Goal: Transaction & Acquisition: Book appointment/travel/reservation

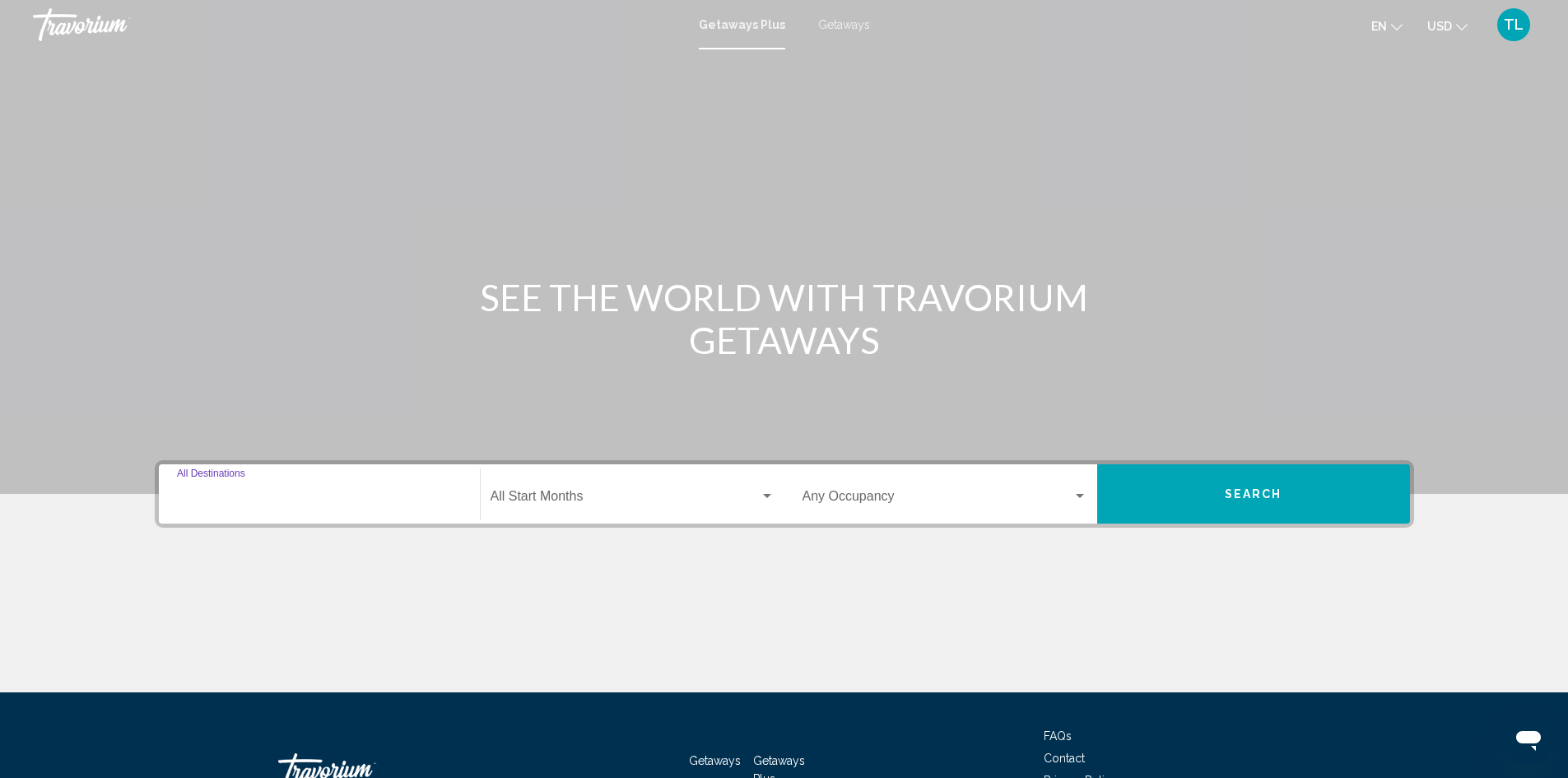
click at [218, 499] on input "Destination All Destinations" at bounding box center [319, 499] width 285 height 15
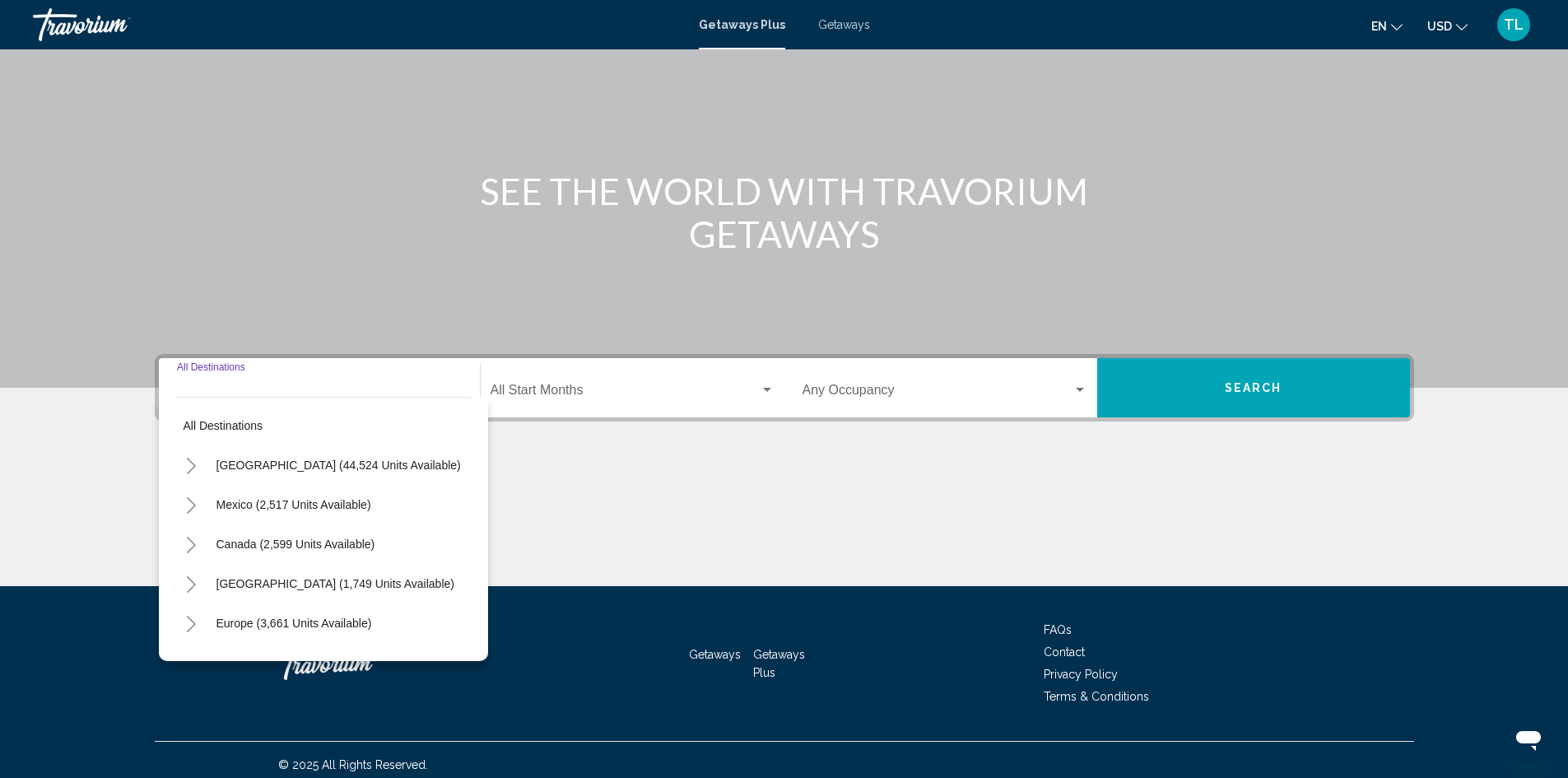
scroll to position [116, 0]
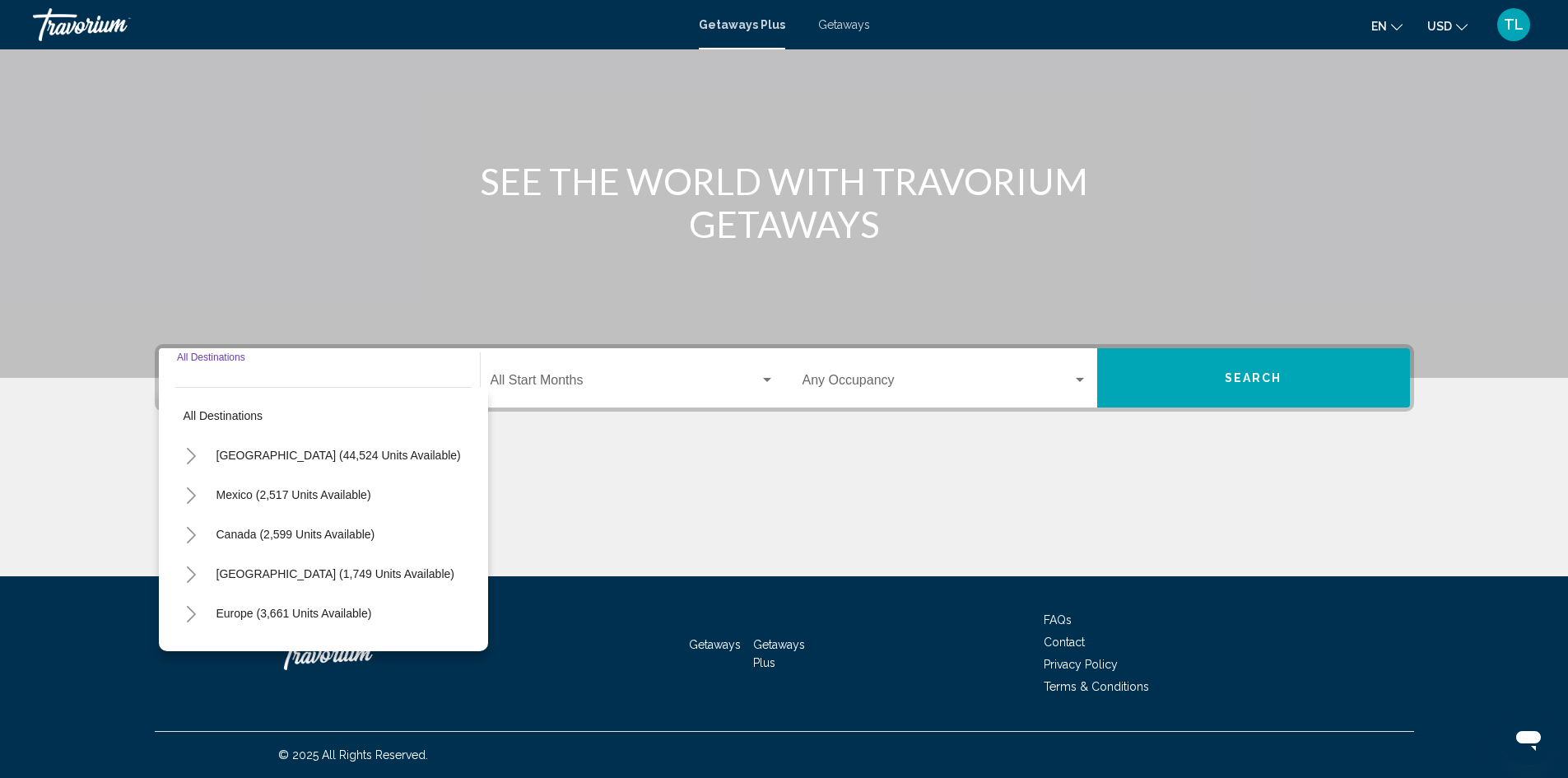
click at [831, 24] on span "Getaways" at bounding box center [843, 25] width 52 height 14
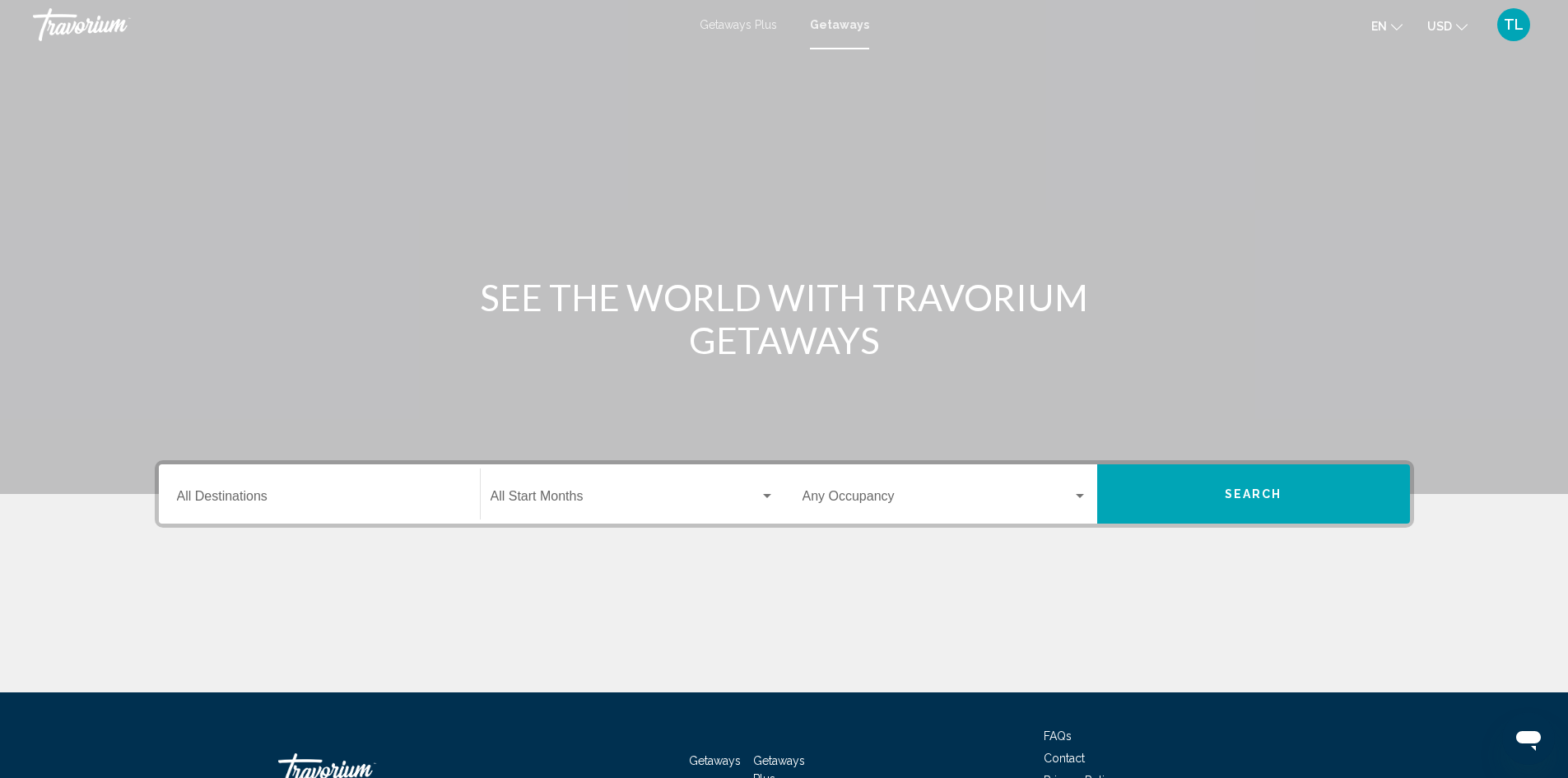
click at [752, 19] on span "Getaways Plus" at bounding box center [739, 25] width 78 height 14
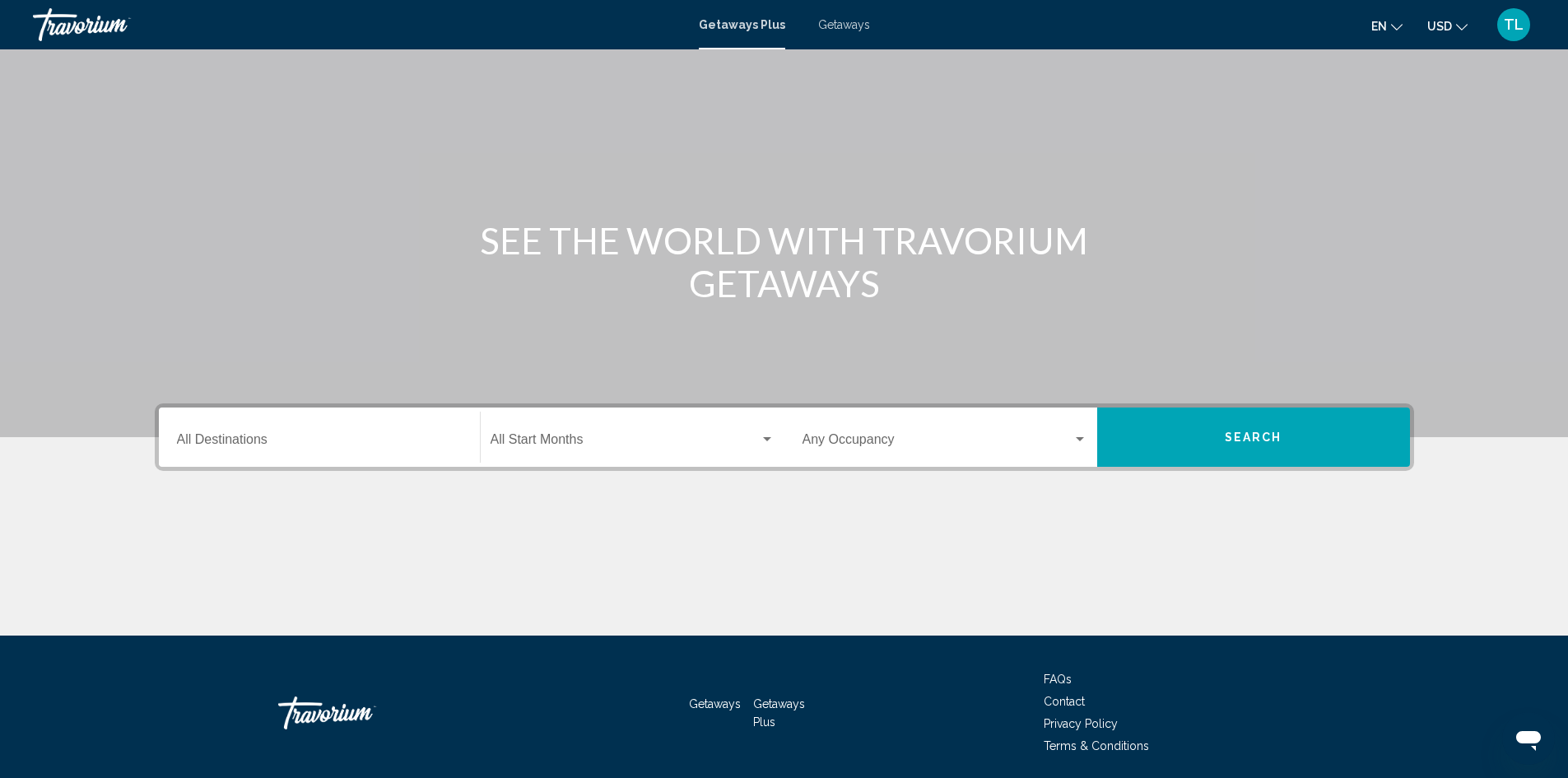
scroll to position [116, 0]
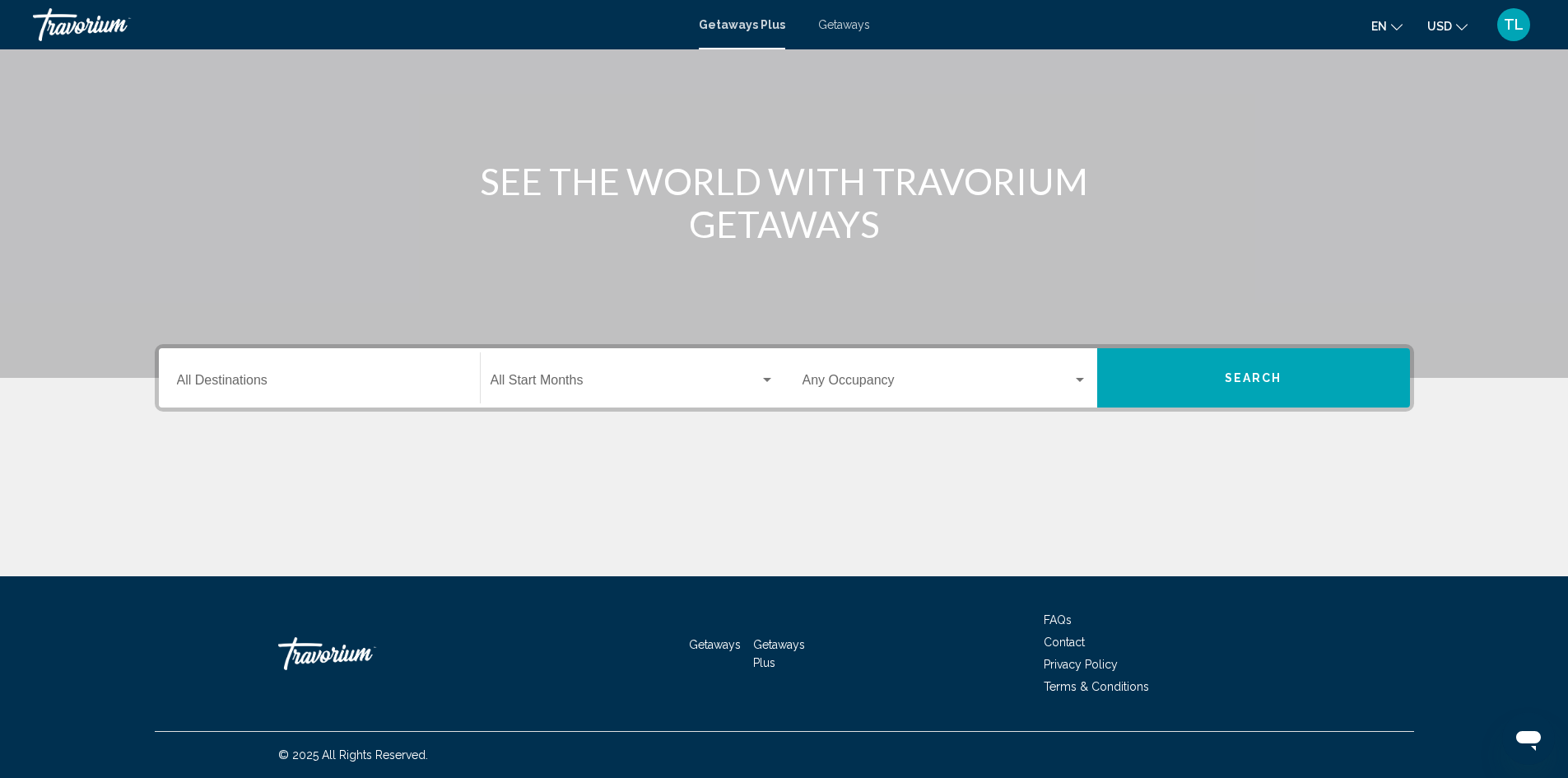
click at [325, 377] on input "Destination All Destinations" at bounding box center [319, 383] width 285 height 15
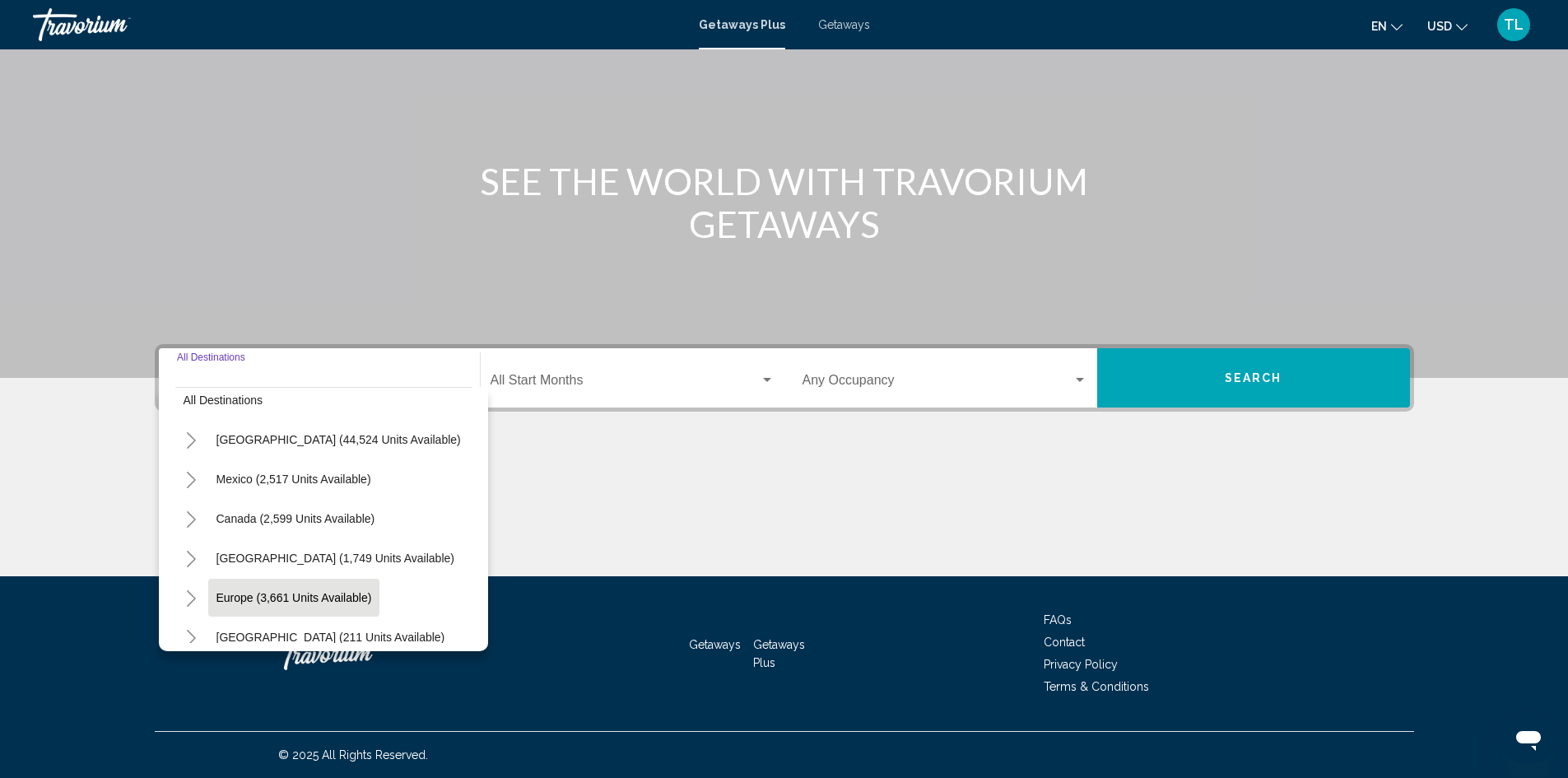
scroll to position [0, 0]
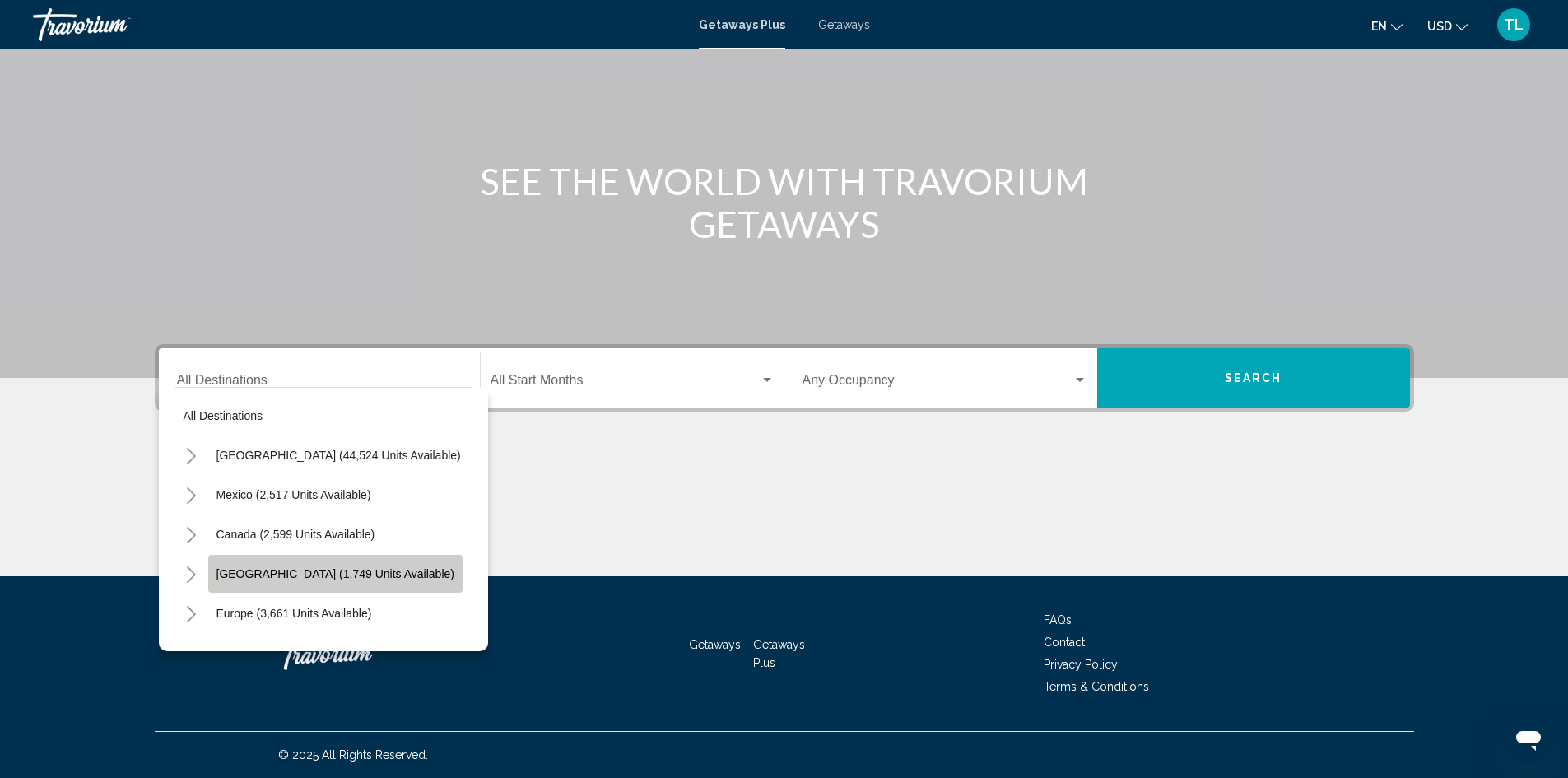
click at [314, 575] on span "[GEOGRAPHIC_DATA] (1,749 units available)" at bounding box center [335, 574] width 238 height 14
type input "**********"
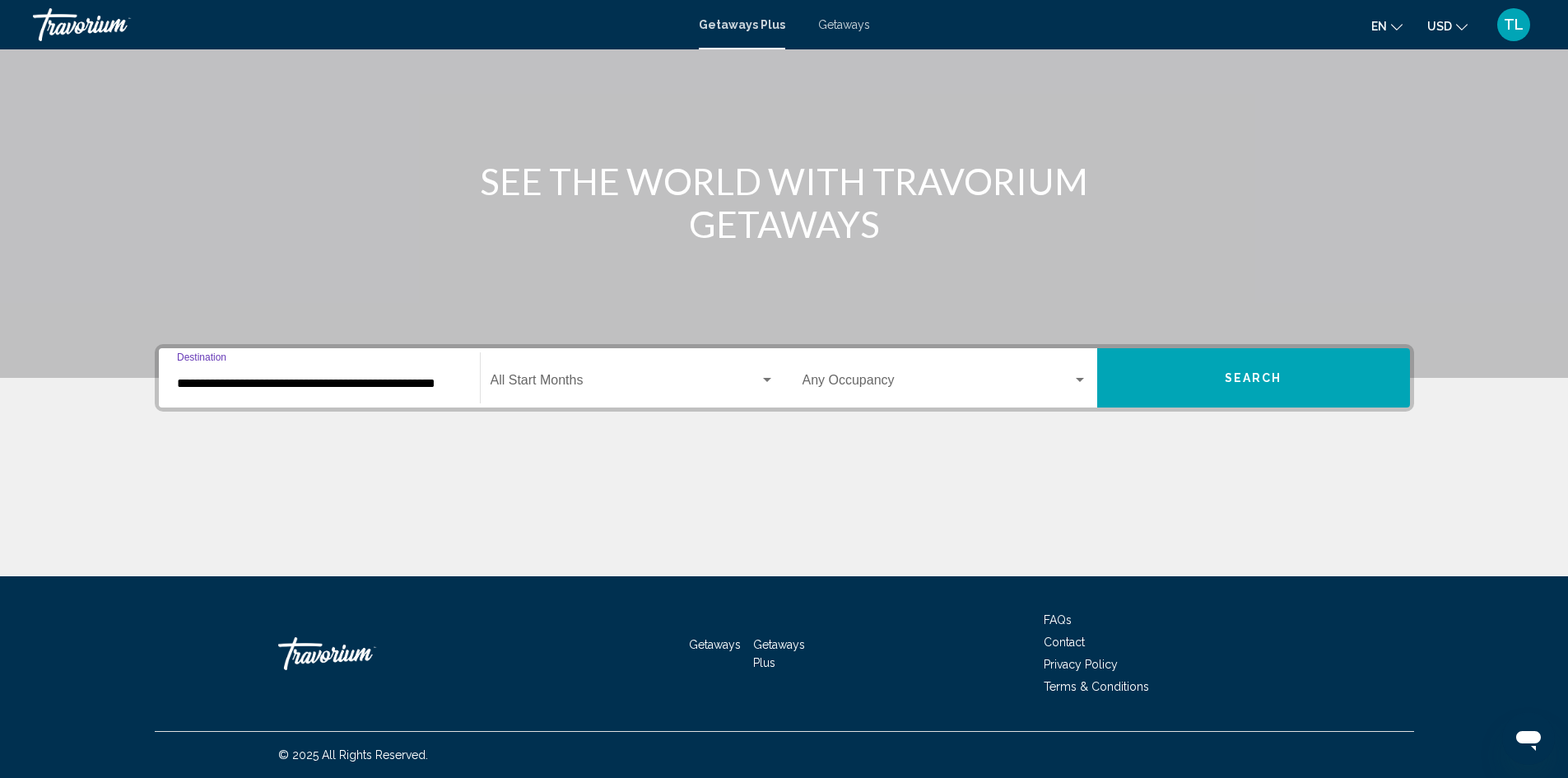
click at [559, 379] on span "Search widget" at bounding box center [625, 383] width 269 height 15
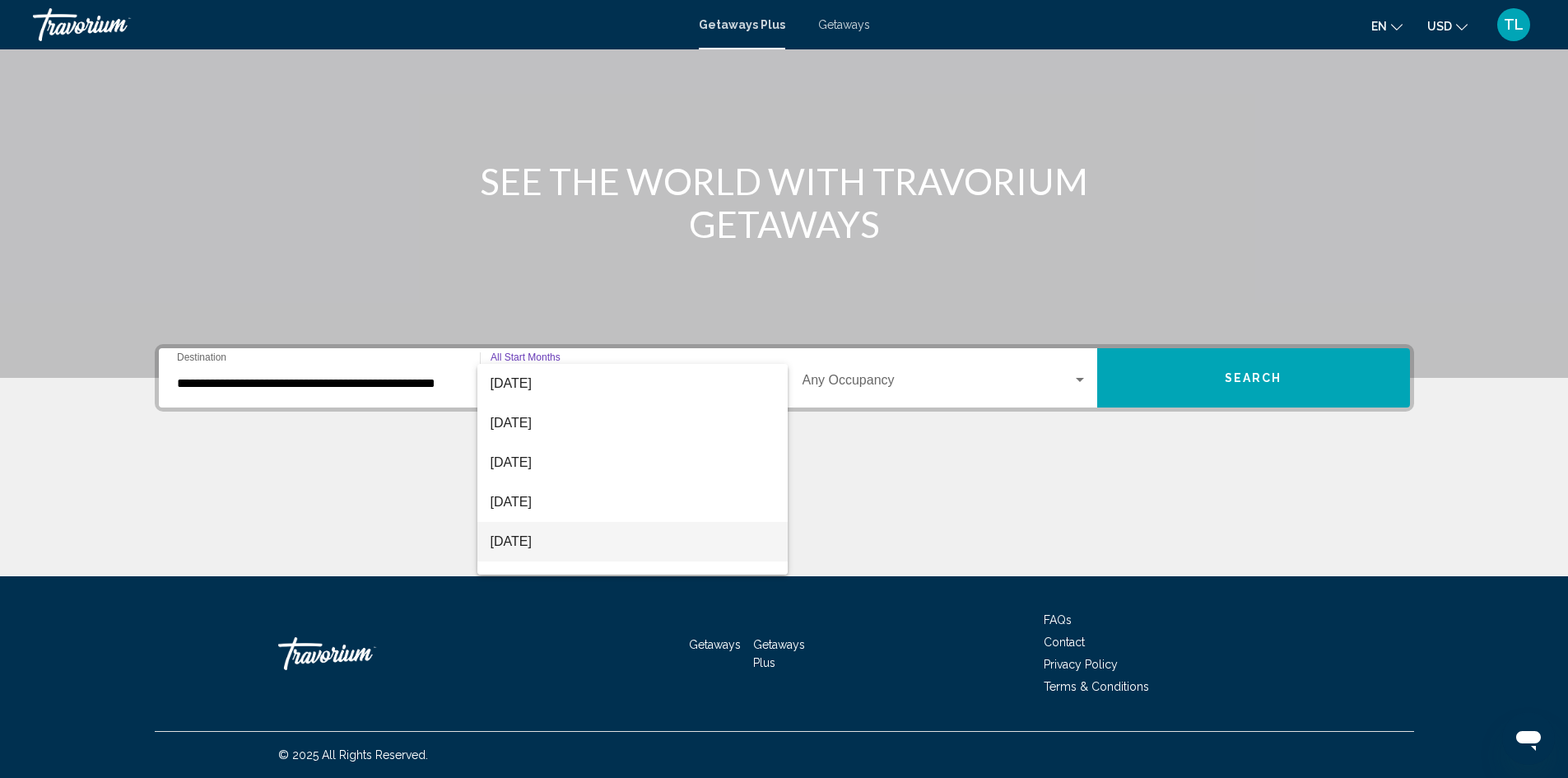
scroll to position [164, 0]
click at [545, 411] on span "[DATE]" at bounding box center [633, 416] width 284 height 40
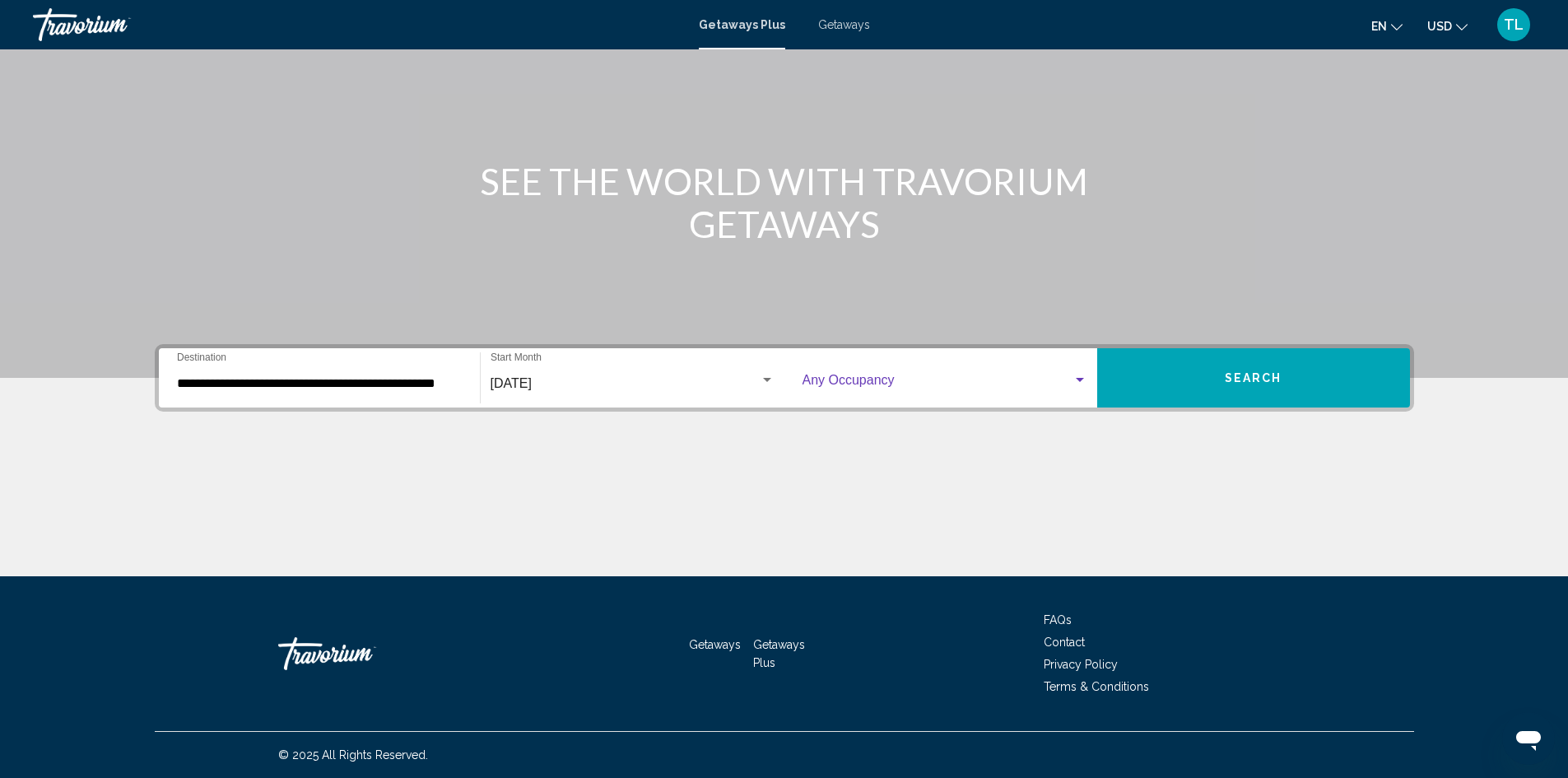
click at [821, 378] on span "Search widget" at bounding box center [937, 383] width 270 height 15
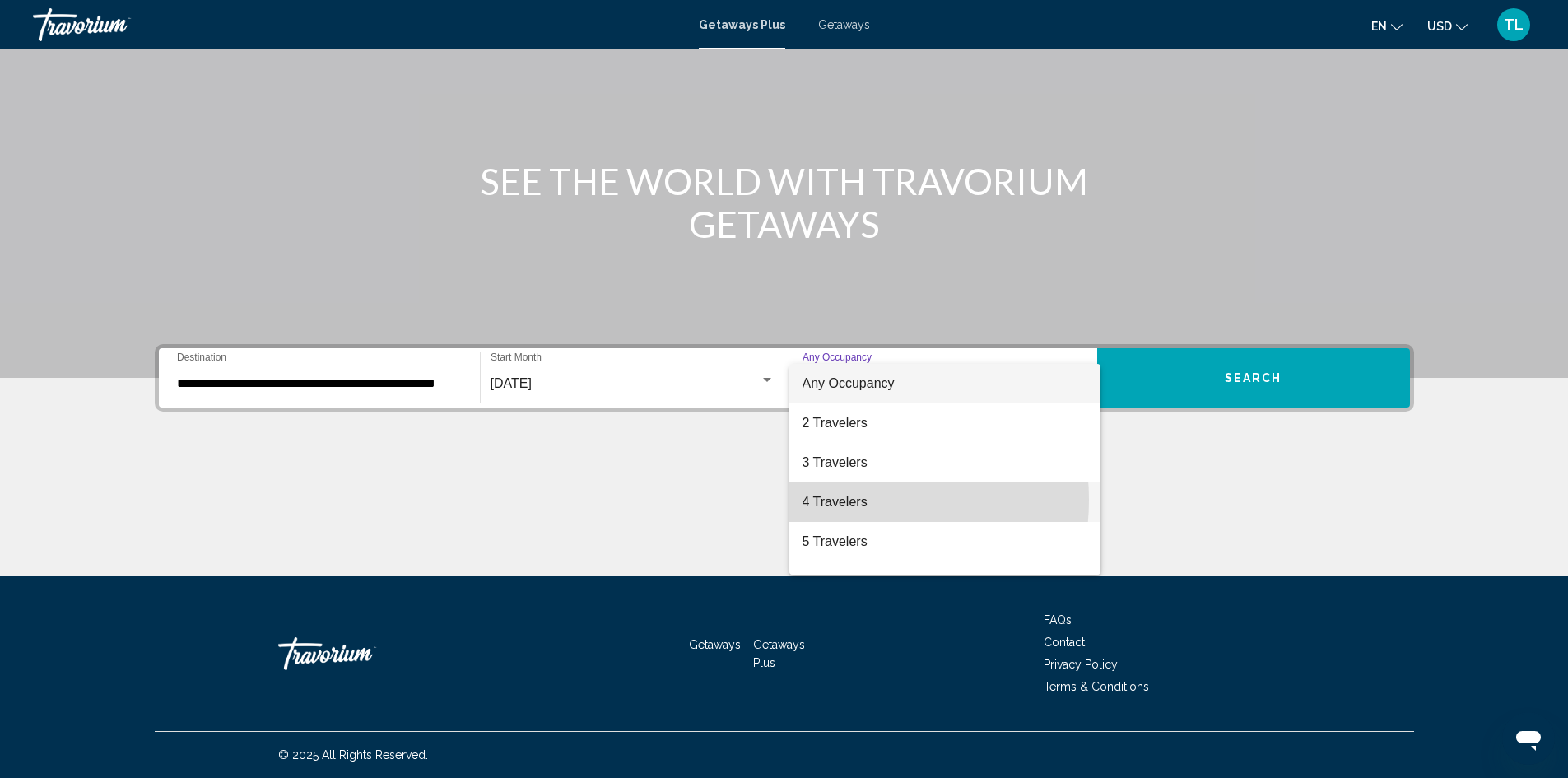
click at [844, 500] on span "4 Travelers" at bounding box center [944, 502] width 285 height 40
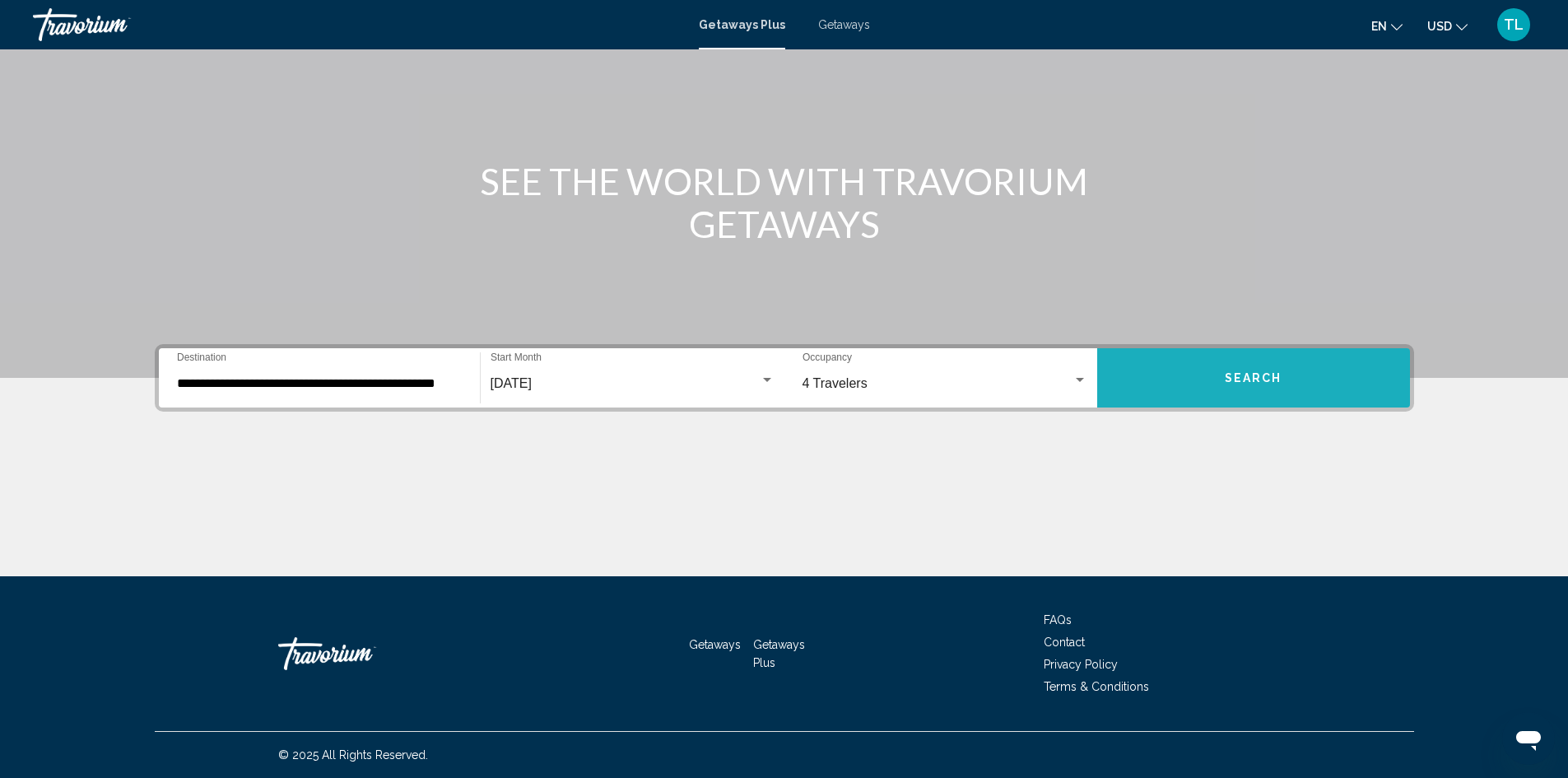
click at [1211, 369] on button "Search" at bounding box center [1253, 377] width 313 height 59
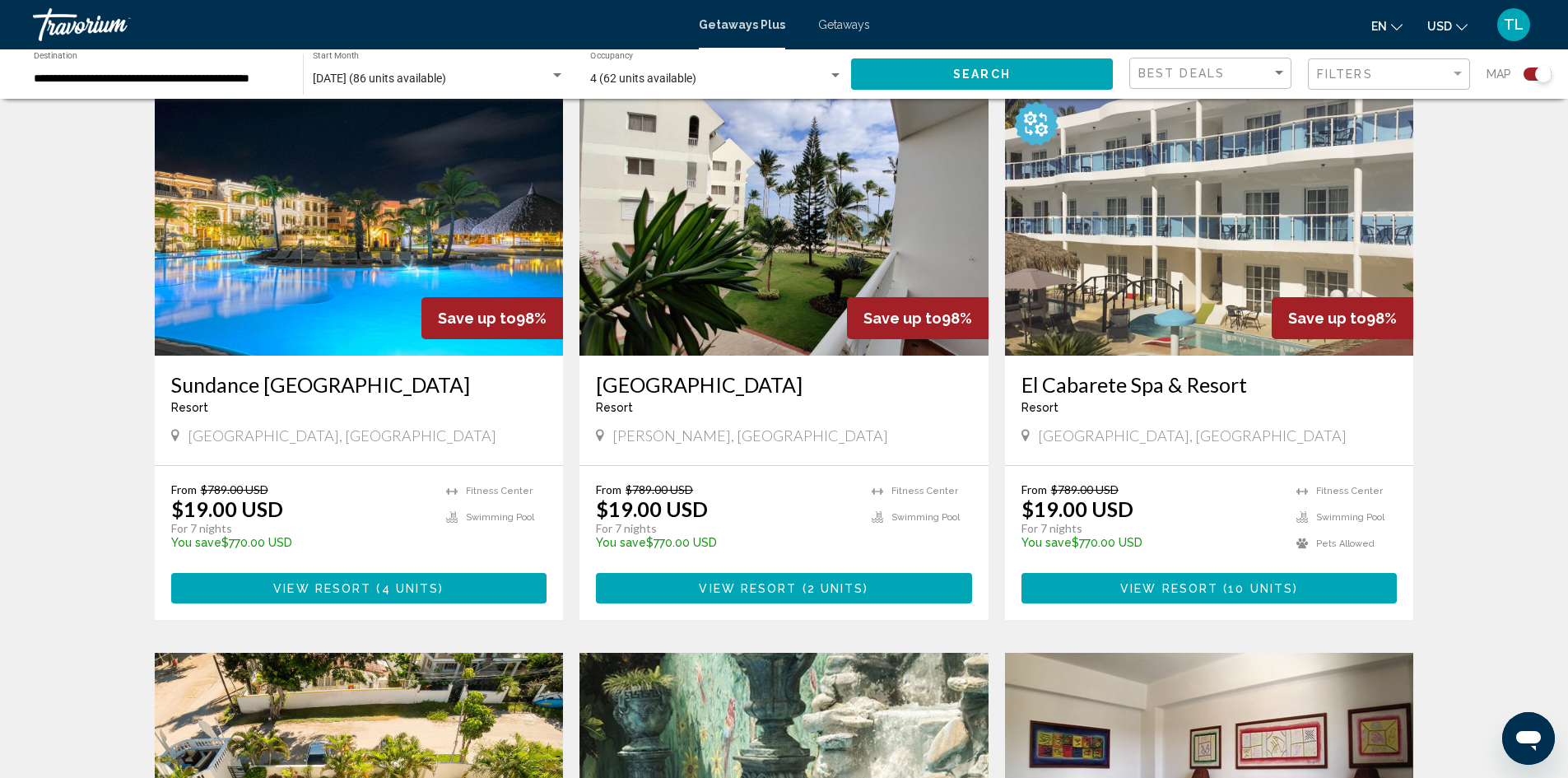
scroll to position [247, 0]
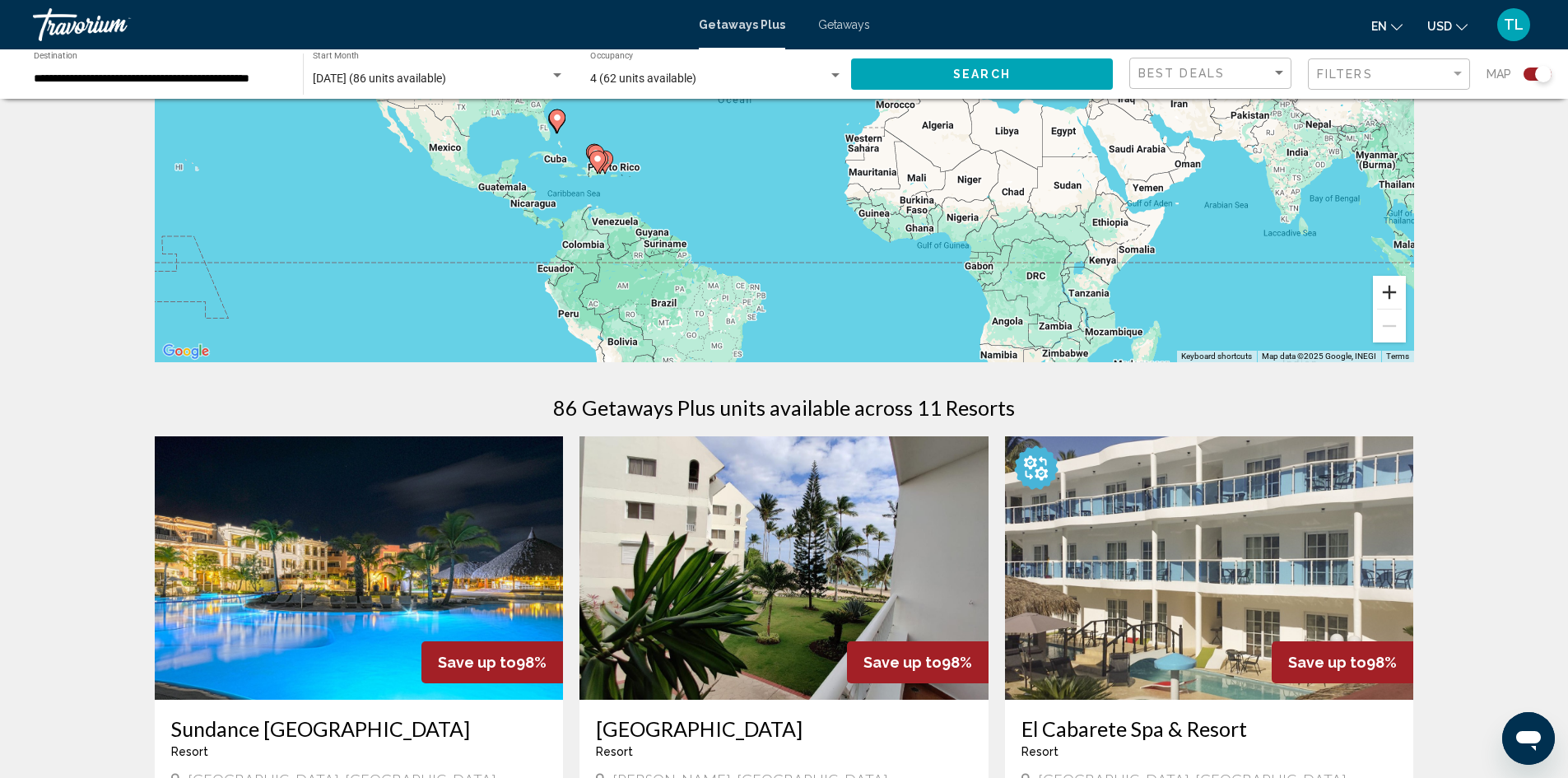
click at [1388, 286] on button "Zoom in" at bounding box center [1389, 293] width 33 height 33
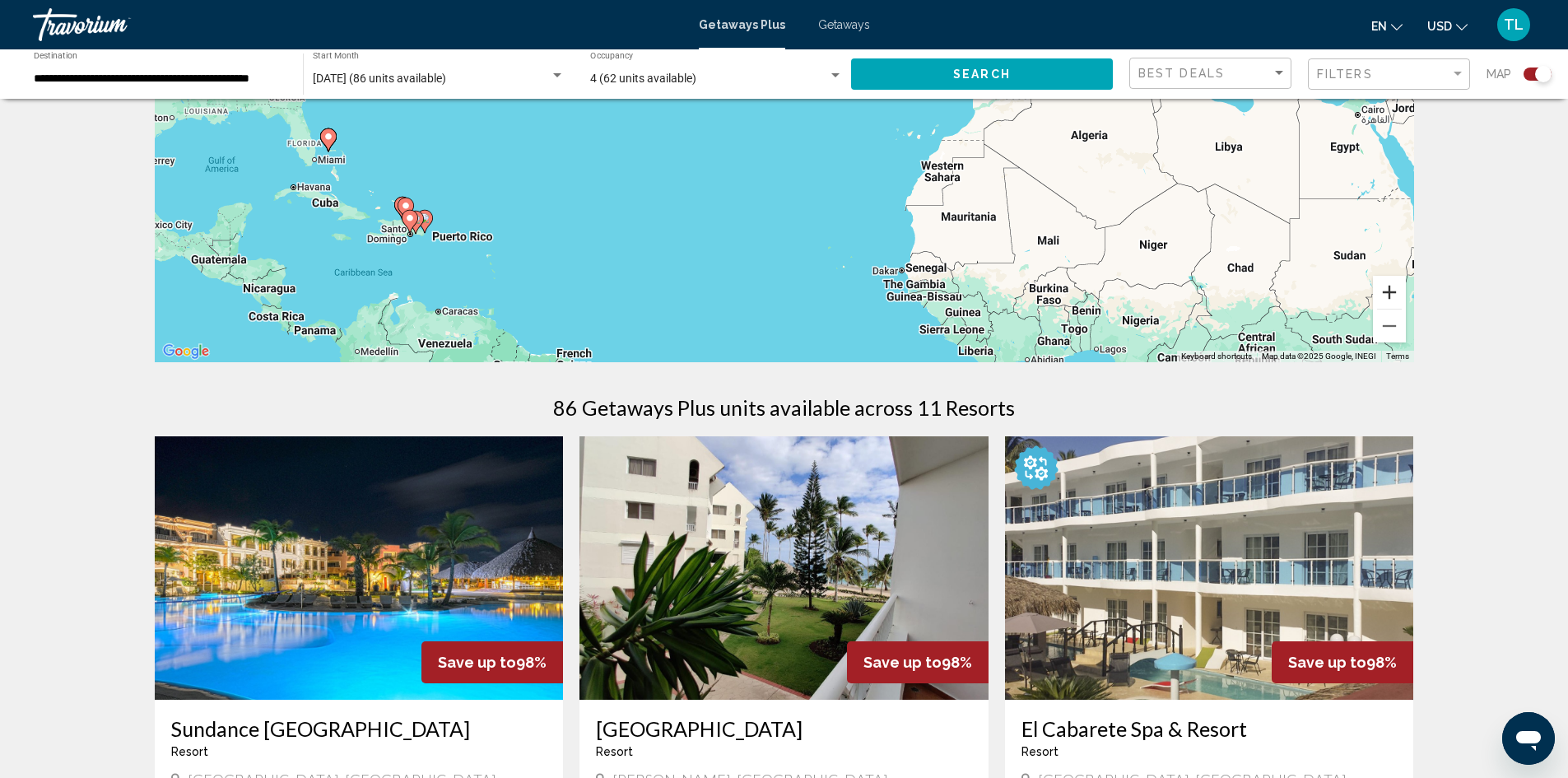
click at [1388, 286] on button "Zoom in" at bounding box center [1389, 293] width 33 height 33
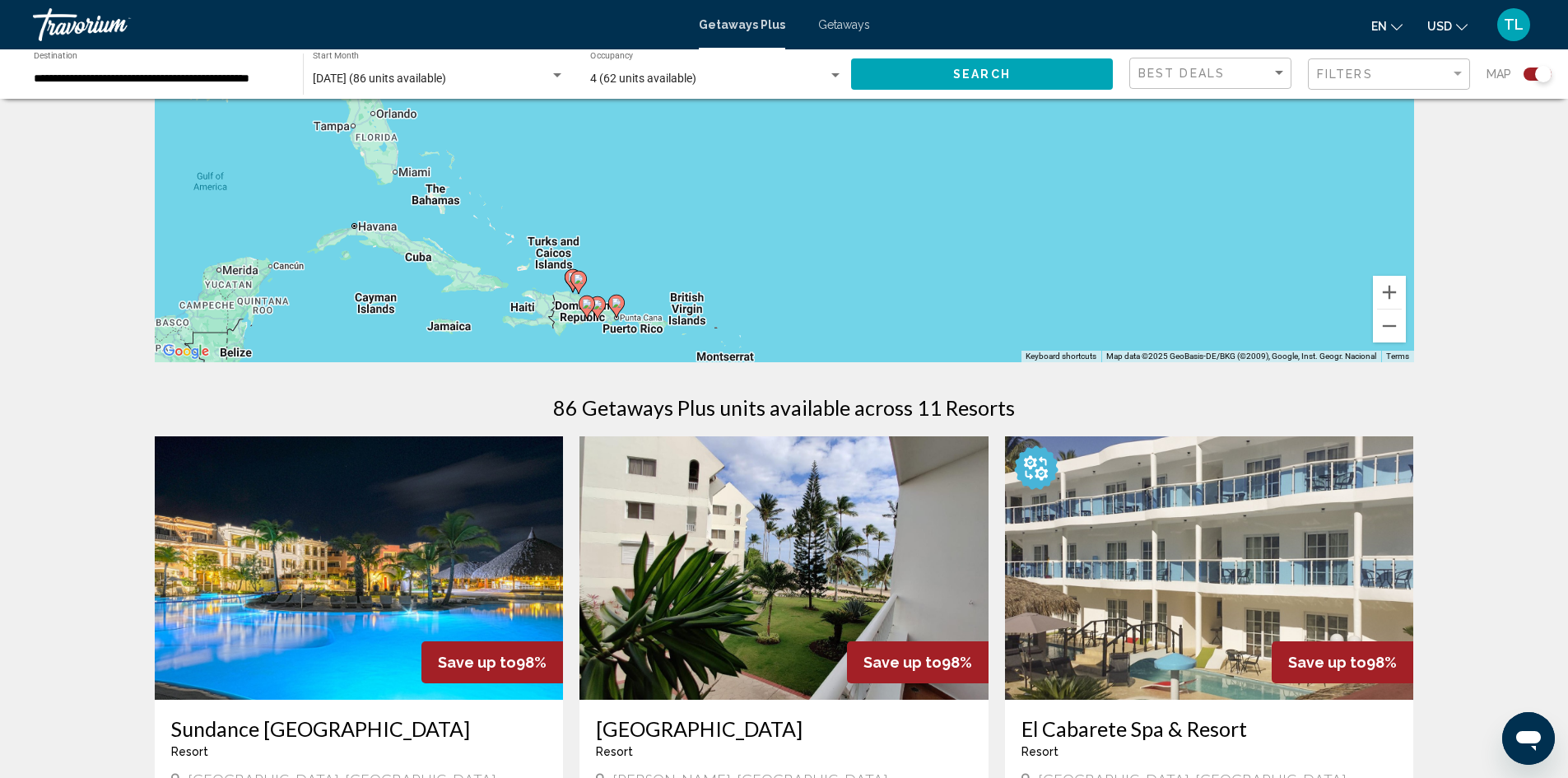
drag, startPoint x: 536, startPoint y: 313, endPoint x: 1088, endPoint y: 280, distance: 553.0
click at [1088, 280] on div "To activate drag with keyboard, press Alt + Enter. Once in keyboard drag state,…" at bounding box center [784, 116] width 1259 height 494
click at [1369, 292] on div "To activate drag with keyboard, press Alt + Enter. Once in keyboard drag state,…" at bounding box center [784, 116] width 1259 height 494
click at [1392, 295] on button "Zoom in" at bounding box center [1389, 293] width 33 height 33
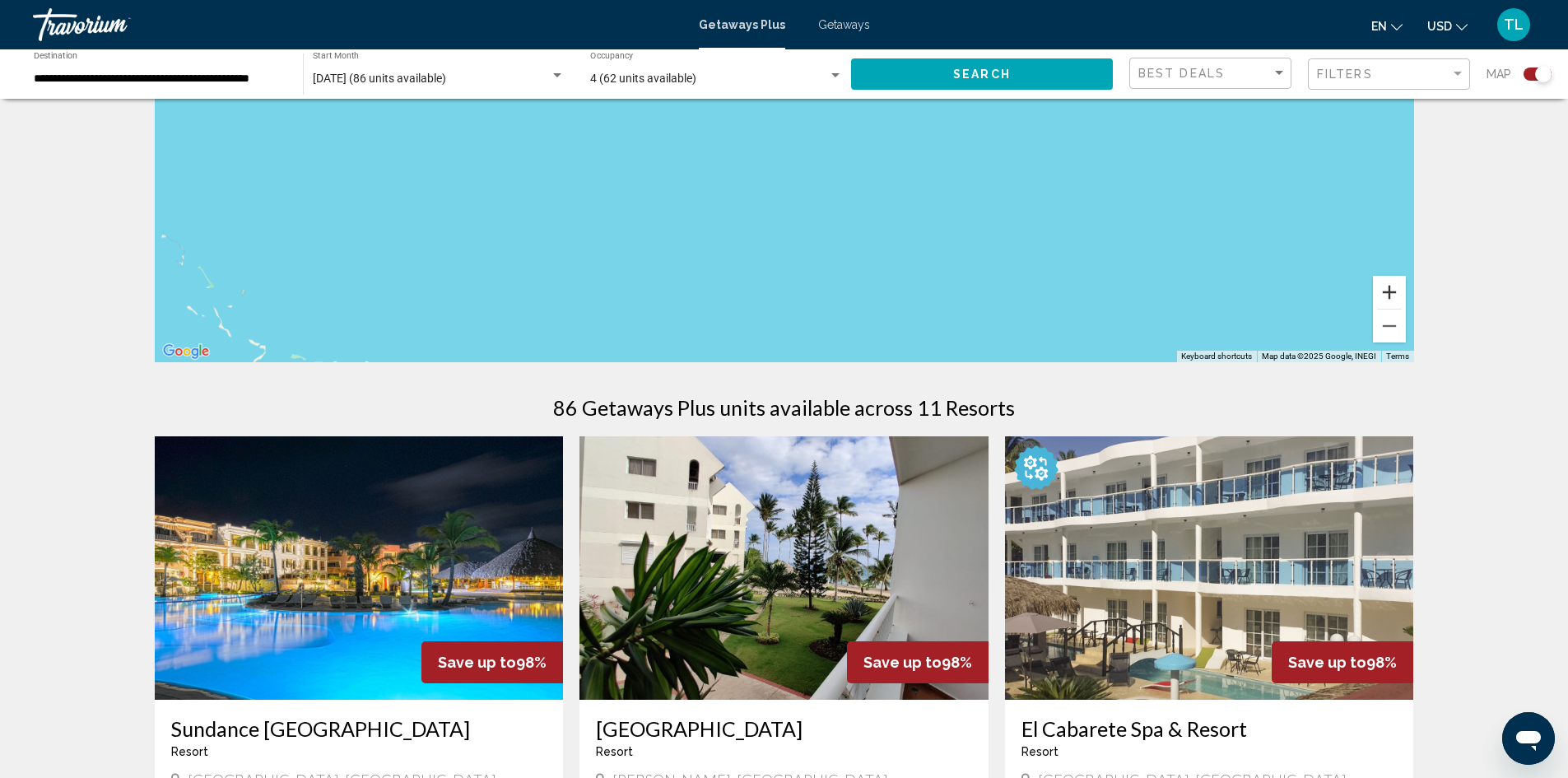
click at [1392, 295] on button "Zoom in" at bounding box center [1389, 293] width 33 height 33
drag, startPoint x: 619, startPoint y: 349, endPoint x: 1154, endPoint y: 188, distance: 558.7
click at [1154, 188] on div "Main content" at bounding box center [784, 116] width 1259 height 494
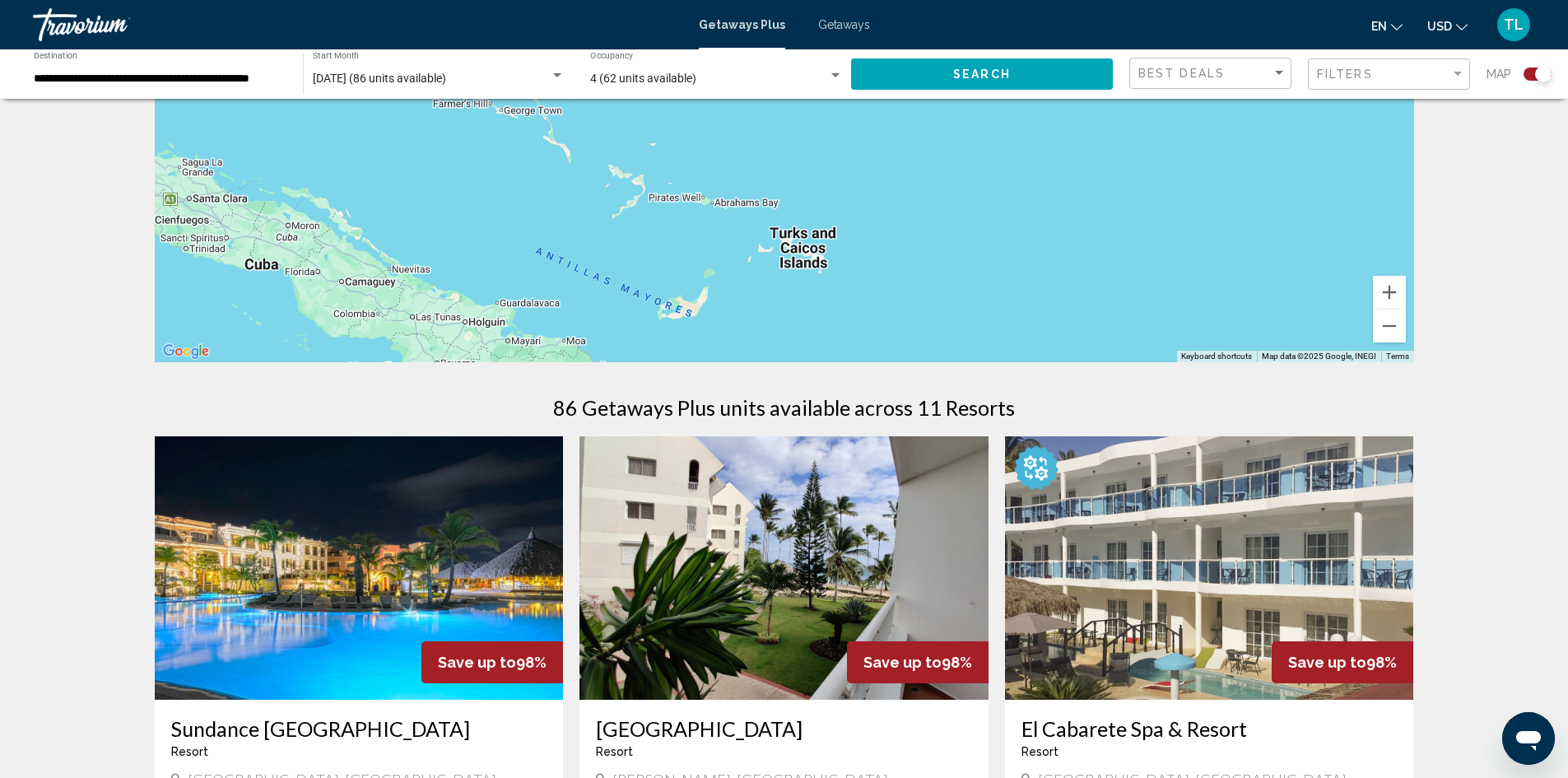
drag, startPoint x: 390, startPoint y: 309, endPoint x: 806, endPoint y: 50, distance: 490.0
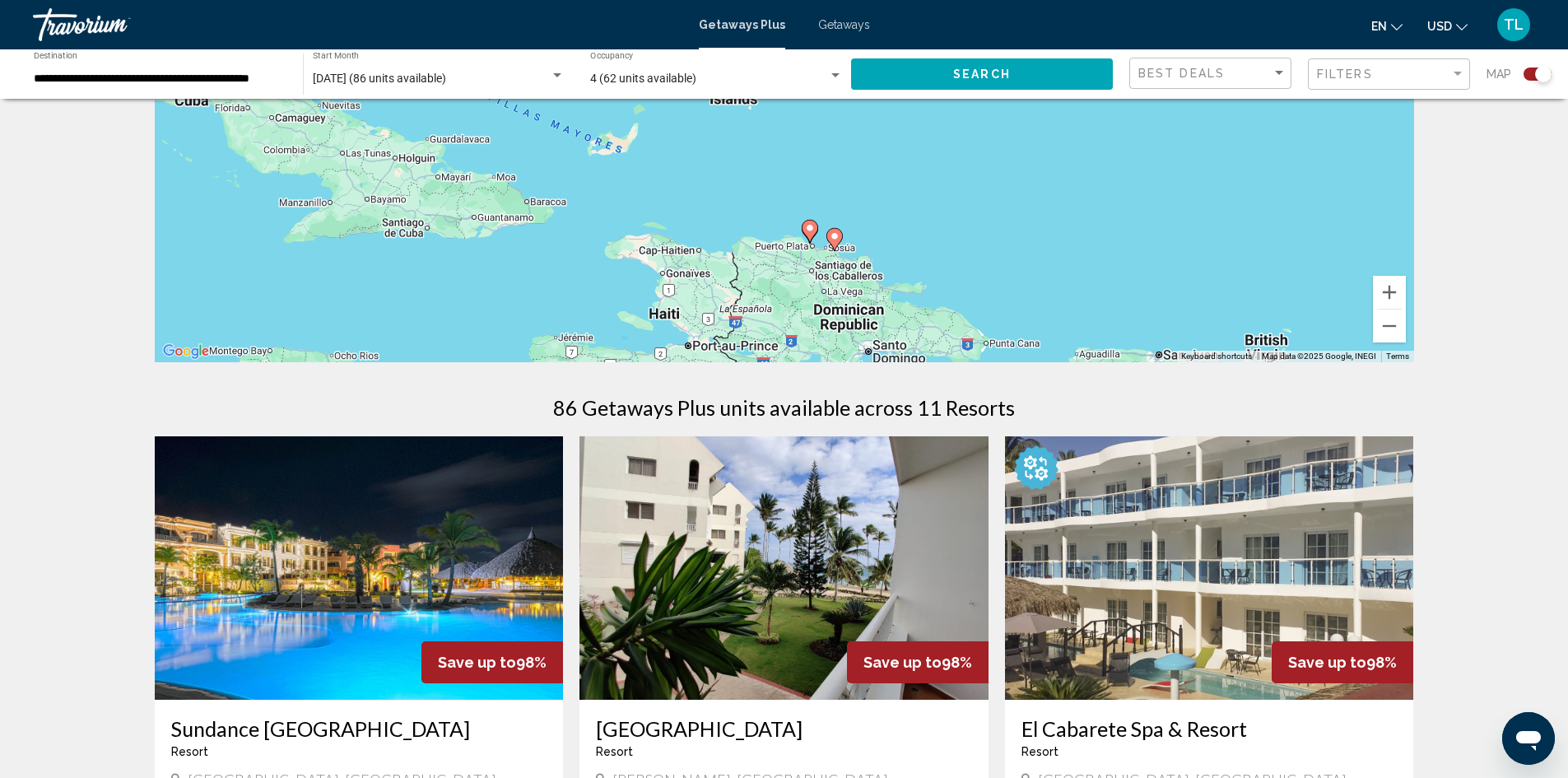
drag, startPoint x: 928, startPoint y: 302, endPoint x: 859, endPoint y: 131, distance: 184.4
click at [859, 131] on div "To activate drag with keyboard, press Alt + Enter. Once in keyboard drag state,…" at bounding box center [784, 116] width 1259 height 494
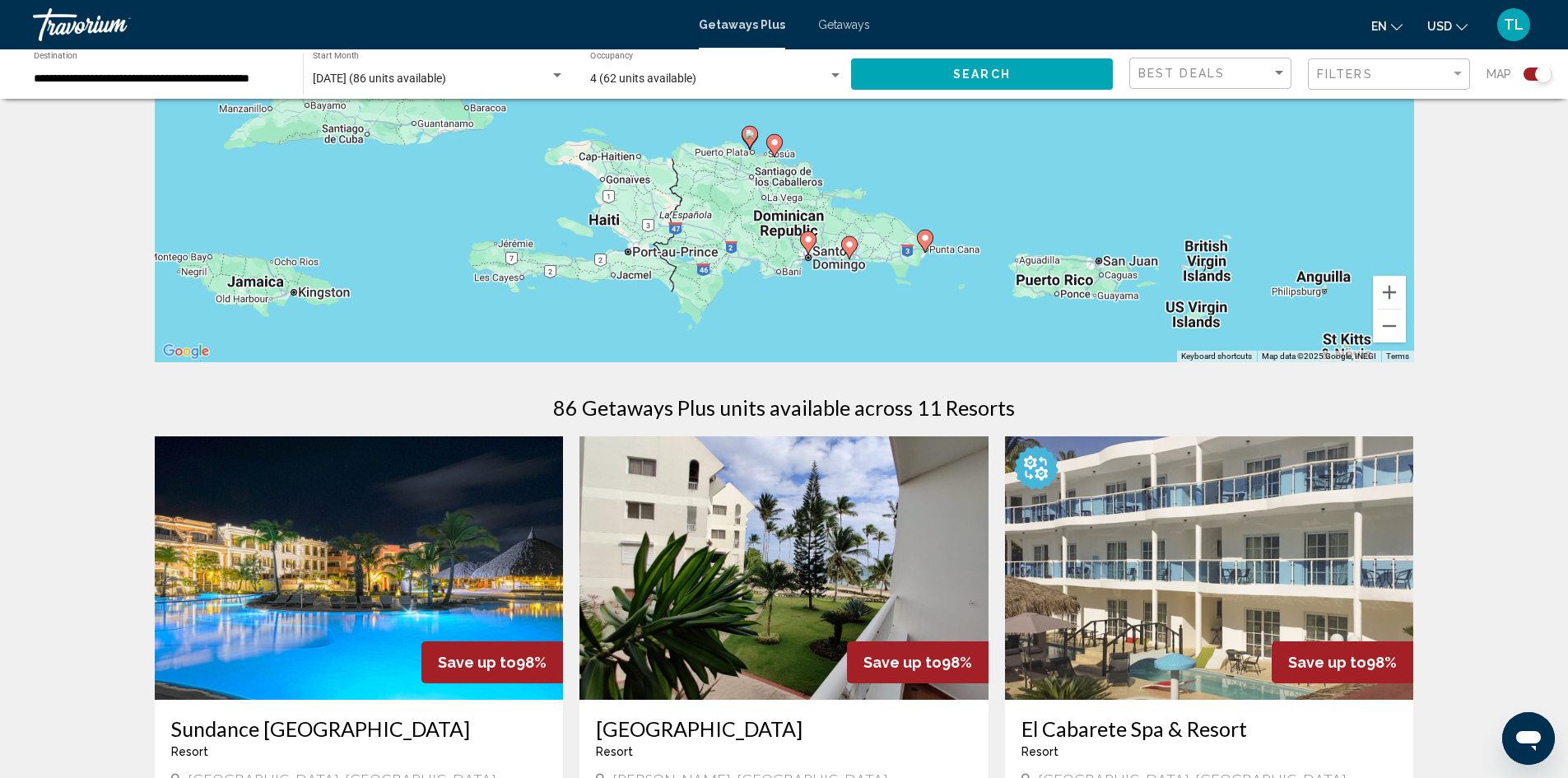
drag, startPoint x: 969, startPoint y: 322, endPoint x: 909, endPoint y: 221, distance: 117.5
click at [909, 221] on div "To activate drag with keyboard, press Alt + Enter. Once in keyboard drag state,…" at bounding box center [784, 116] width 1259 height 494
click at [925, 236] on image "Main content" at bounding box center [924, 238] width 10 height 10
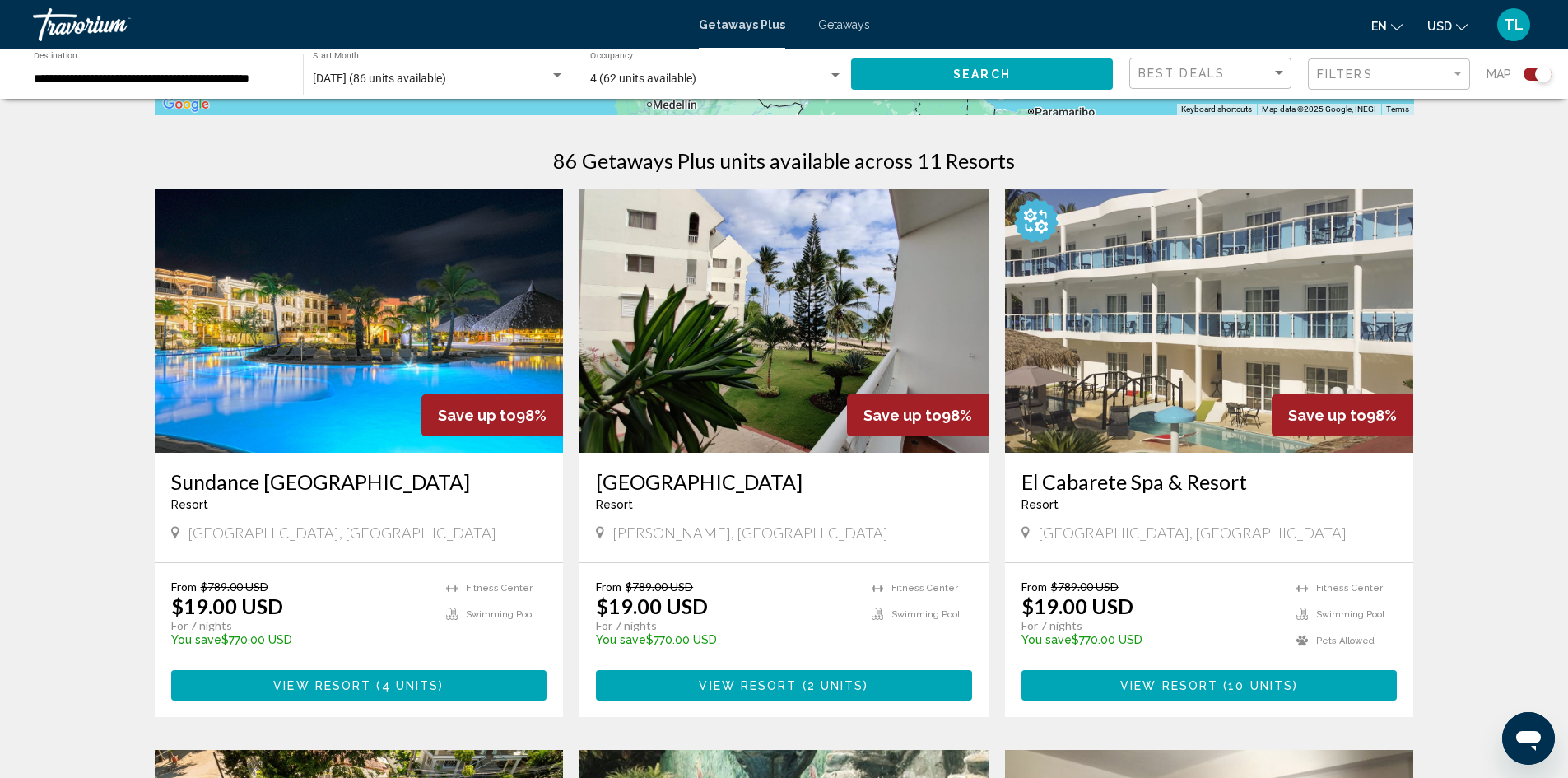
scroll to position [0, 0]
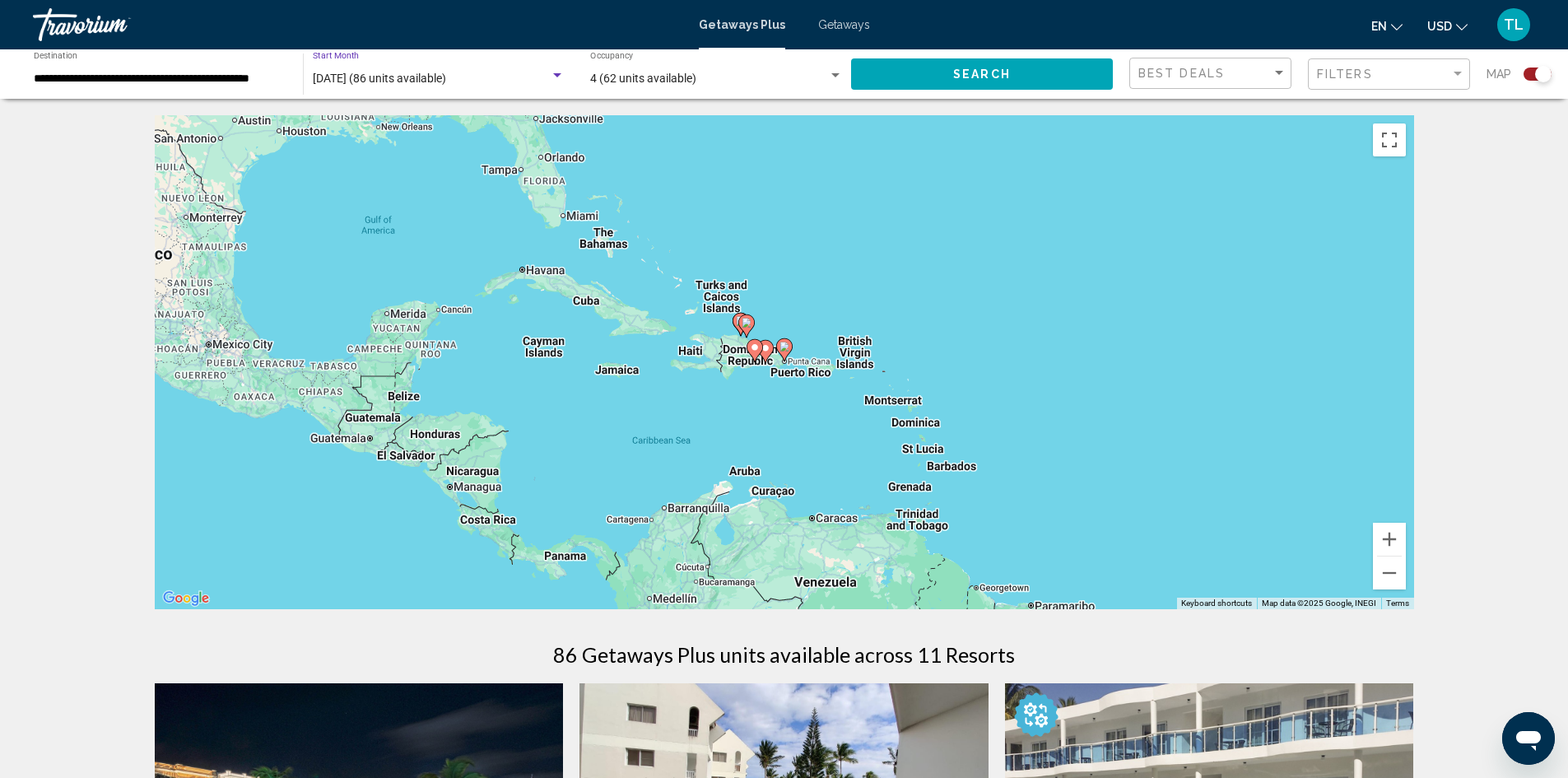
click at [389, 83] on span "[DATE] (86 units available)" at bounding box center [379, 79] width 133 height 14
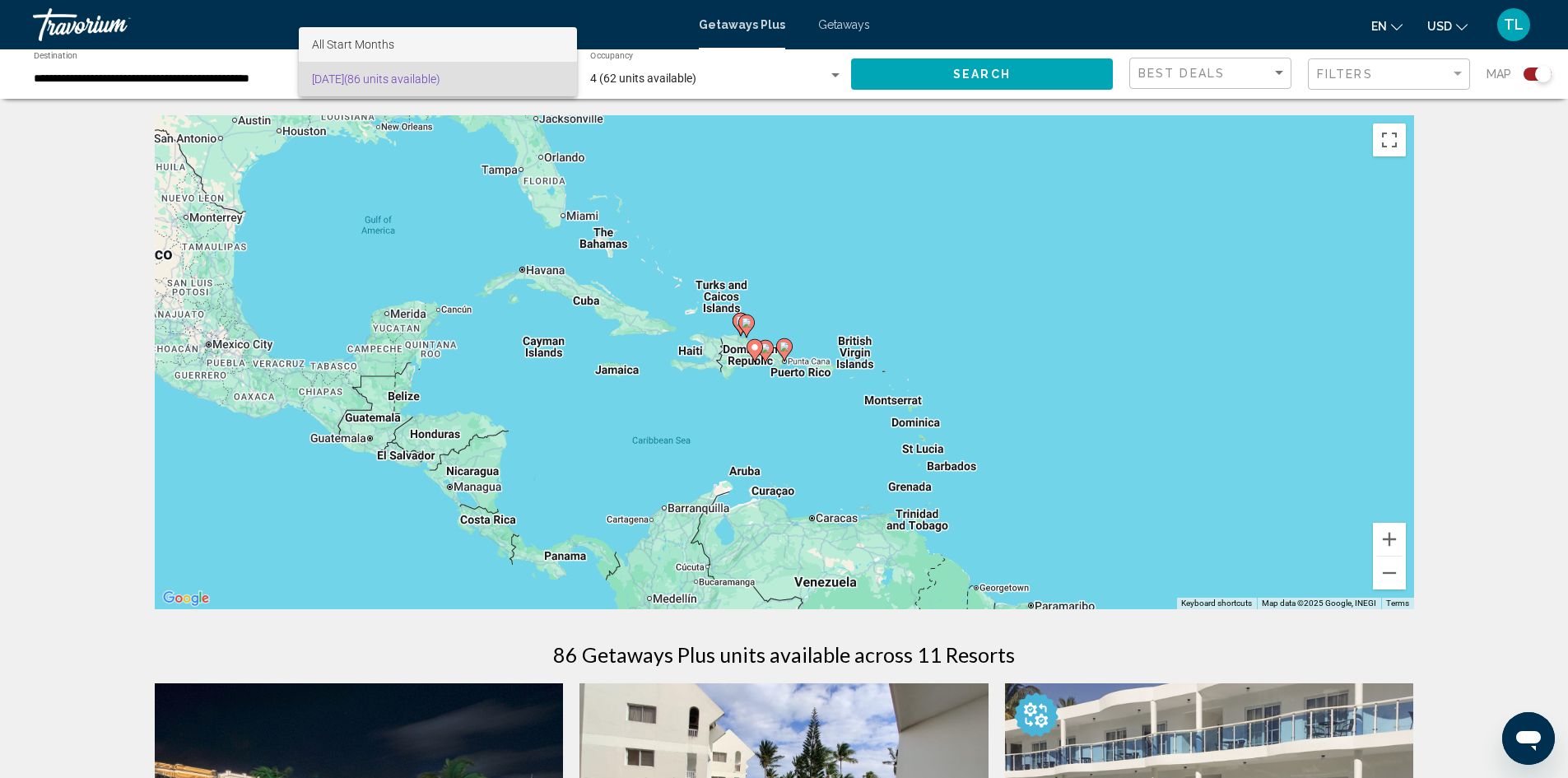
click at [367, 43] on span "All Start Months" at bounding box center [353, 45] width 83 height 14
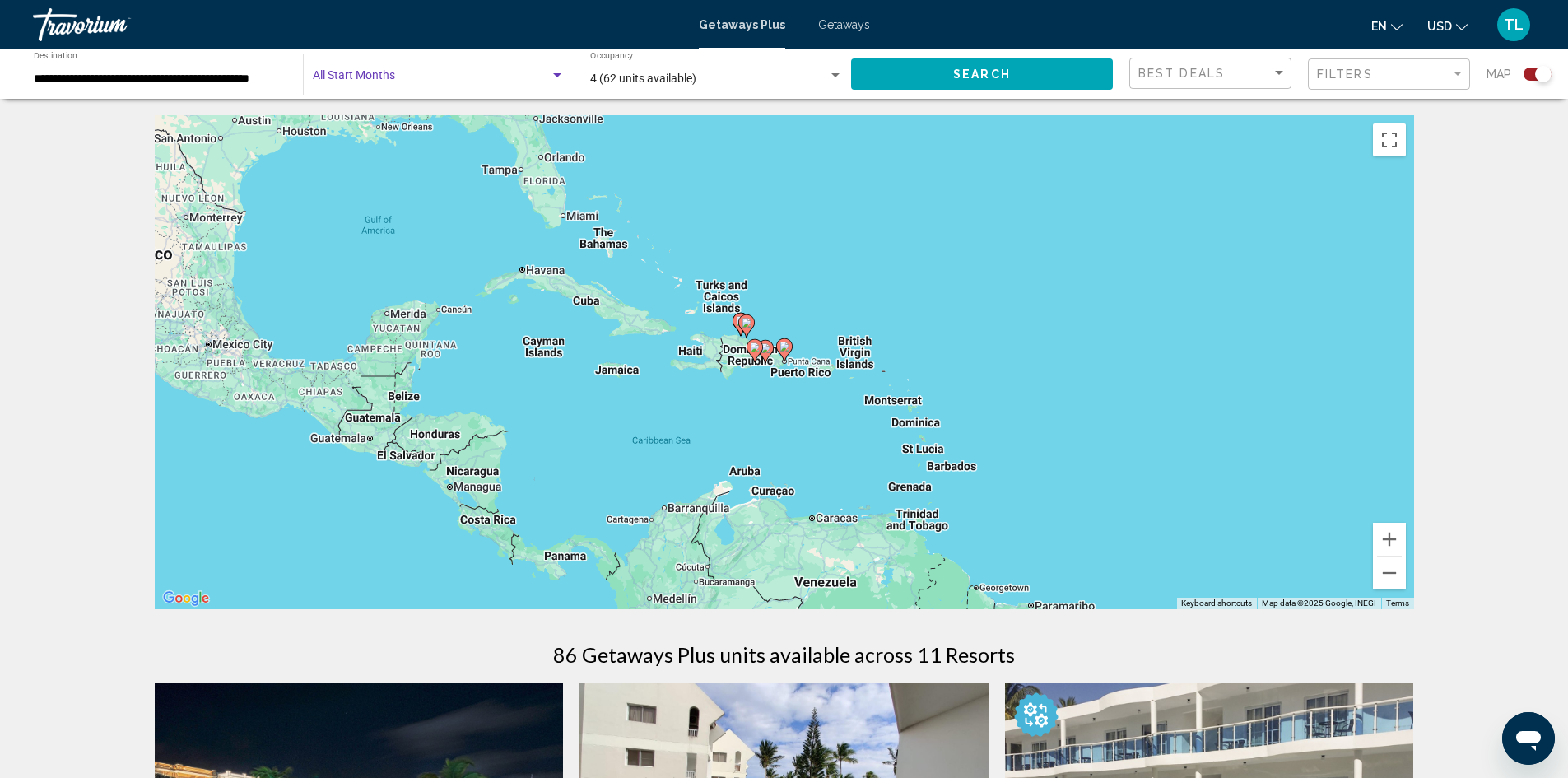
click at [383, 77] on span "Search widget" at bounding box center [432, 79] width 237 height 14
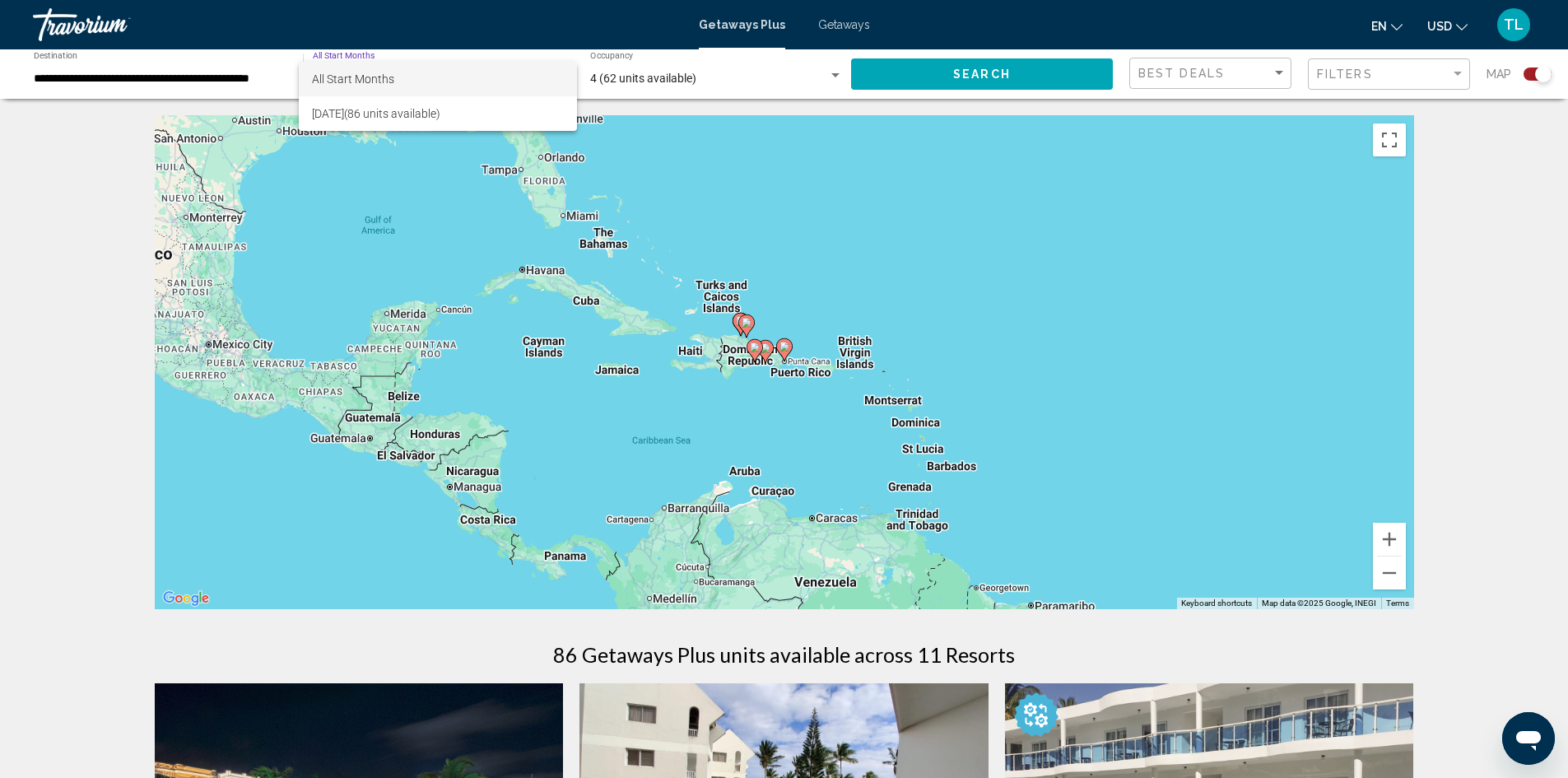
click at [283, 198] on div at bounding box center [784, 389] width 1568 height 778
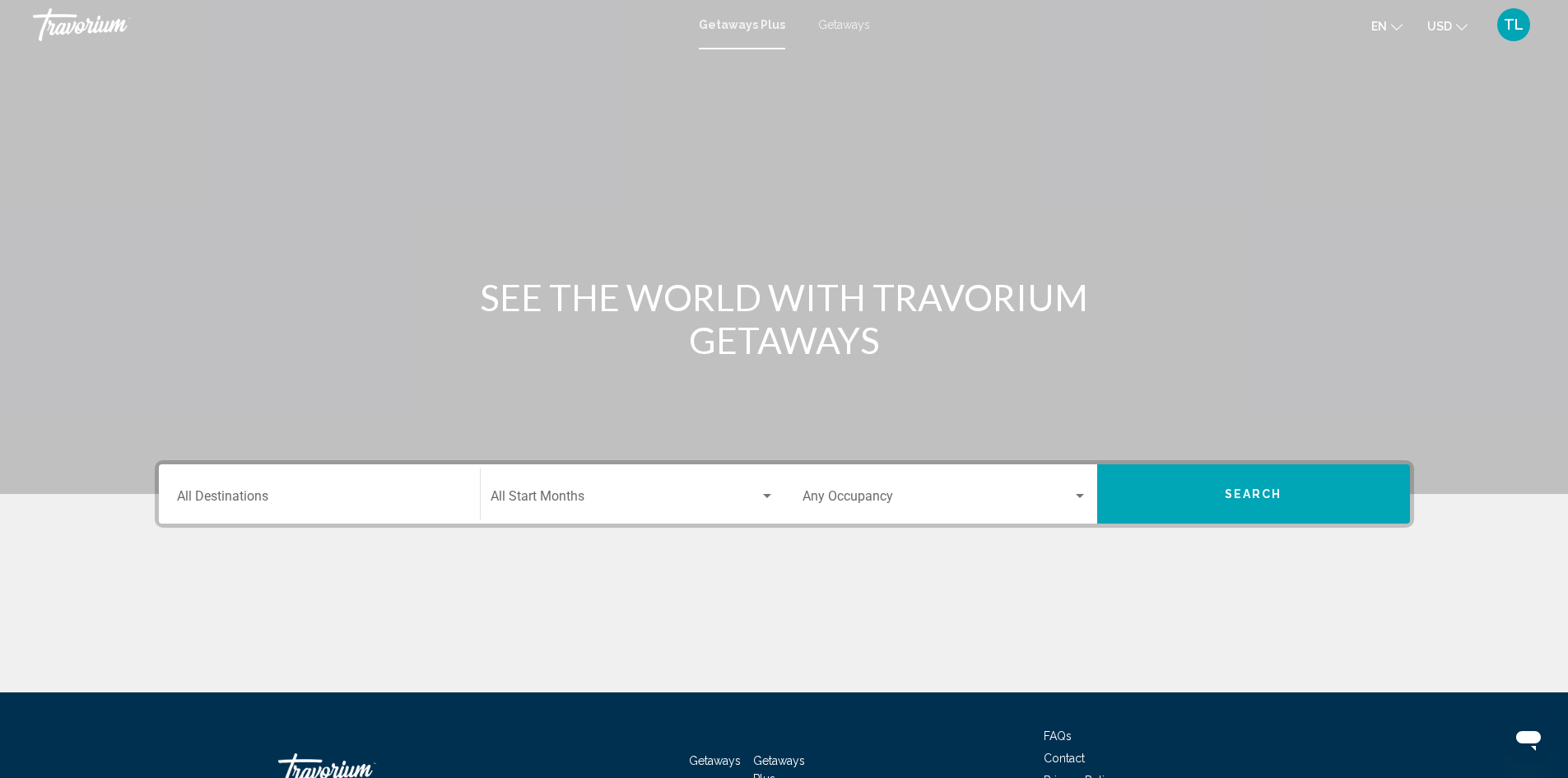
click at [299, 482] on div "Destination All Destinations" at bounding box center [319, 494] width 285 height 52
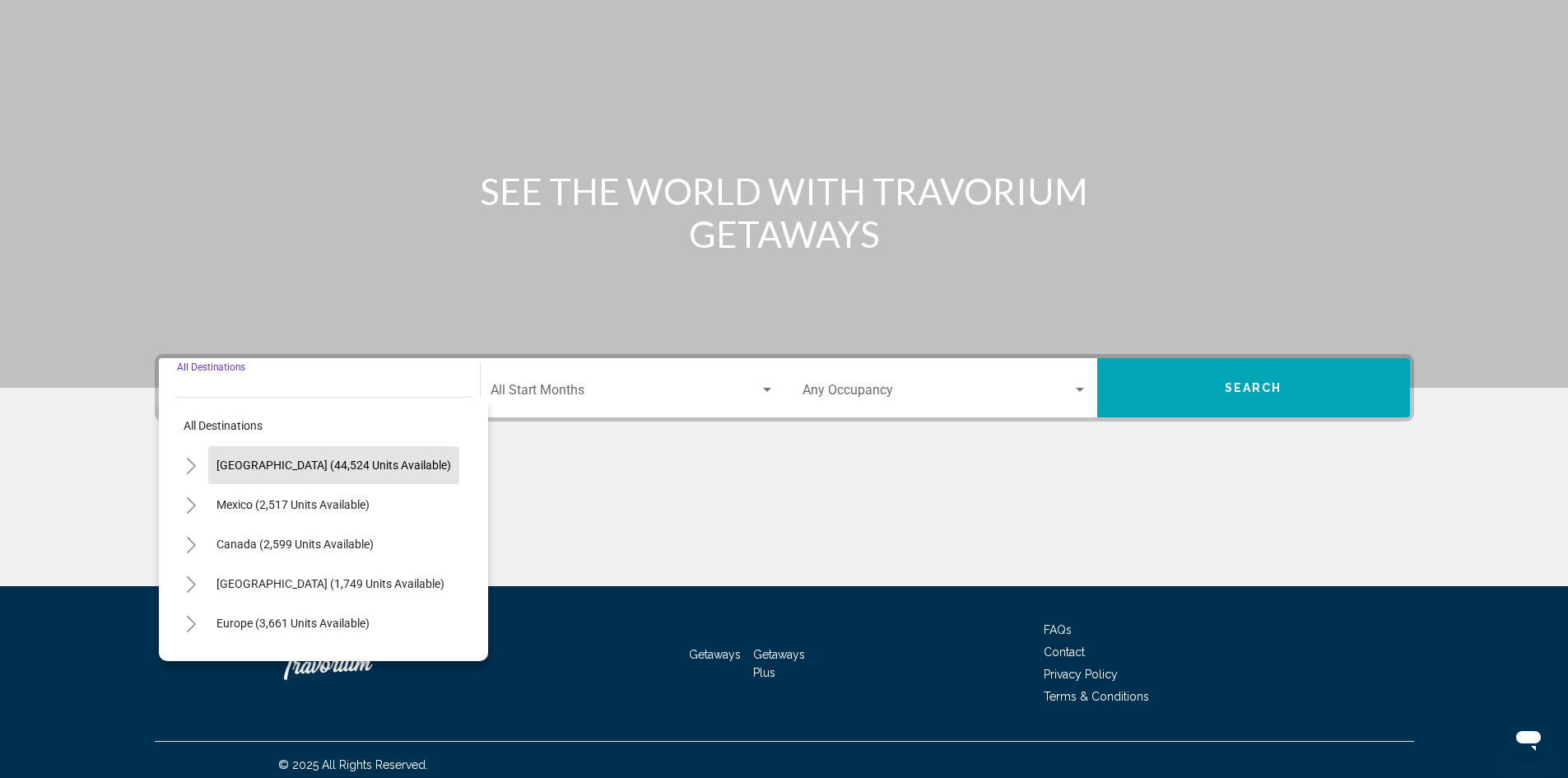
scroll to position [116, 0]
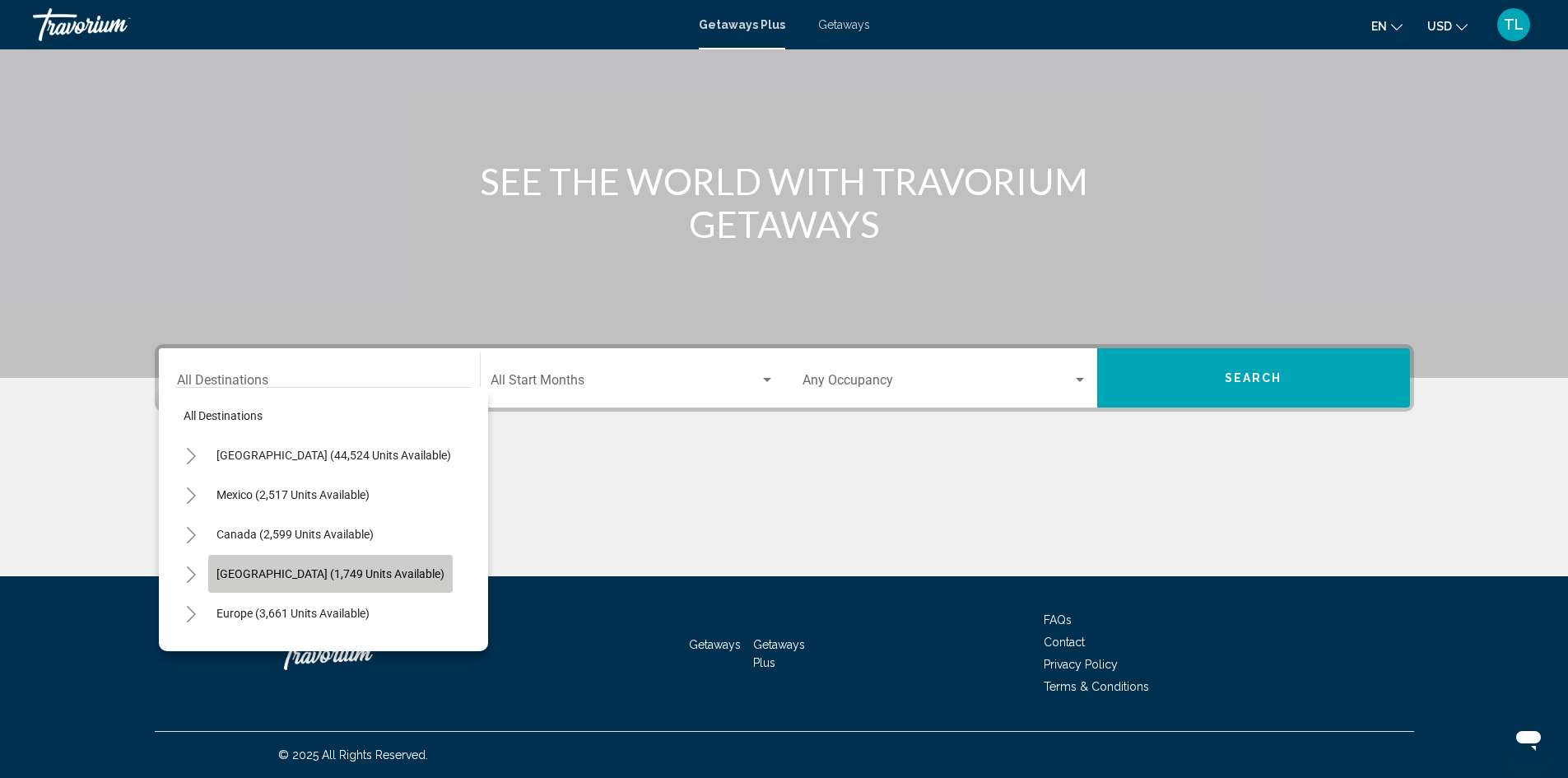
click at [319, 562] on button "[GEOGRAPHIC_DATA] (1,749 units available)" at bounding box center [330, 574] width 244 height 38
type input "**********"
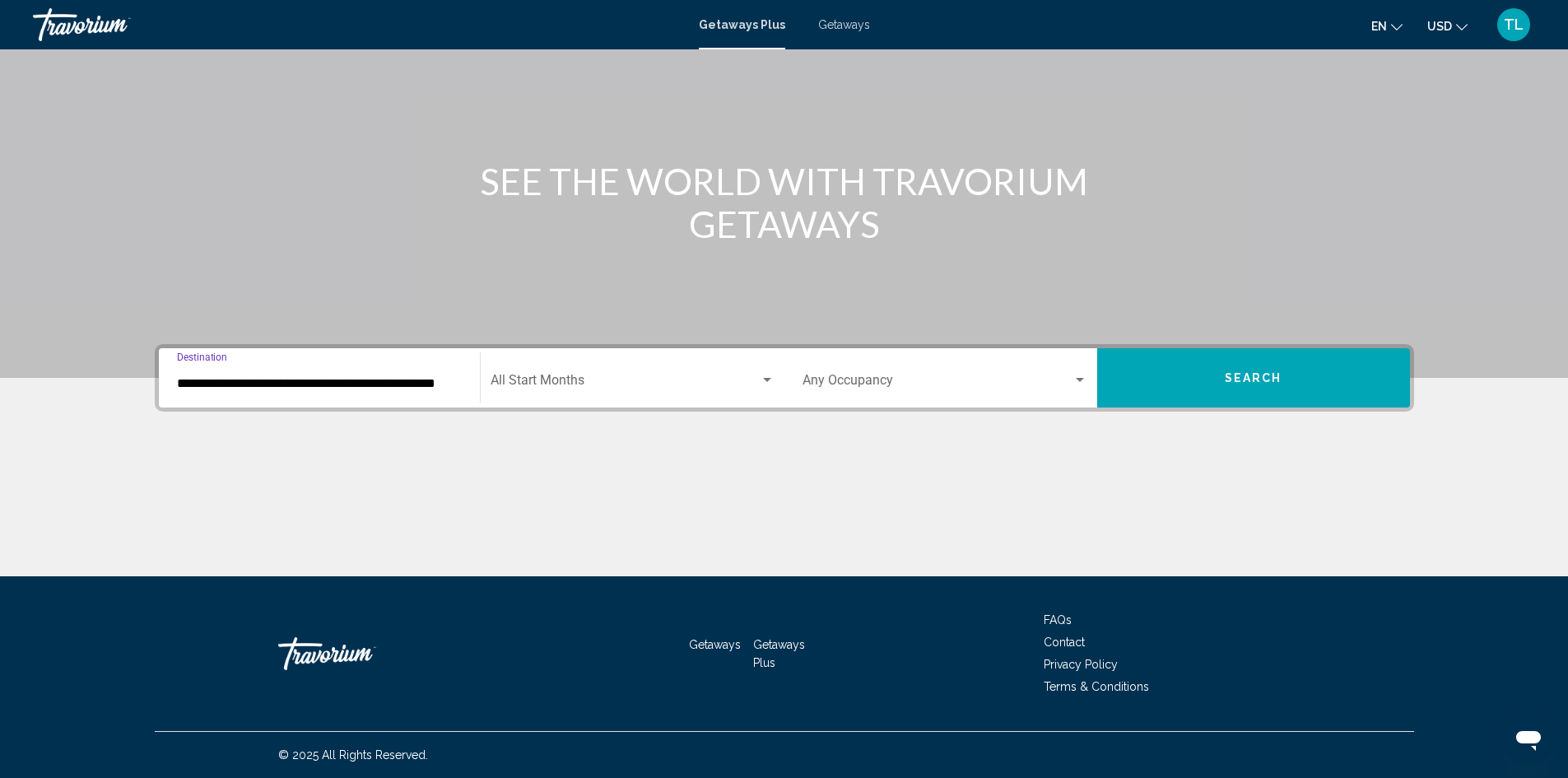
click at [512, 383] on span "Search widget" at bounding box center [625, 383] width 269 height 15
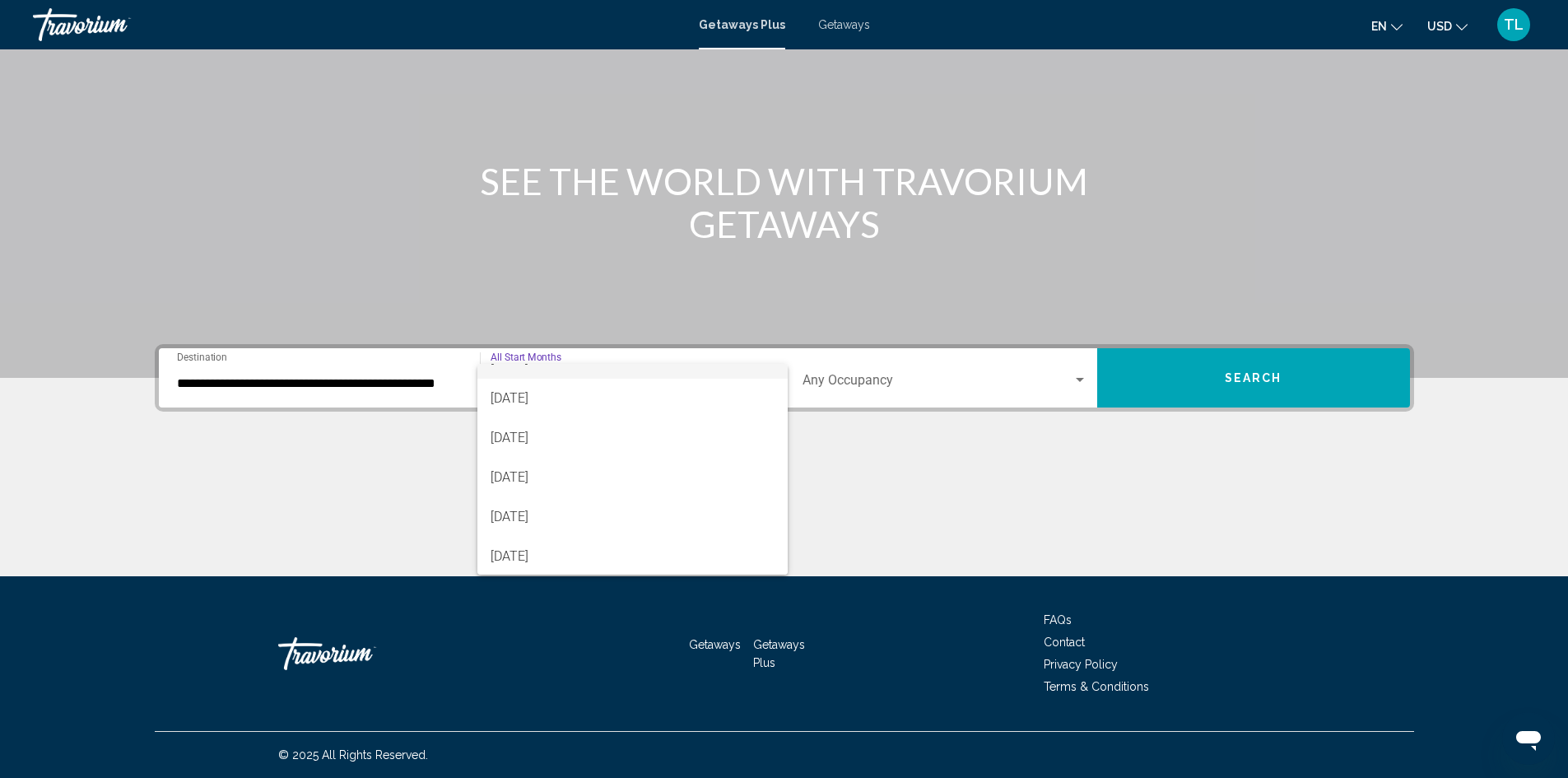
scroll to position [342, 0]
click at [516, 516] on span "[DATE]" at bounding box center [633, 515] width 284 height 40
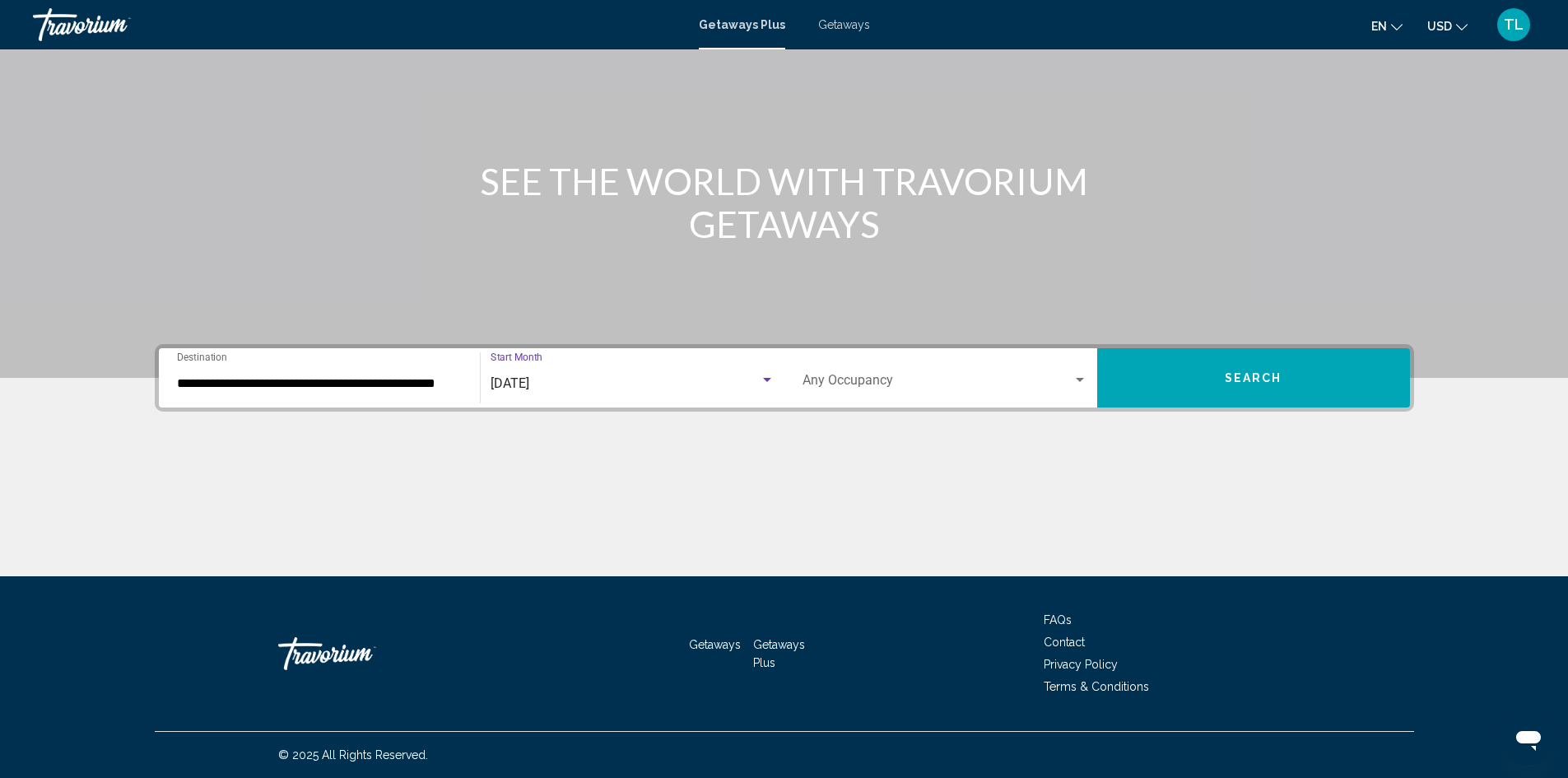
click at [871, 374] on div "Occupancy Any Occupancy" at bounding box center [944, 377] width 285 height 52
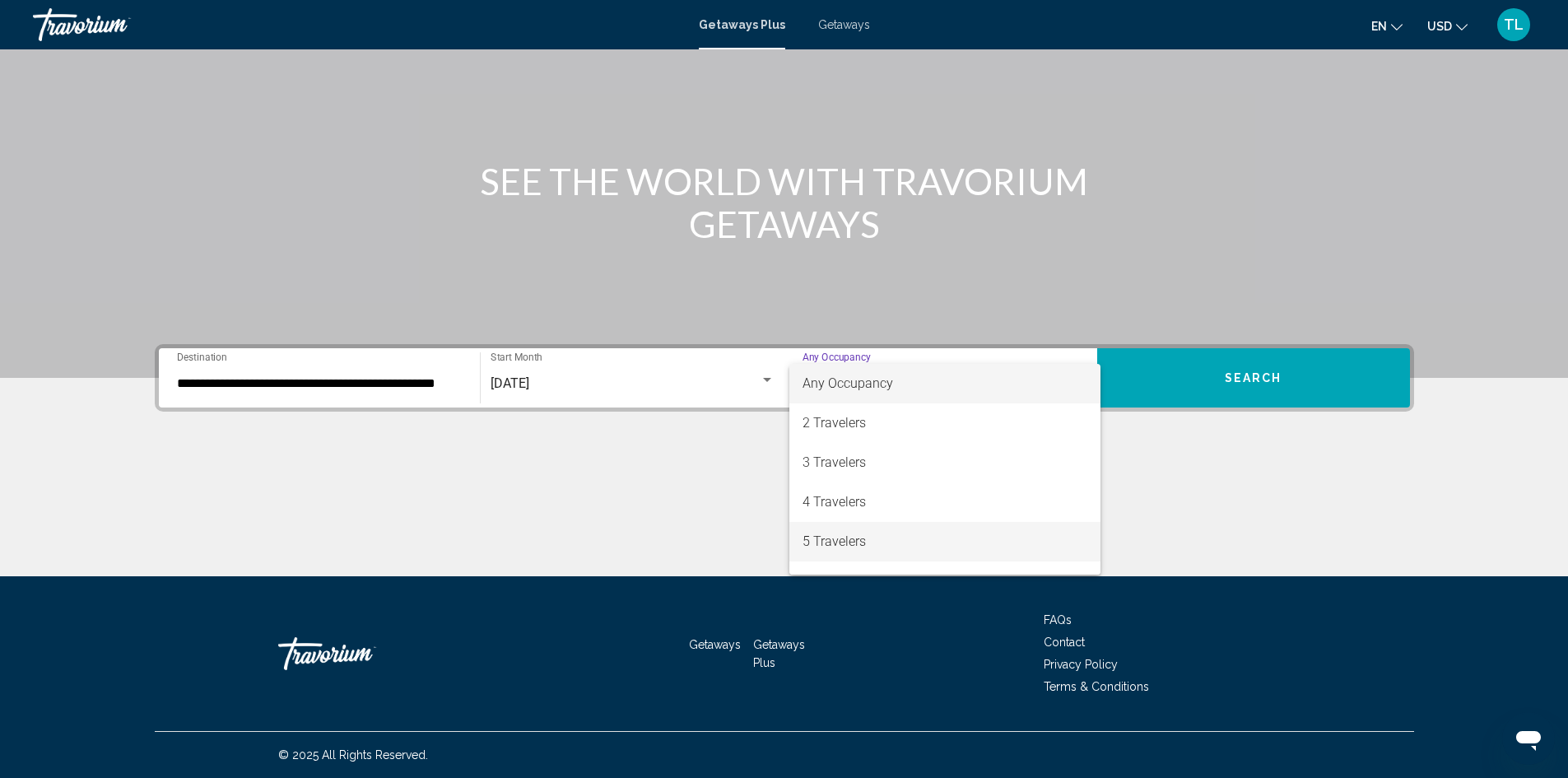
click at [894, 528] on span "5 Travelers" at bounding box center [944, 542] width 285 height 40
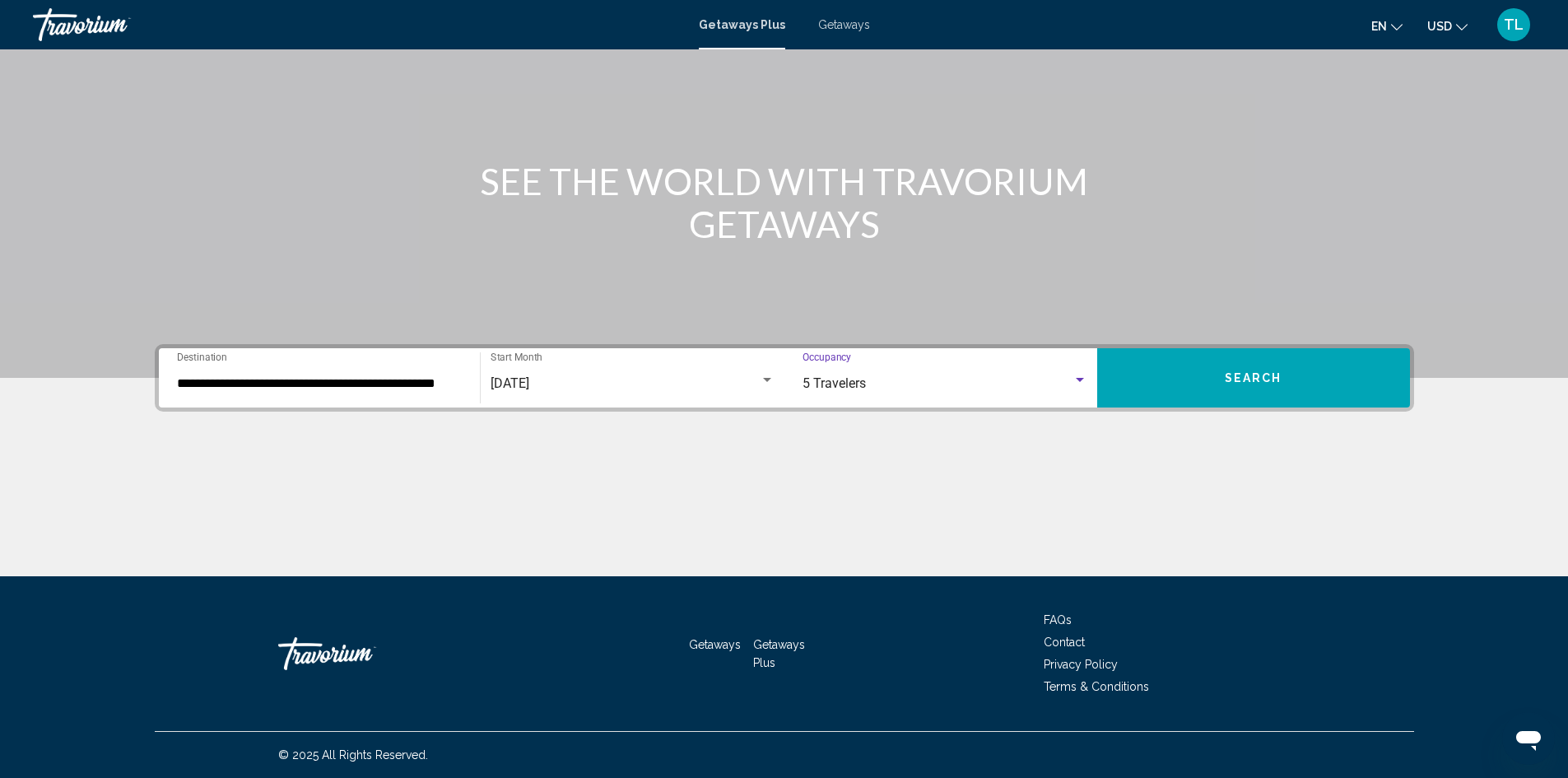
click at [1295, 375] on button "Search" at bounding box center [1253, 377] width 313 height 59
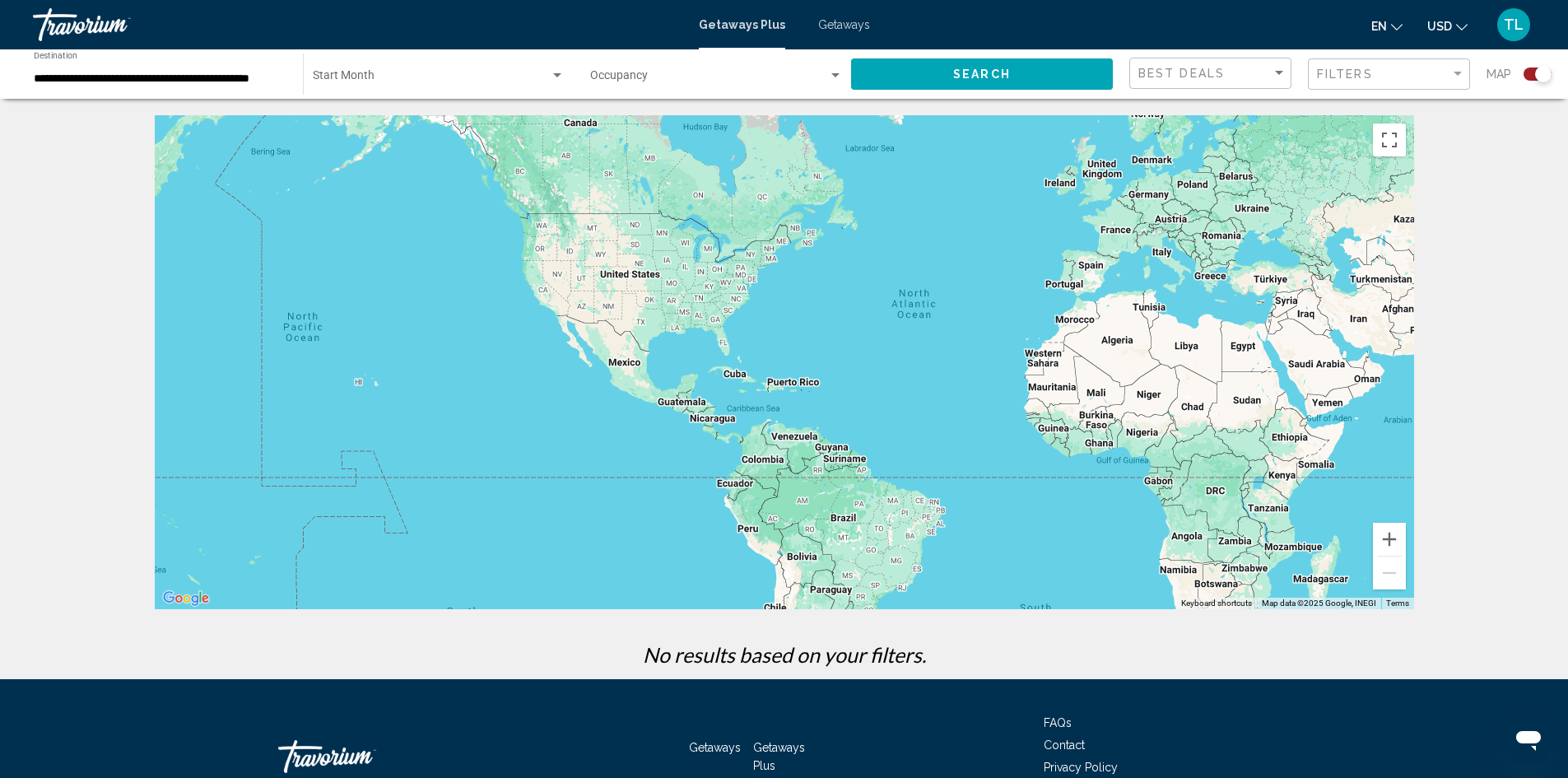
drag, startPoint x: 644, startPoint y: 442, endPoint x: 824, endPoint y: 410, distance: 182.8
click at [824, 410] on div "Main content" at bounding box center [784, 363] width 1259 height 494
click at [400, 79] on span "Search widget" at bounding box center [432, 79] width 237 height 14
click at [630, 77] on div at bounding box center [784, 389] width 1568 height 778
click at [1424, 66] on div "Filters" at bounding box center [1390, 74] width 148 height 30
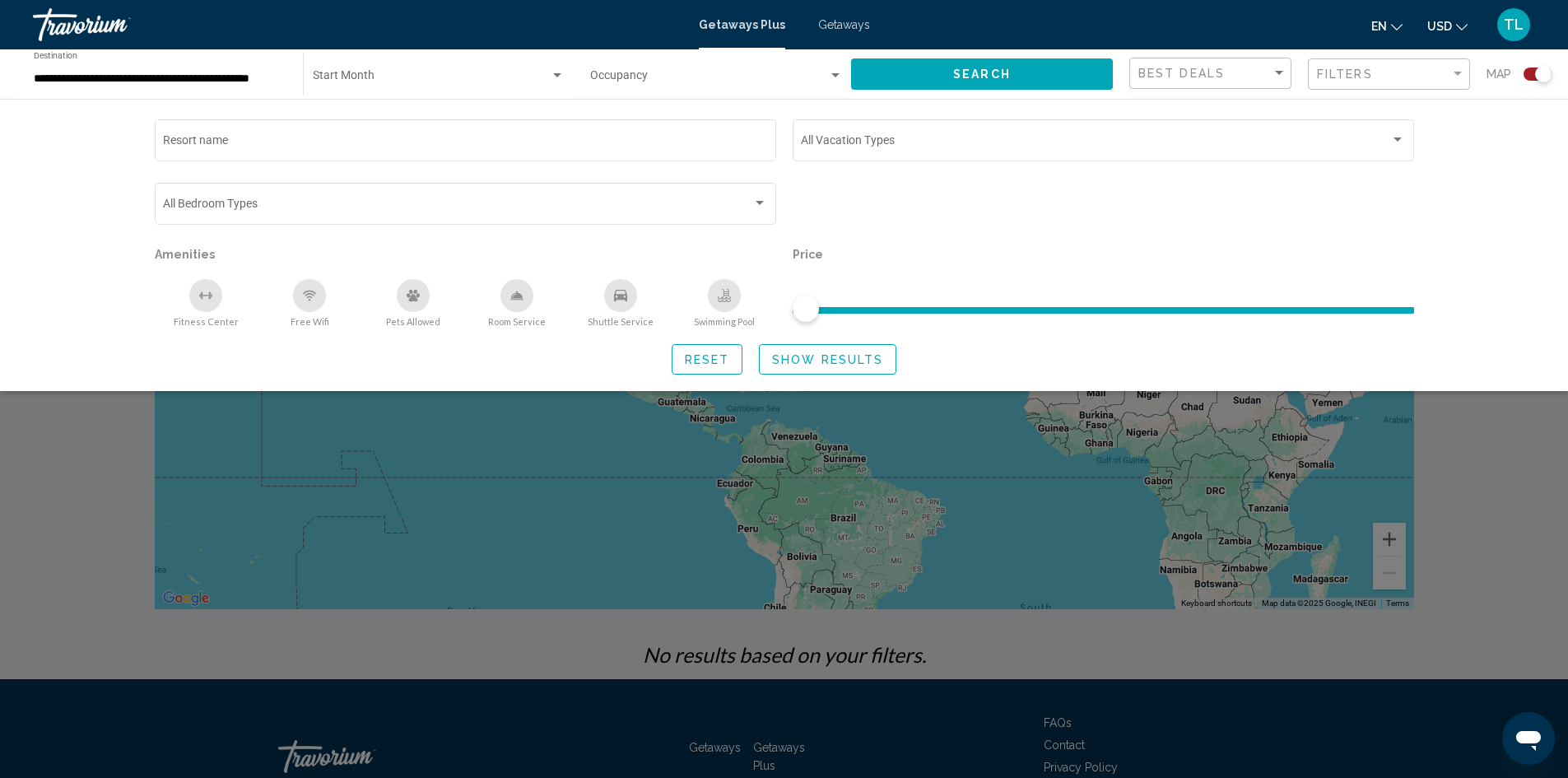
click at [385, 76] on span "Search widget" at bounding box center [432, 79] width 237 height 14
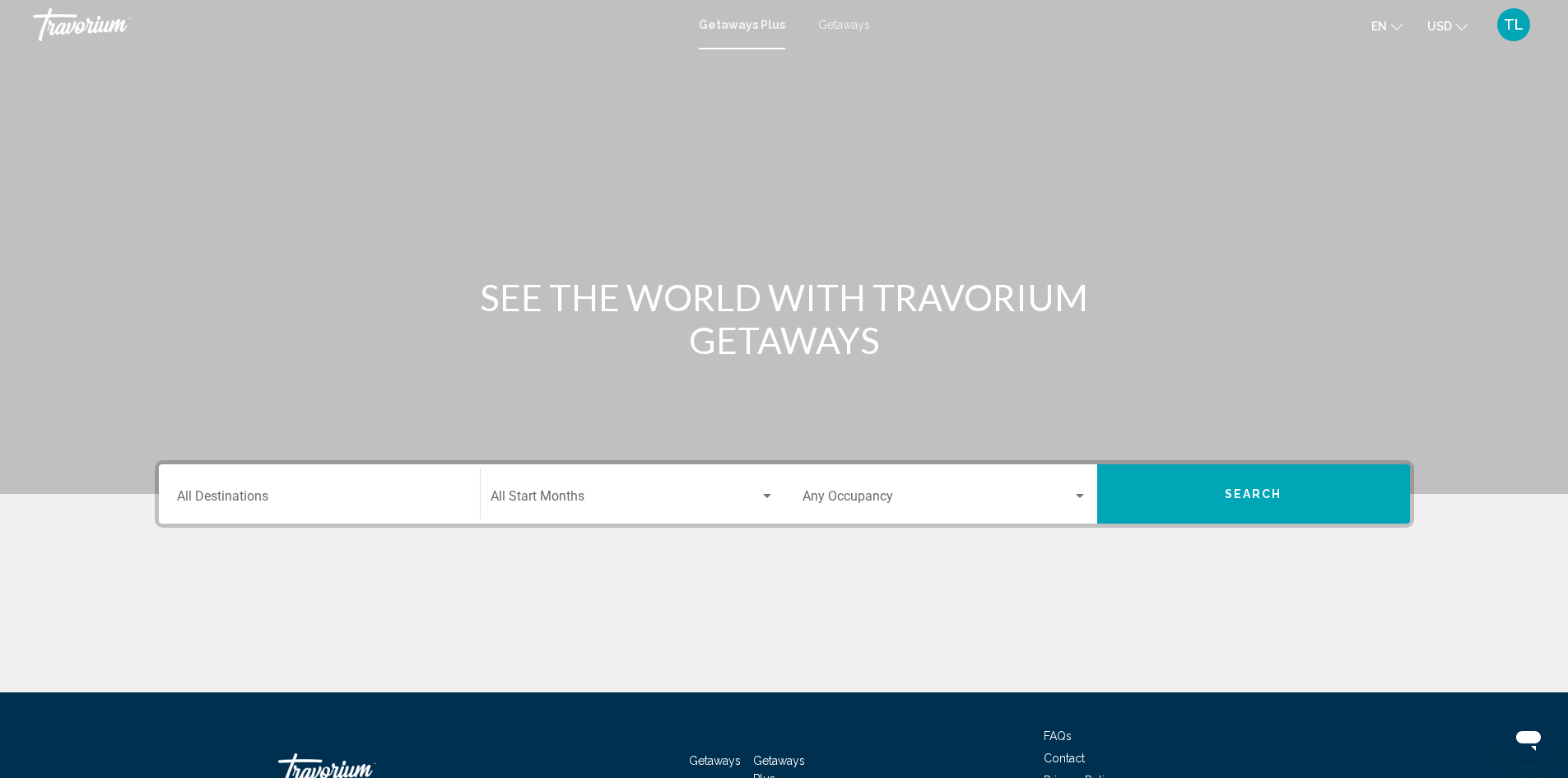
click at [329, 479] on div "Destination All Destinations" at bounding box center [319, 494] width 285 height 52
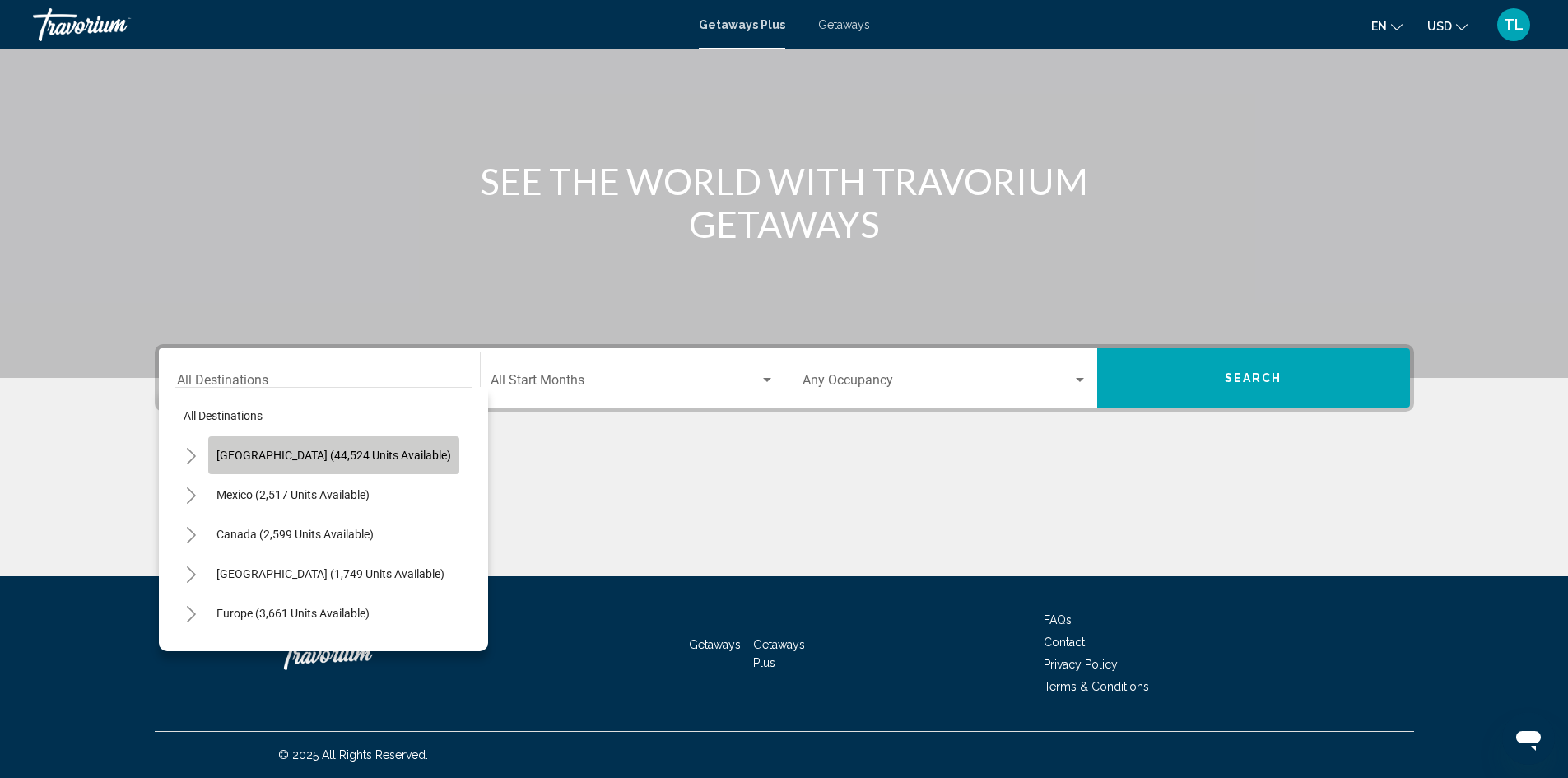
click at [359, 452] on span "[GEOGRAPHIC_DATA] (44,524 units available)" at bounding box center [333, 455] width 234 height 14
type input "**********"
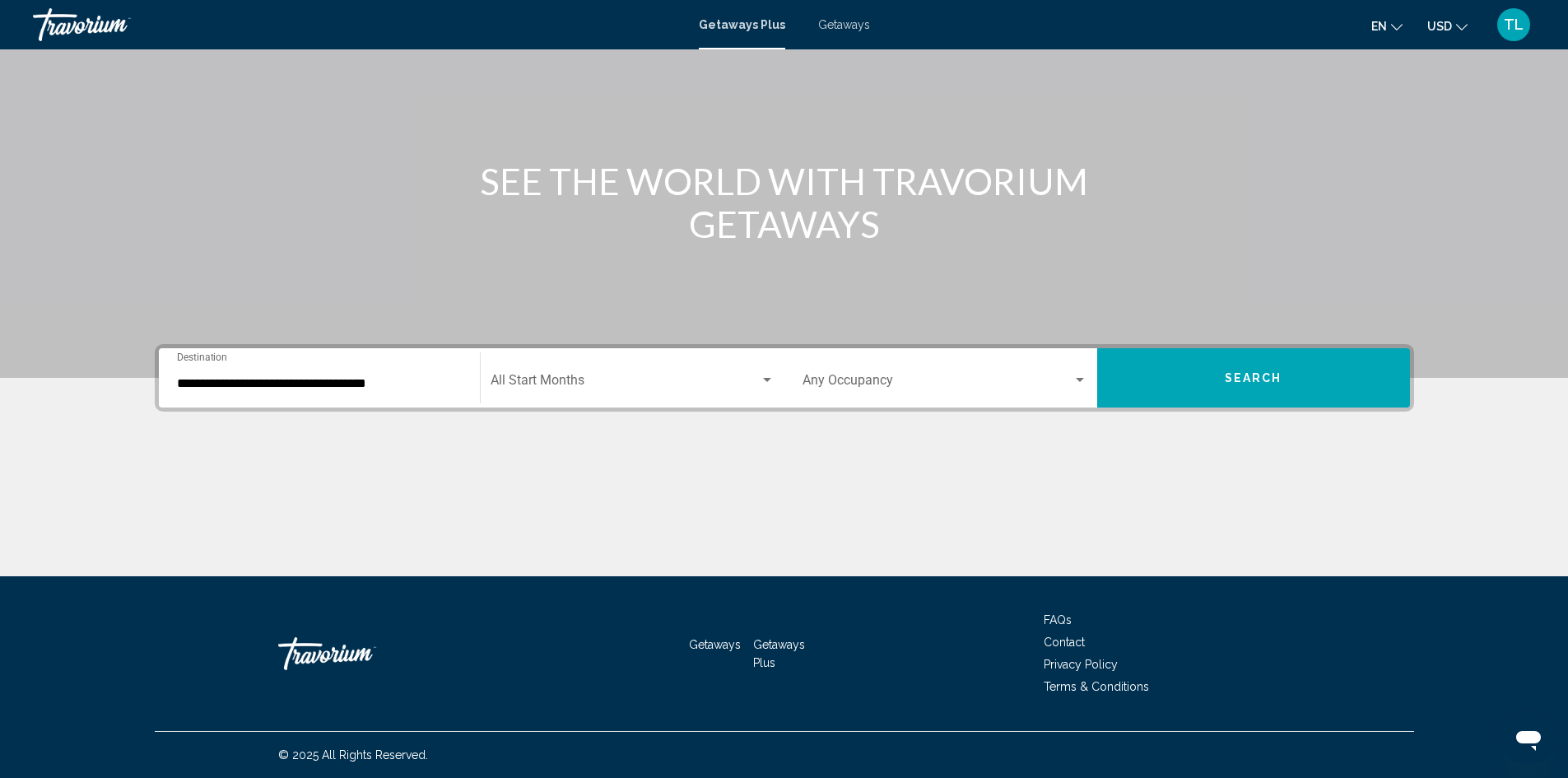
click at [592, 369] on div "Start Month All Start Months" at bounding box center [633, 377] width 284 height 52
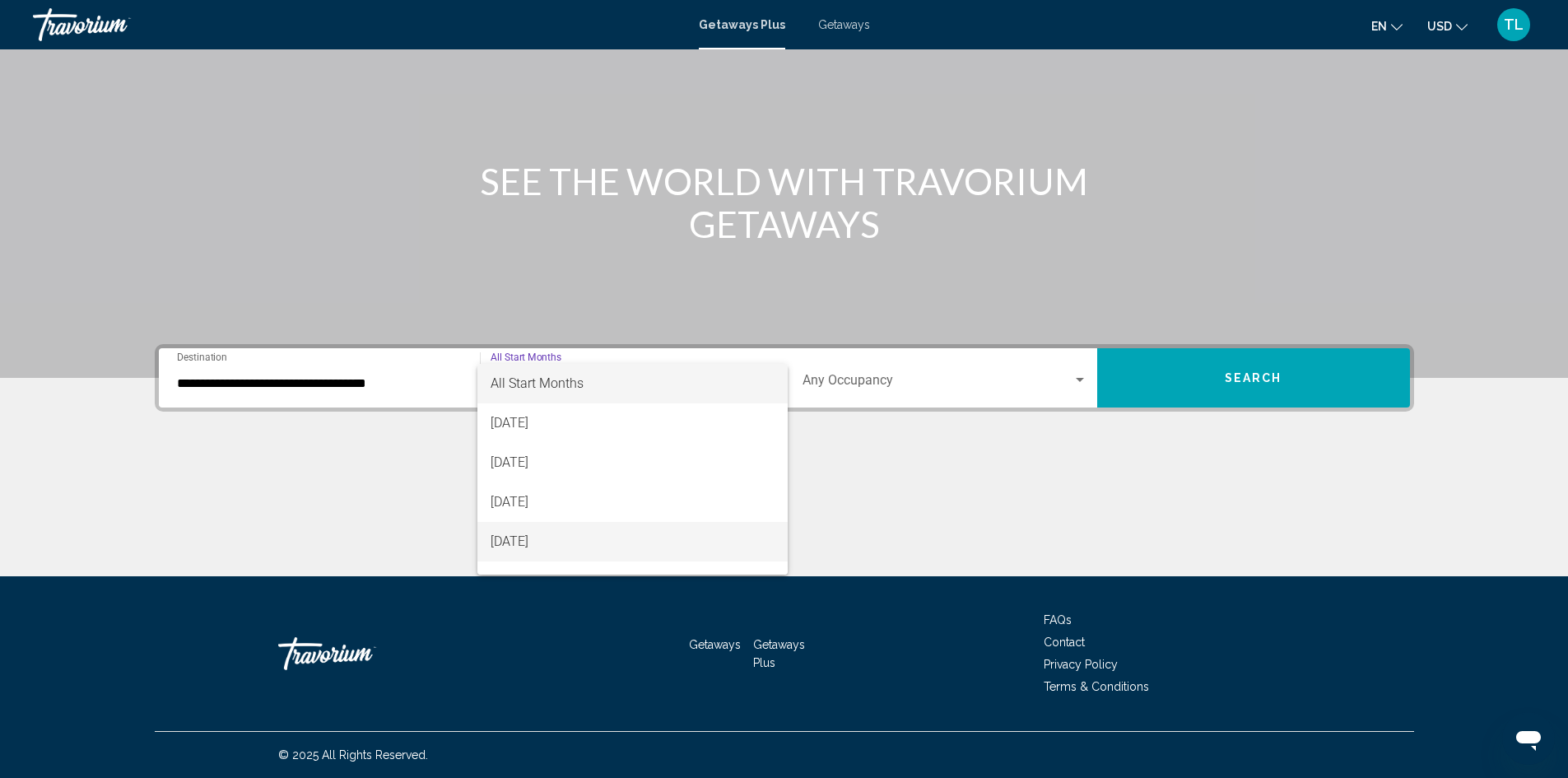
scroll to position [83, 0]
click at [582, 496] on span "[DATE]" at bounding box center [633, 499] width 284 height 40
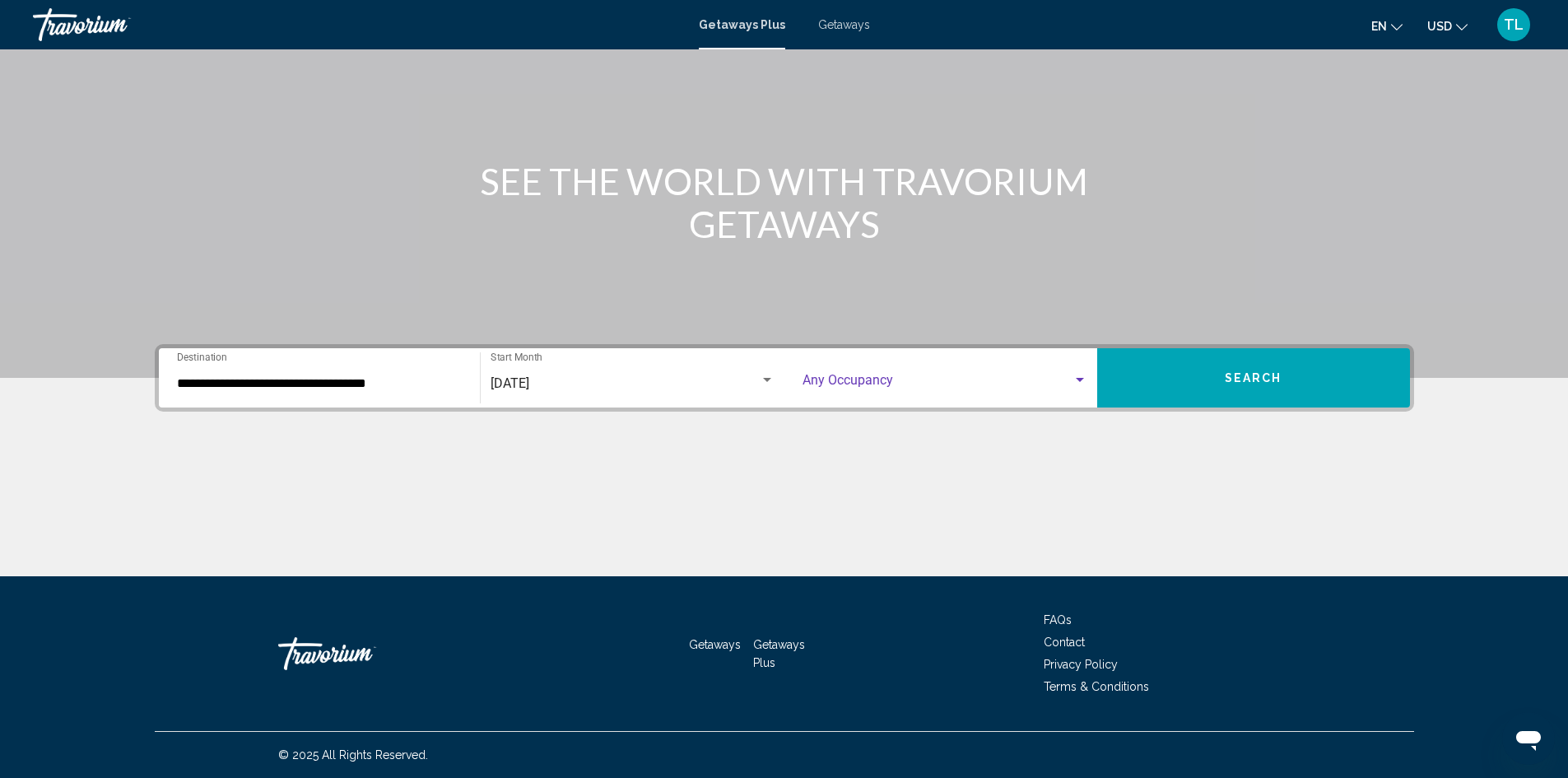
click at [889, 376] on span "Search widget" at bounding box center [937, 383] width 270 height 15
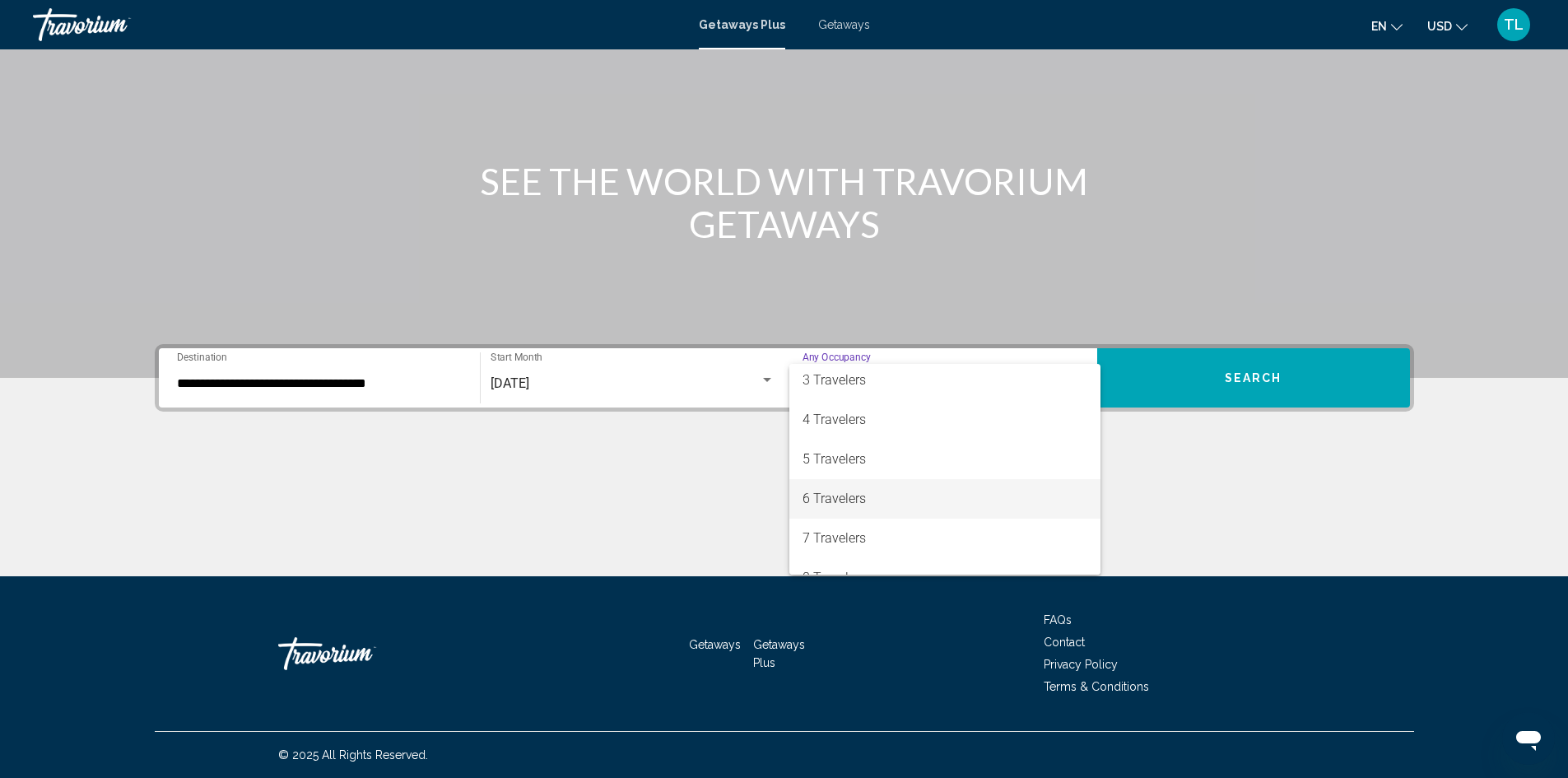
click at [866, 497] on span "6 Travelers" at bounding box center [944, 499] width 285 height 40
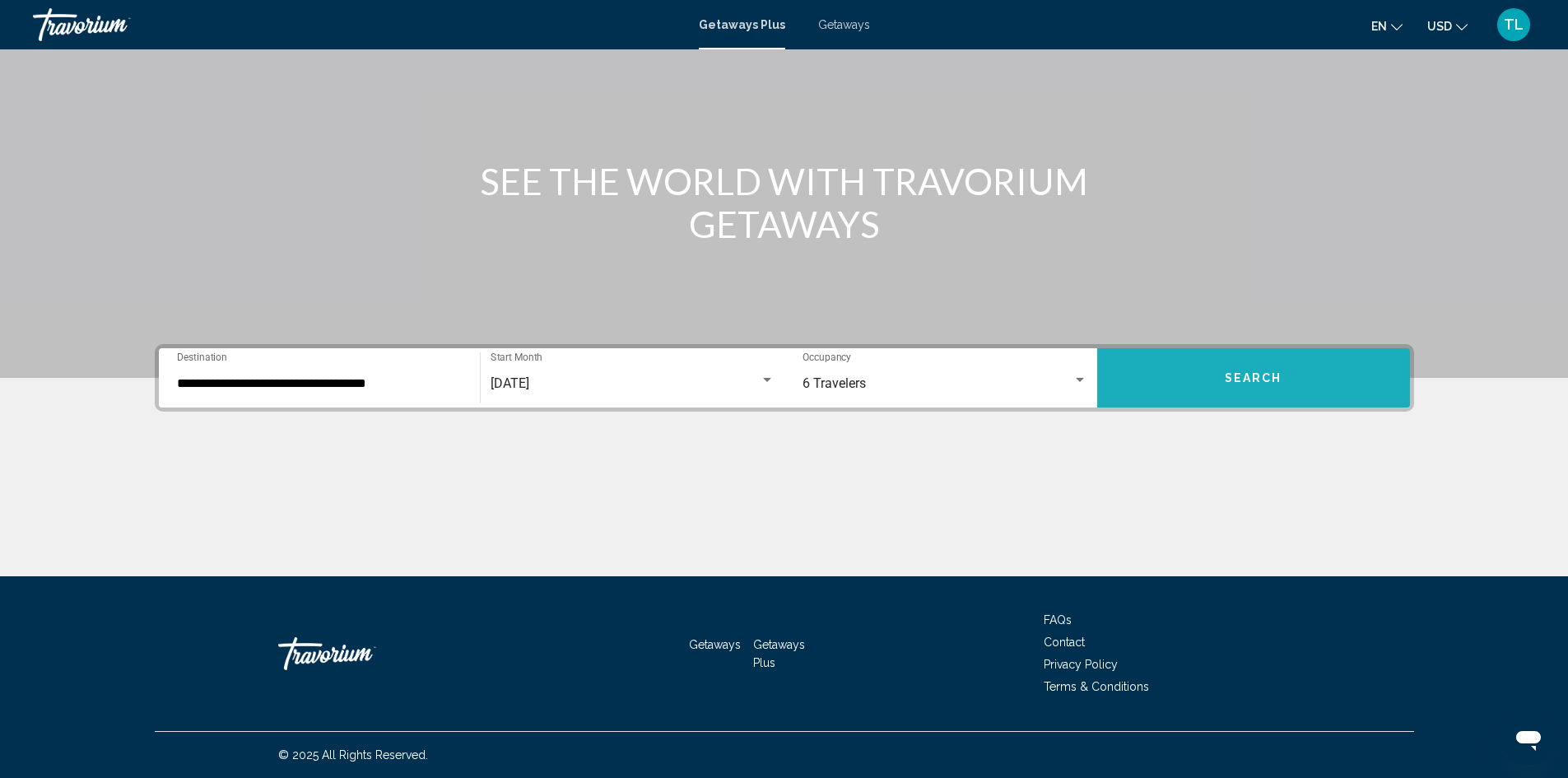
click at [1237, 375] on span "Search" at bounding box center [1253, 379] width 57 height 14
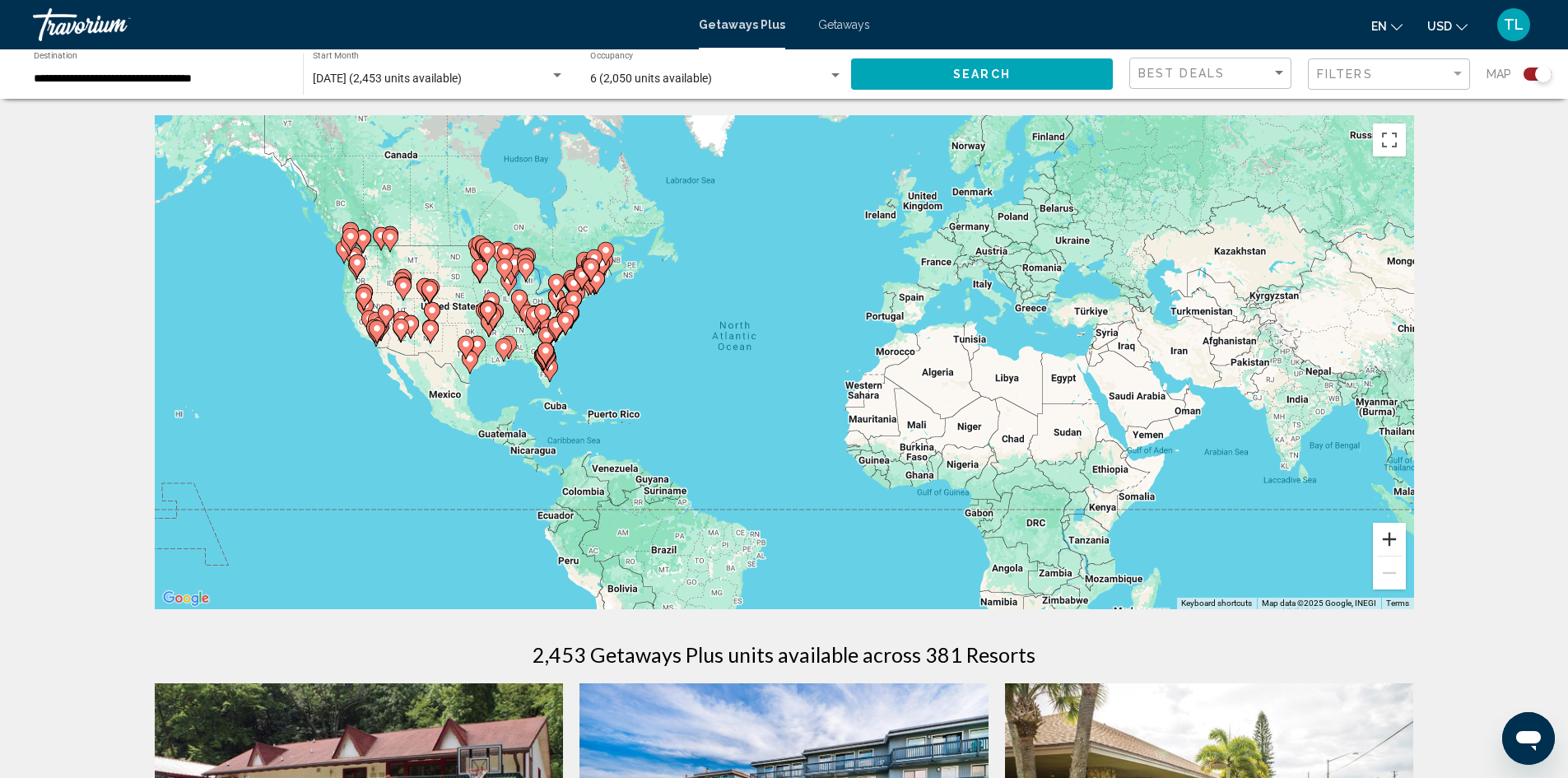
click at [1390, 539] on button "Zoom in" at bounding box center [1389, 540] width 33 height 33
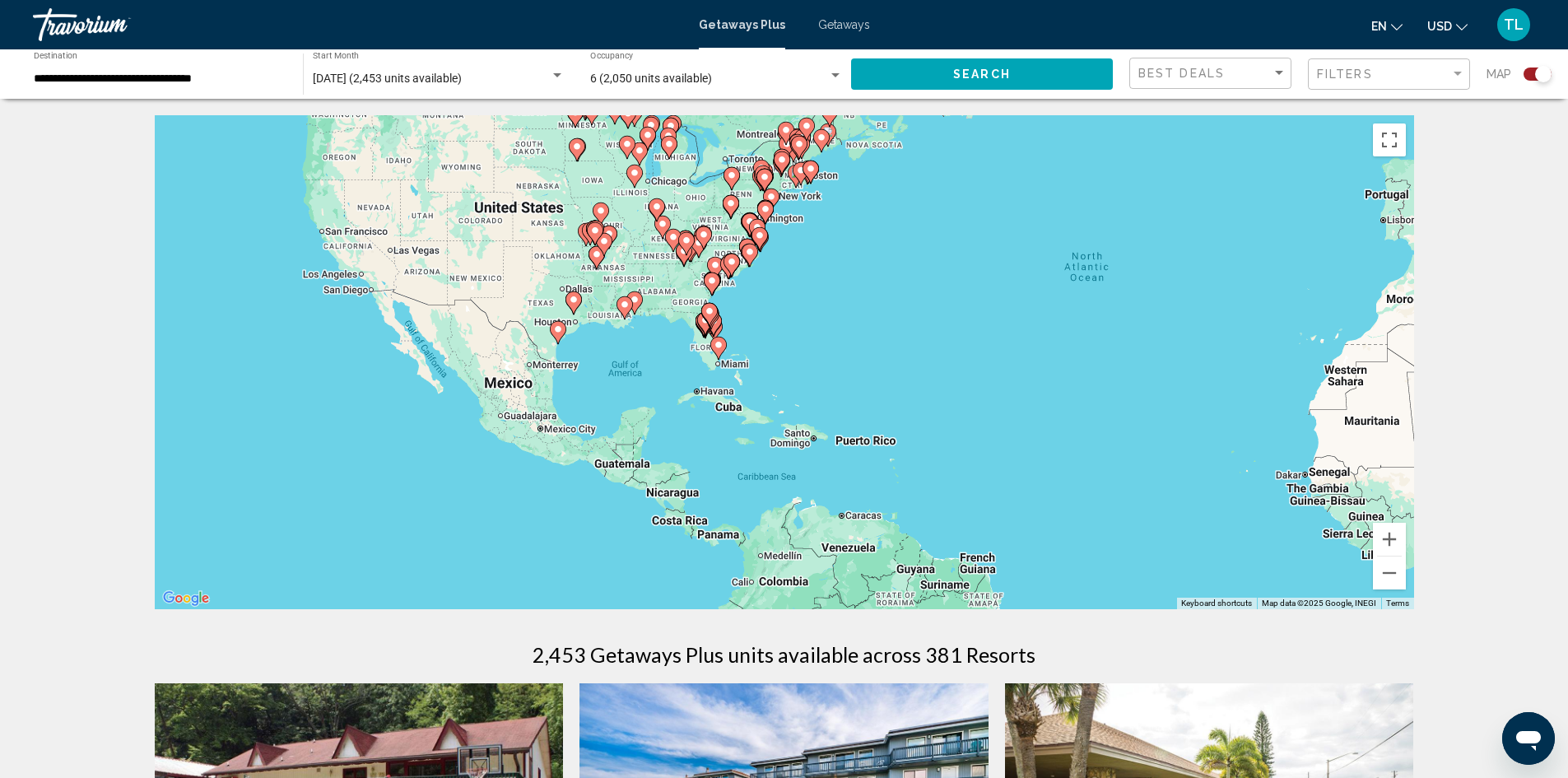
drag, startPoint x: 547, startPoint y: 490, endPoint x: 951, endPoint y: 449, distance: 406.1
click at [951, 449] on div "To activate drag with keyboard, press Alt + Enter. Once in keyboard drag state,…" at bounding box center [784, 363] width 1259 height 494
click at [1387, 536] on button "Zoom in" at bounding box center [1389, 540] width 33 height 33
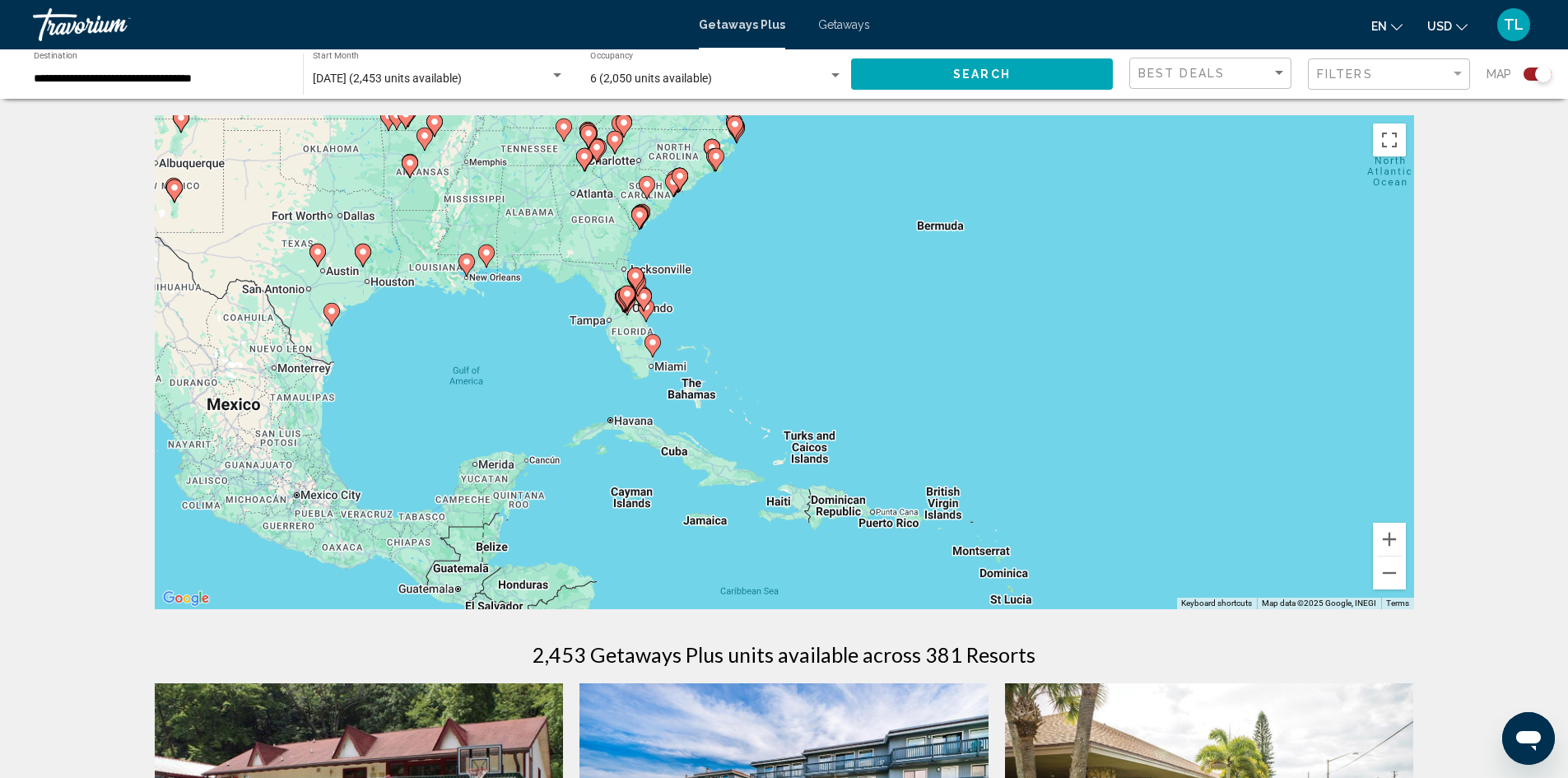
click at [653, 345] on image "Main content" at bounding box center [652, 342] width 10 height 10
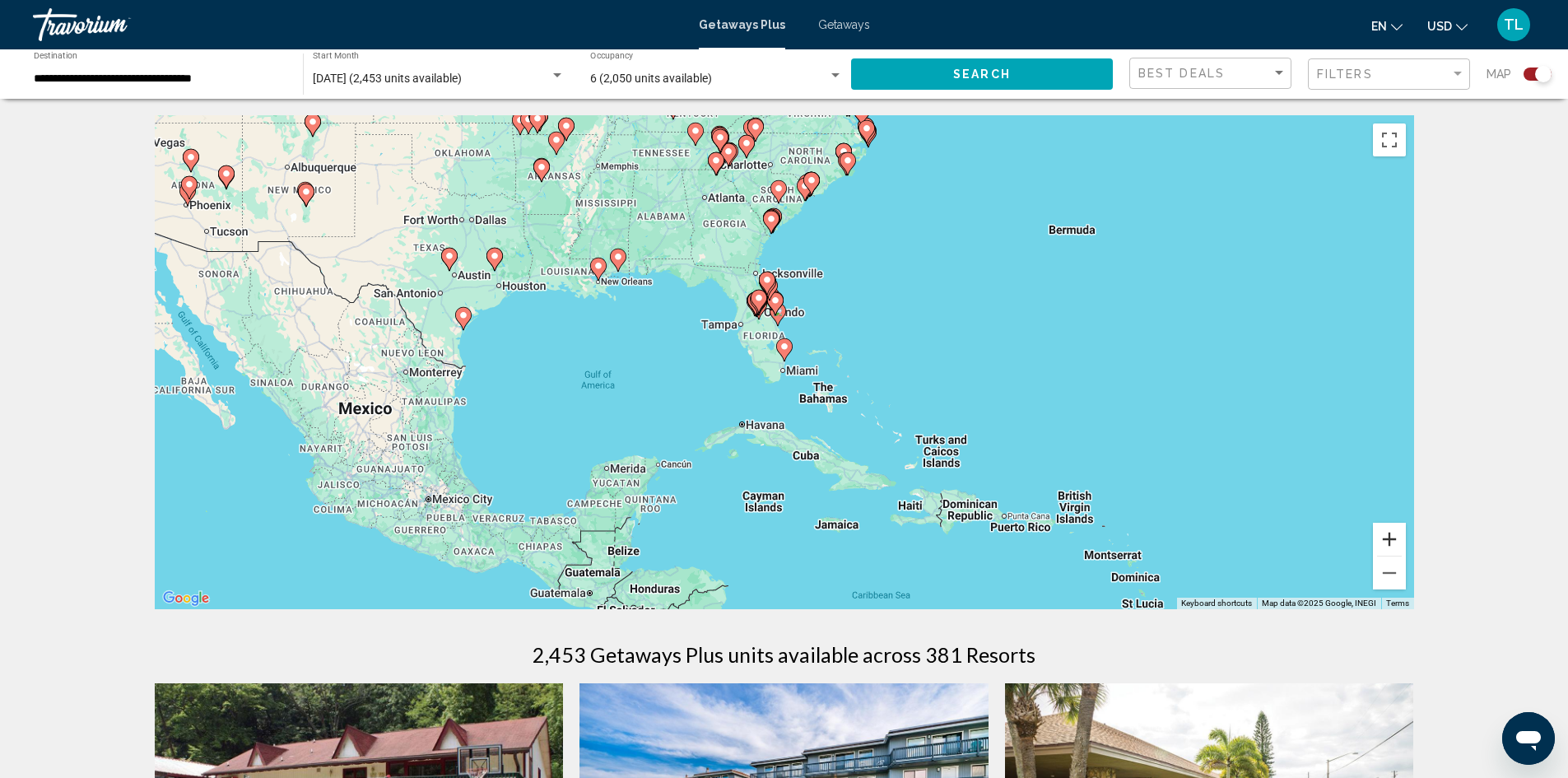
click at [1390, 539] on button "Zoom in" at bounding box center [1389, 540] width 33 height 33
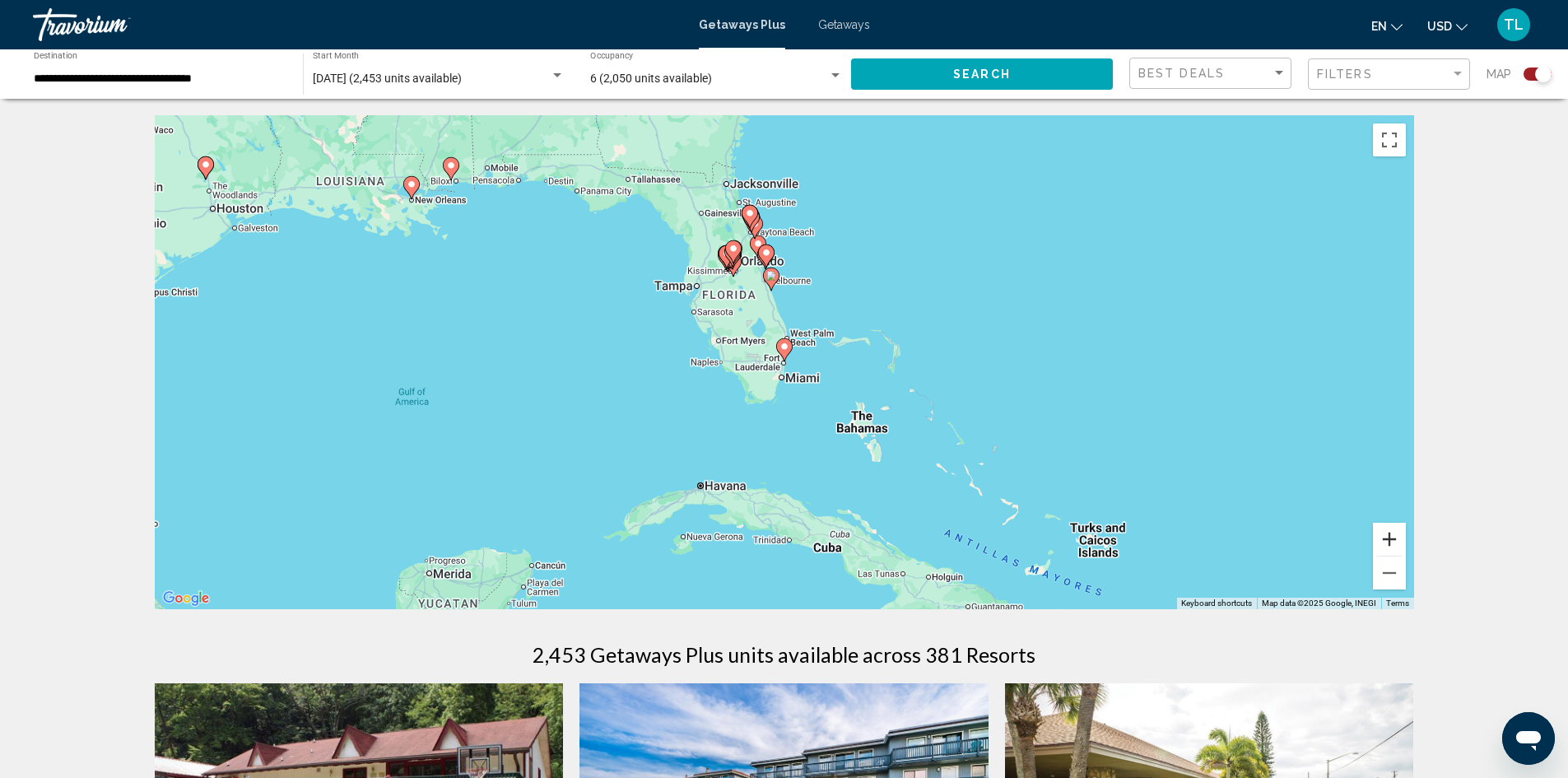
click at [1390, 539] on button "Zoom in" at bounding box center [1389, 540] width 33 height 33
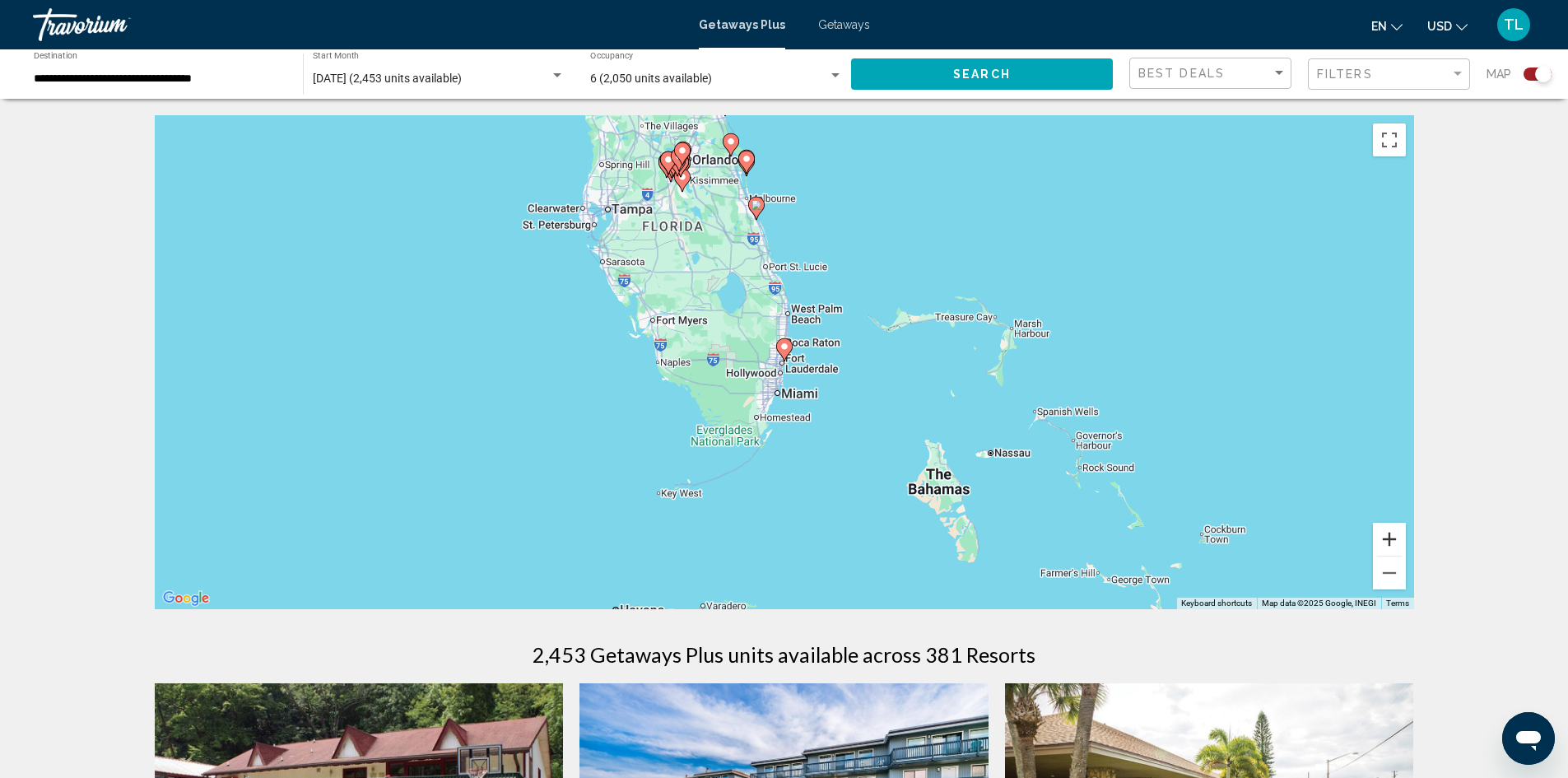
click at [1378, 543] on button "Zoom in" at bounding box center [1389, 540] width 33 height 33
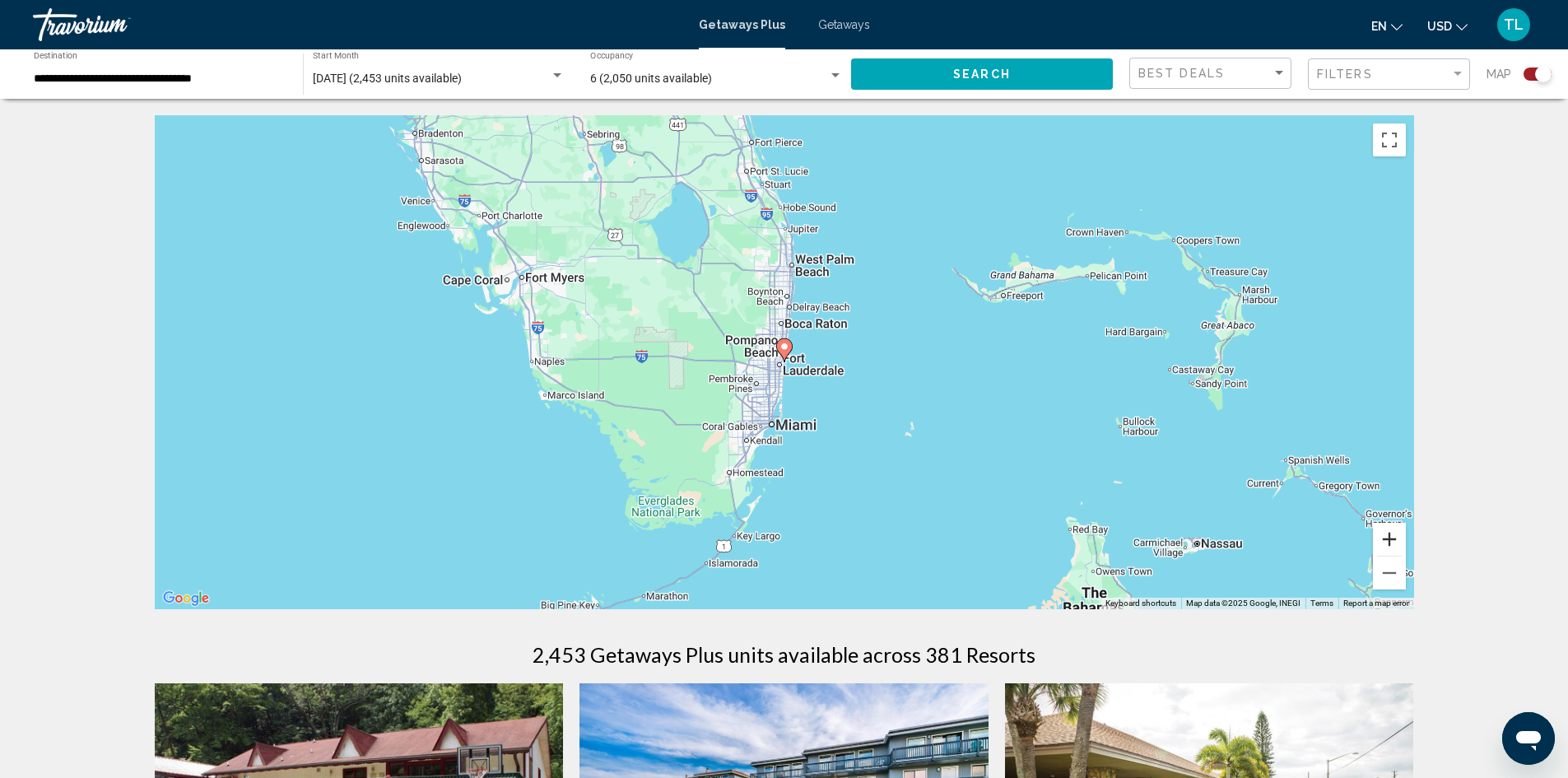
click at [1378, 543] on button "Zoom in" at bounding box center [1389, 540] width 33 height 33
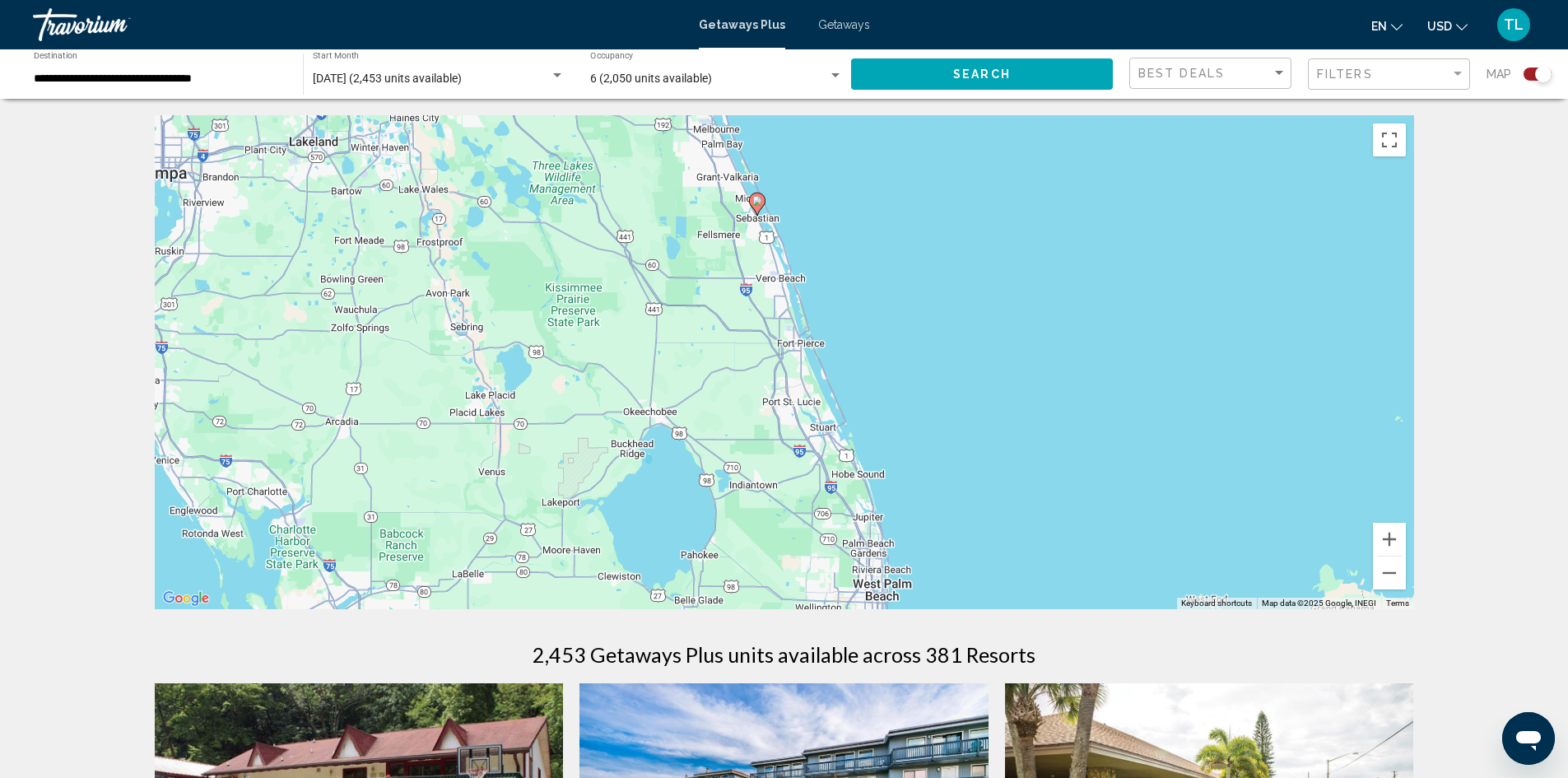
drag, startPoint x: 908, startPoint y: 258, endPoint x: 942, endPoint y: 618, distance: 361.6
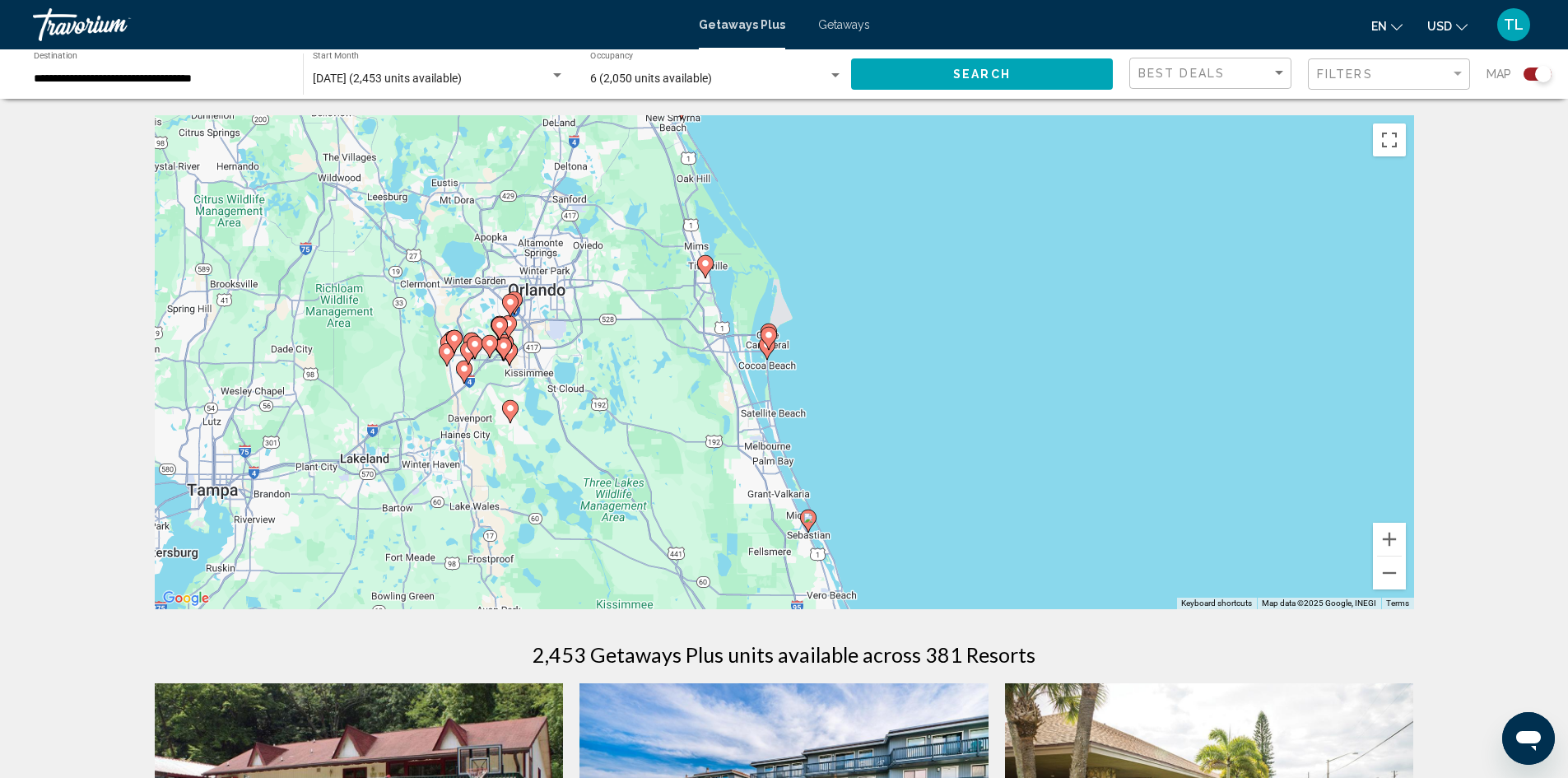
drag, startPoint x: 733, startPoint y: 262, endPoint x: 791, endPoint y: 587, distance: 330.1
click at [791, 587] on div "To activate drag with keyboard, press Alt + Enter. Once in keyboard drag state,…" at bounding box center [784, 363] width 1259 height 494
click at [515, 359] on gmp-advanced-marker "Main content" at bounding box center [509, 353] width 17 height 24
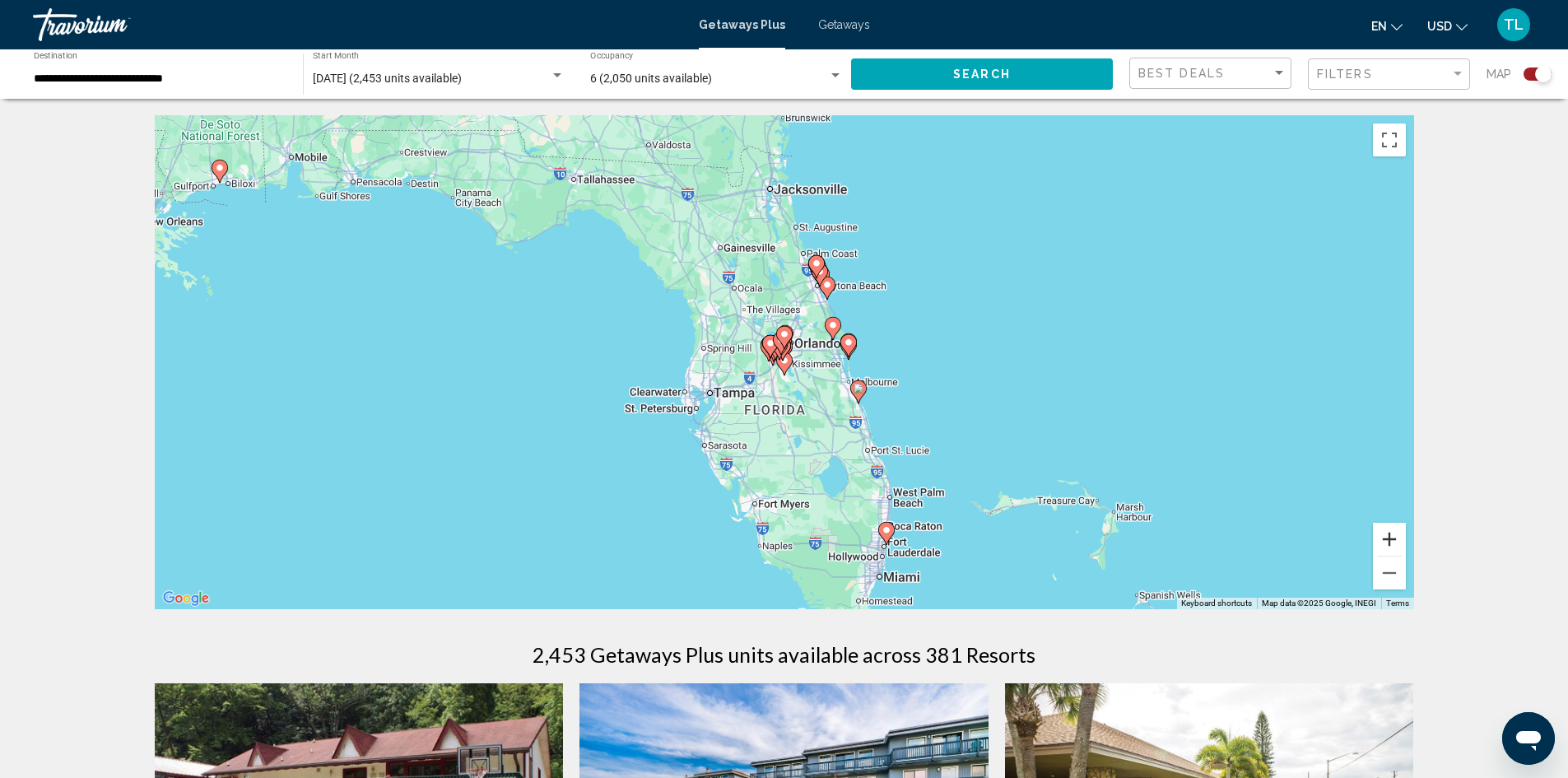
click at [1385, 539] on button "Zoom in" at bounding box center [1389, 540] width 33 height 33
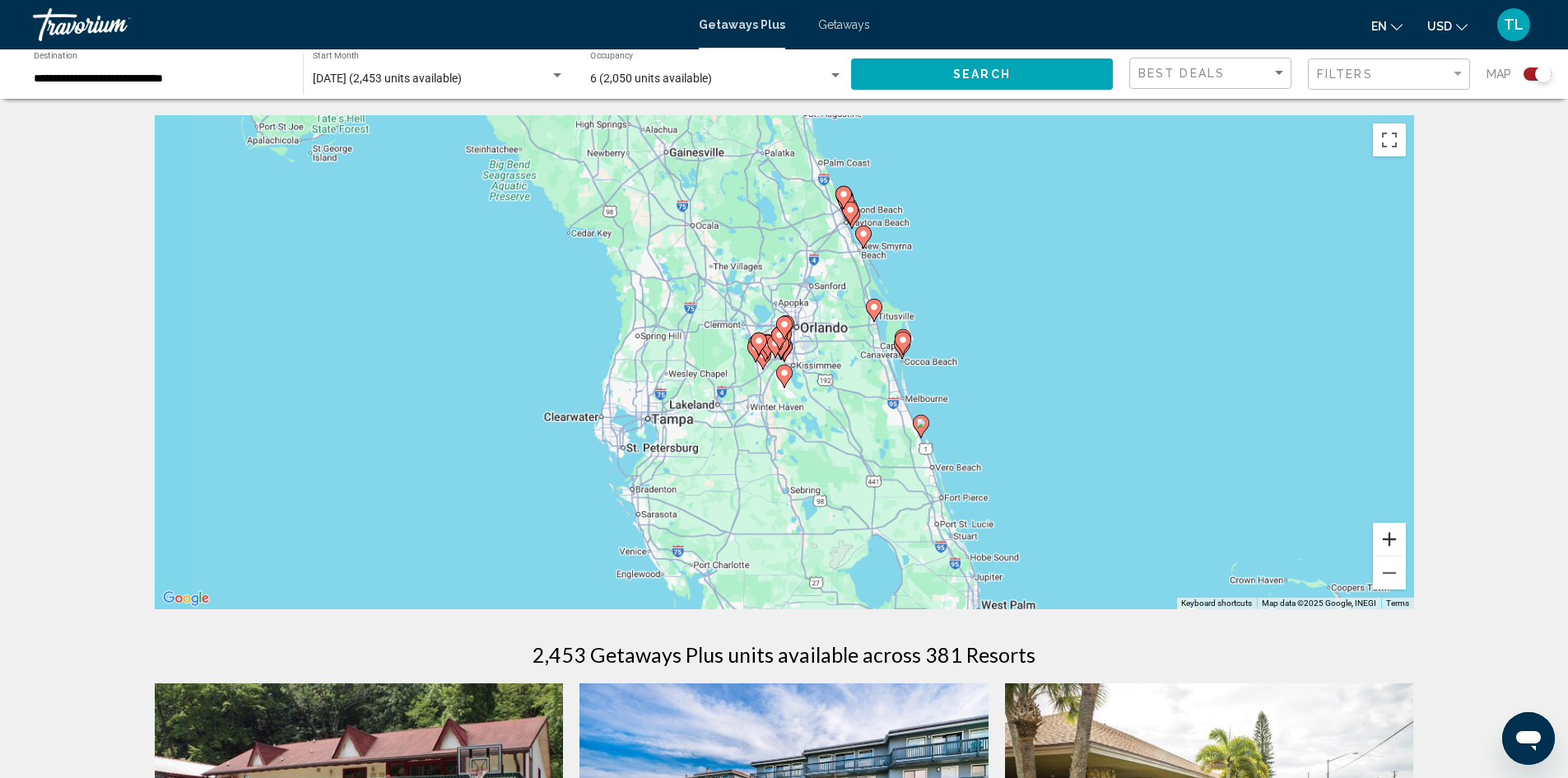
click at [1385, 539] on button "Zoom in" at bounding box center [1389, 540] width 33 height 33
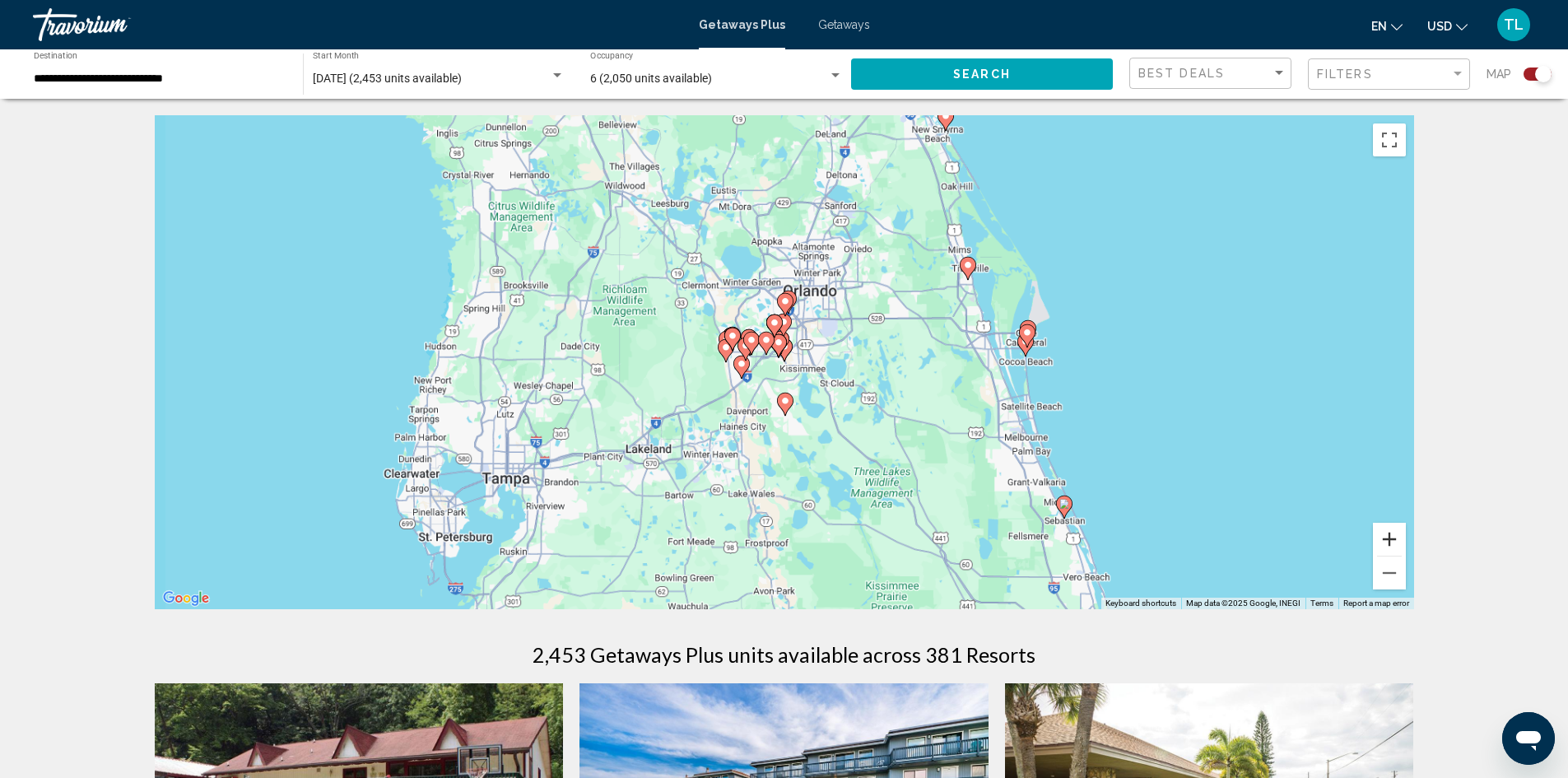
click at [1385, 539] on button "Zoom in" at bounding box center [1389, 540] width 33 height 33
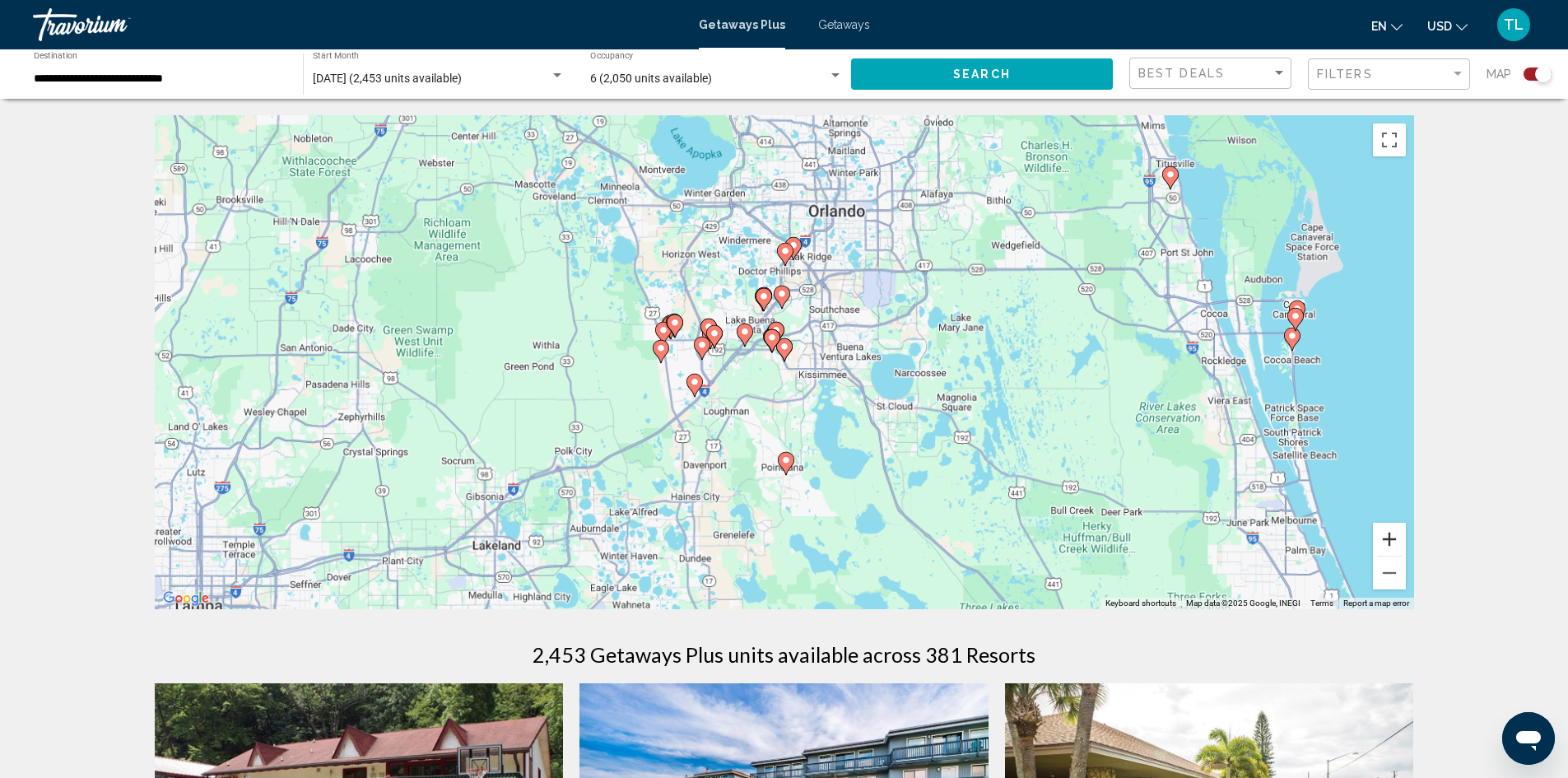
click at [1384, 536] on button "Zoom in" at bounding box center [1389, 540] width 33 height 33
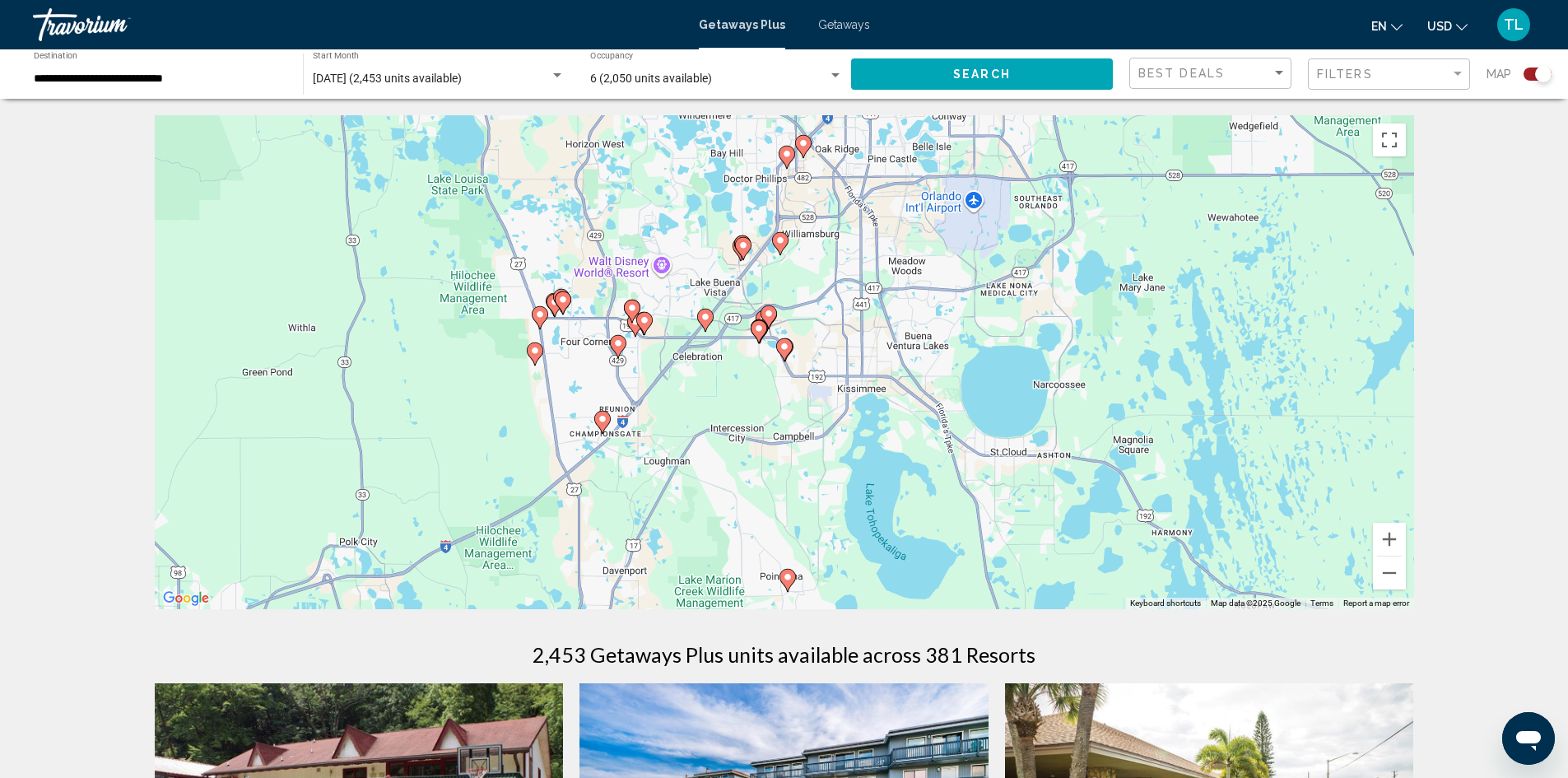
click at [630, 300] on icon "Main content" at bounding box center [632, 311] width 17 height 23
type input "**********"
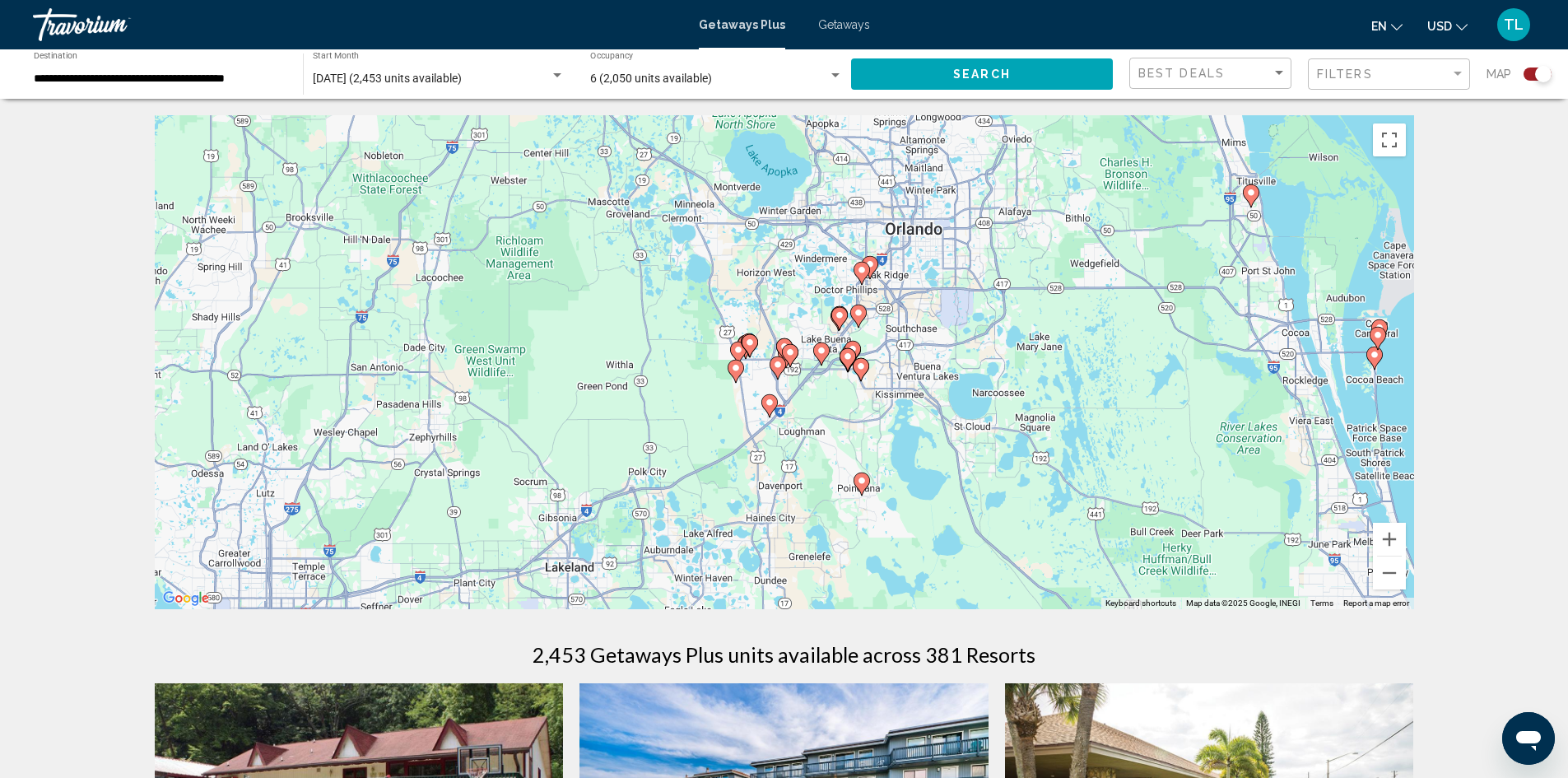
click at [751, 344] on image "Main content" at bounding box center [749, 342] width 10 height 10
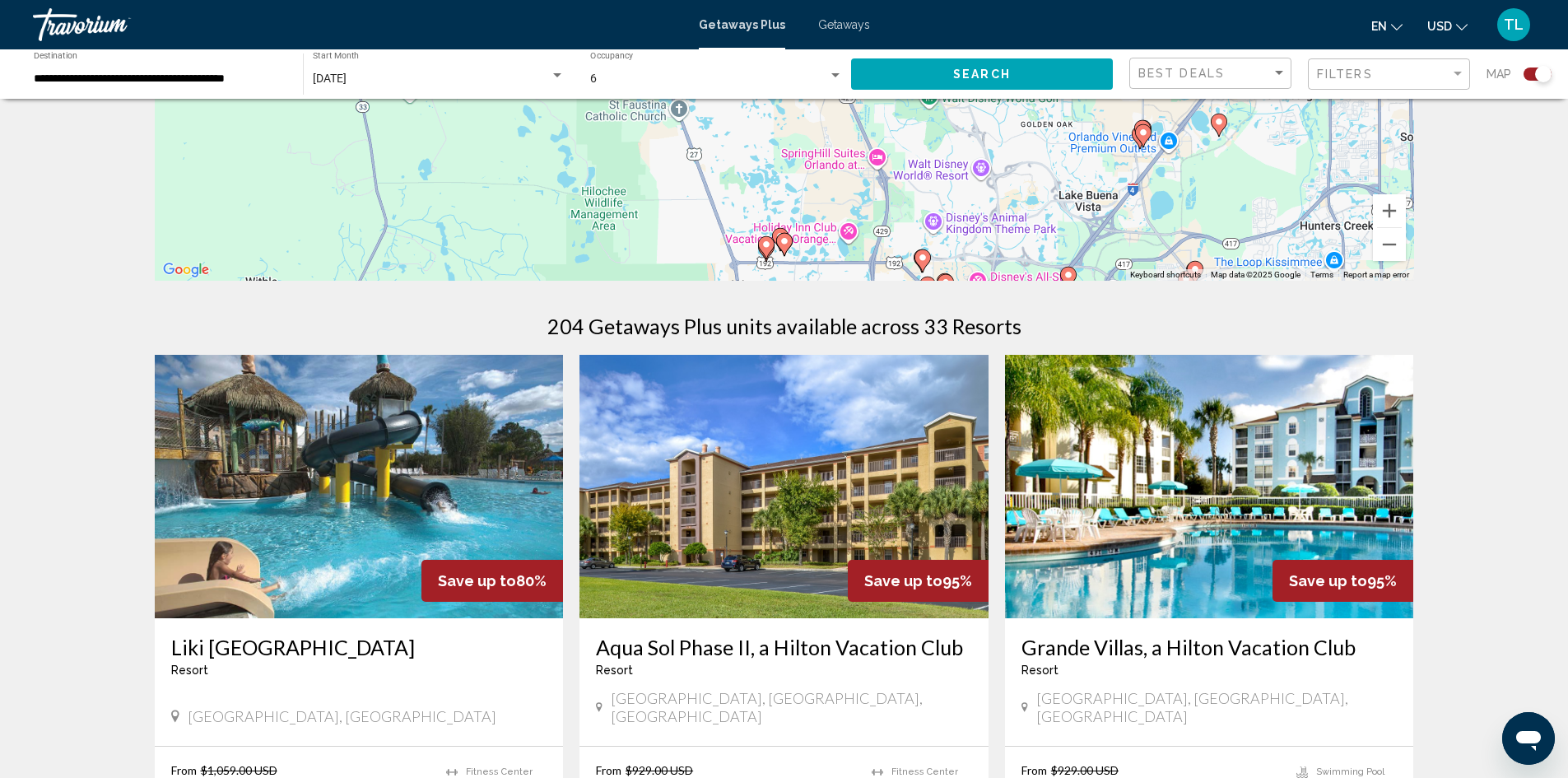
scroll to position [83, 0]
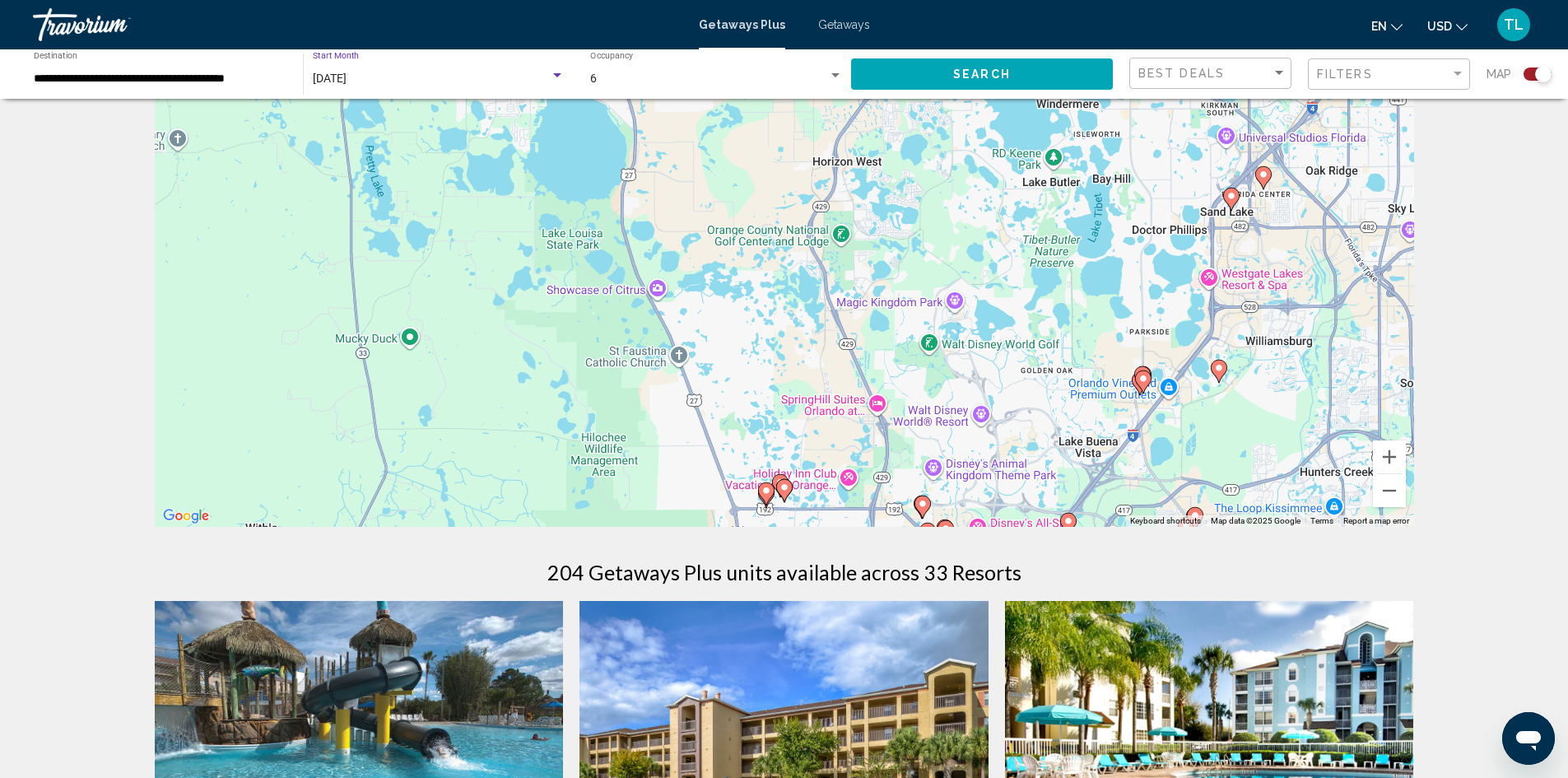
click at [346, 78] on span "[DATE]" at bounding box center [330, 79] width 34 height 14
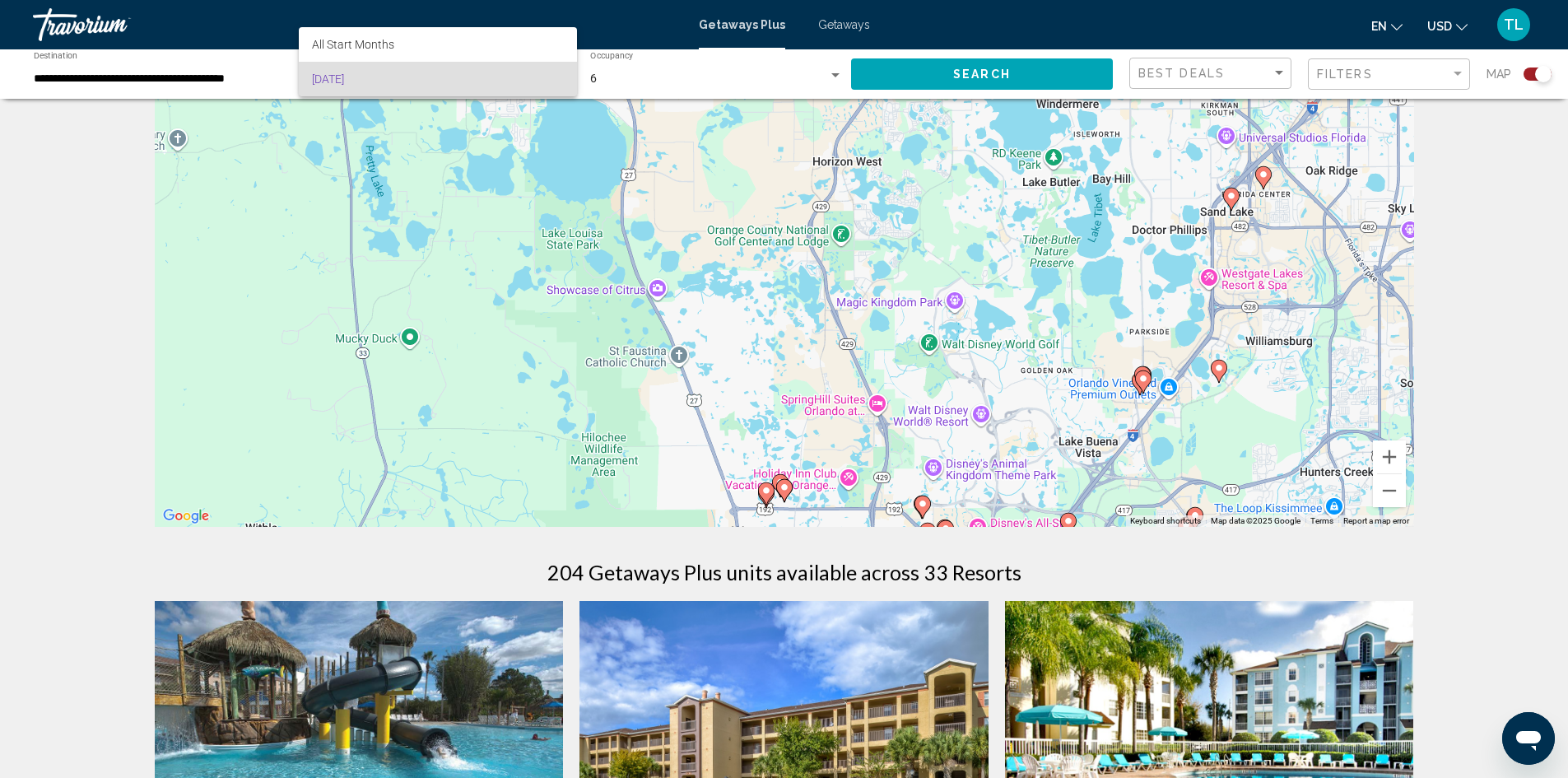
click at [97, 80] on div at bounding box center [784, 389] width 1568 height 778
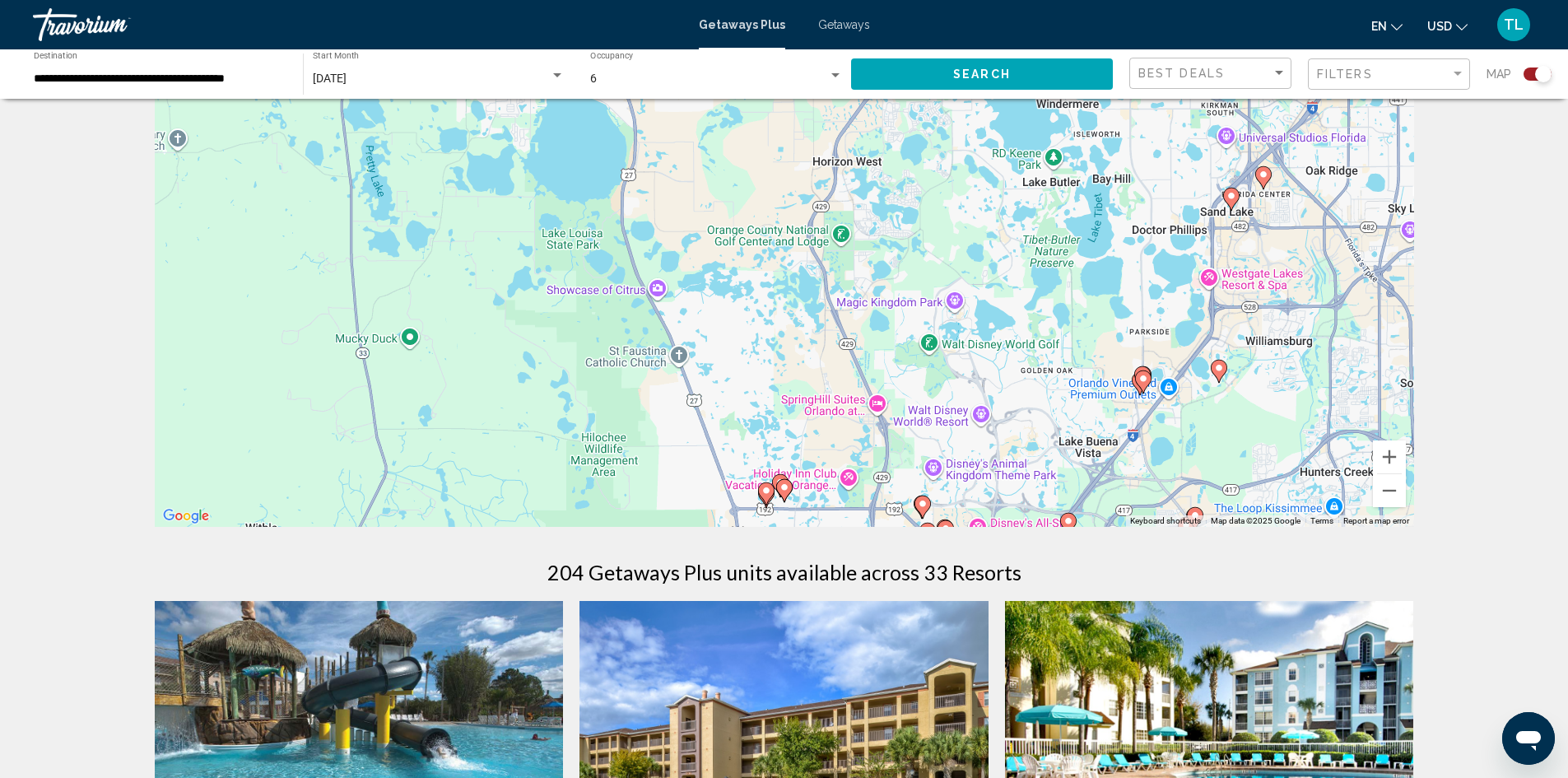
click at [346, 75] on span "[DATE]" at bounding box center [330, 79] width 34 height 14
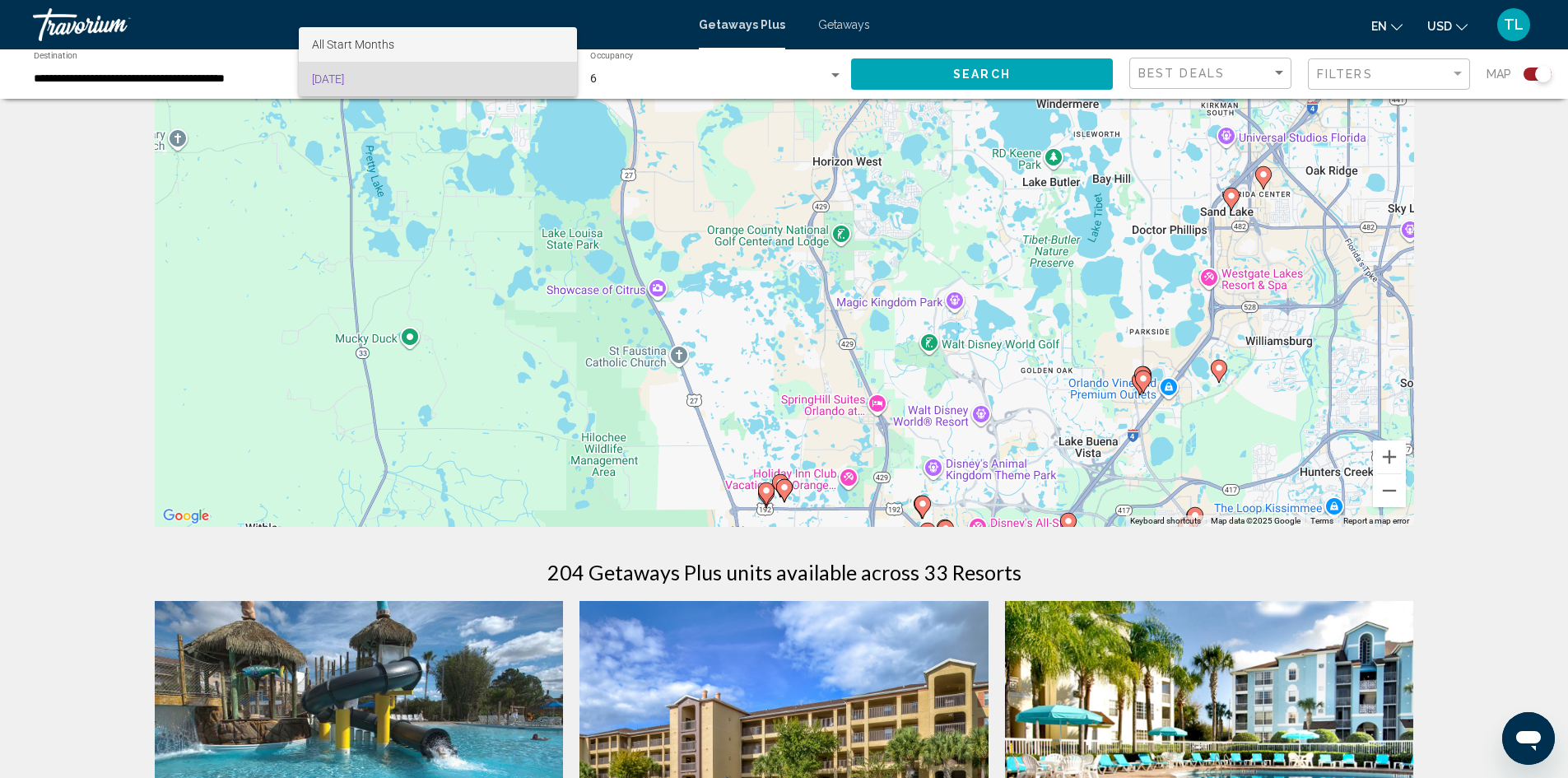
click at [406, 41] on span "All Start Months" at bounding box center [437, 45] width 252 height 35
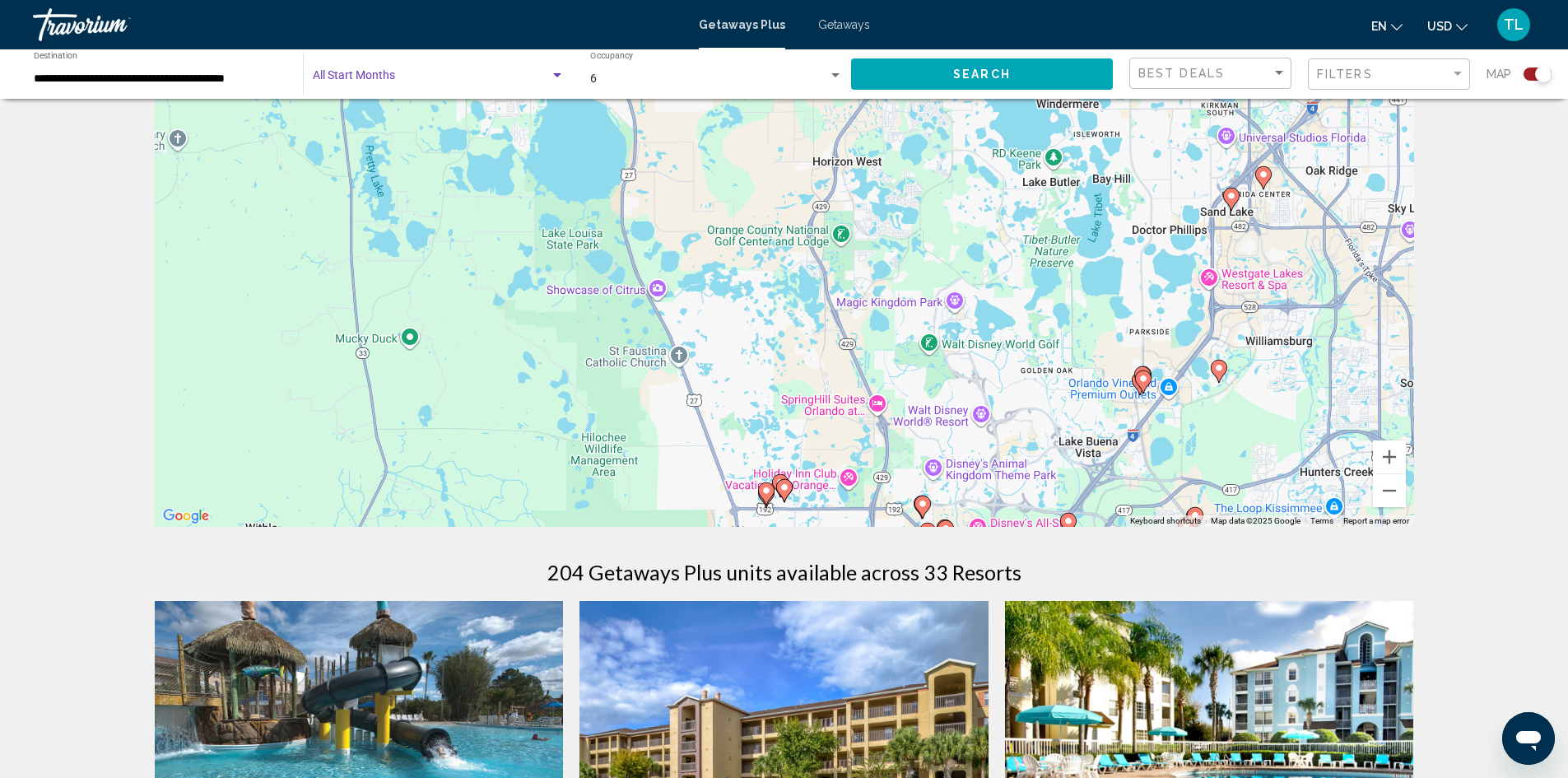
click at [931, 66] on button "Search" at bounding box center [981, 73] width 261 height 30
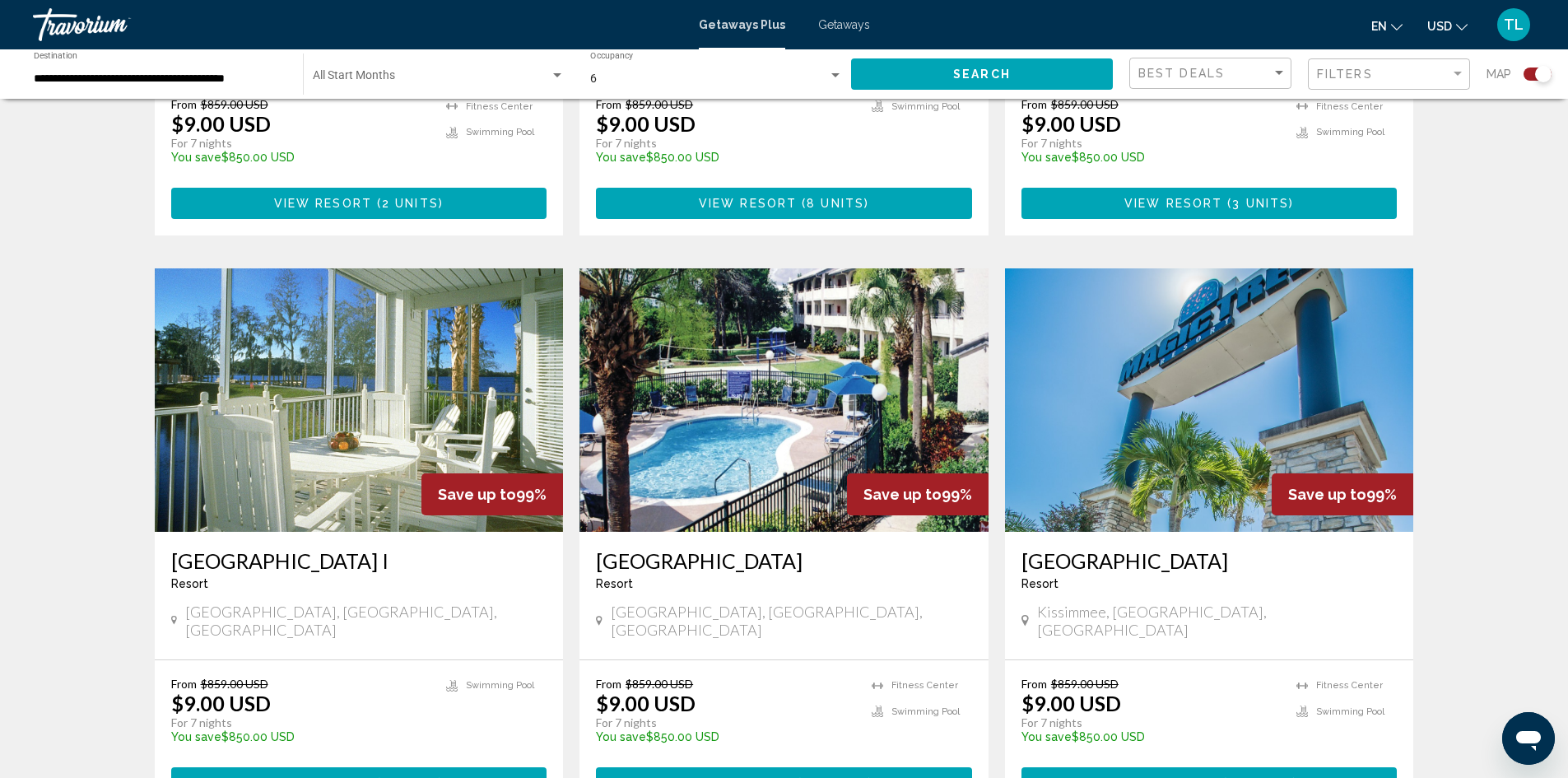
scroll to position [1646, 0]
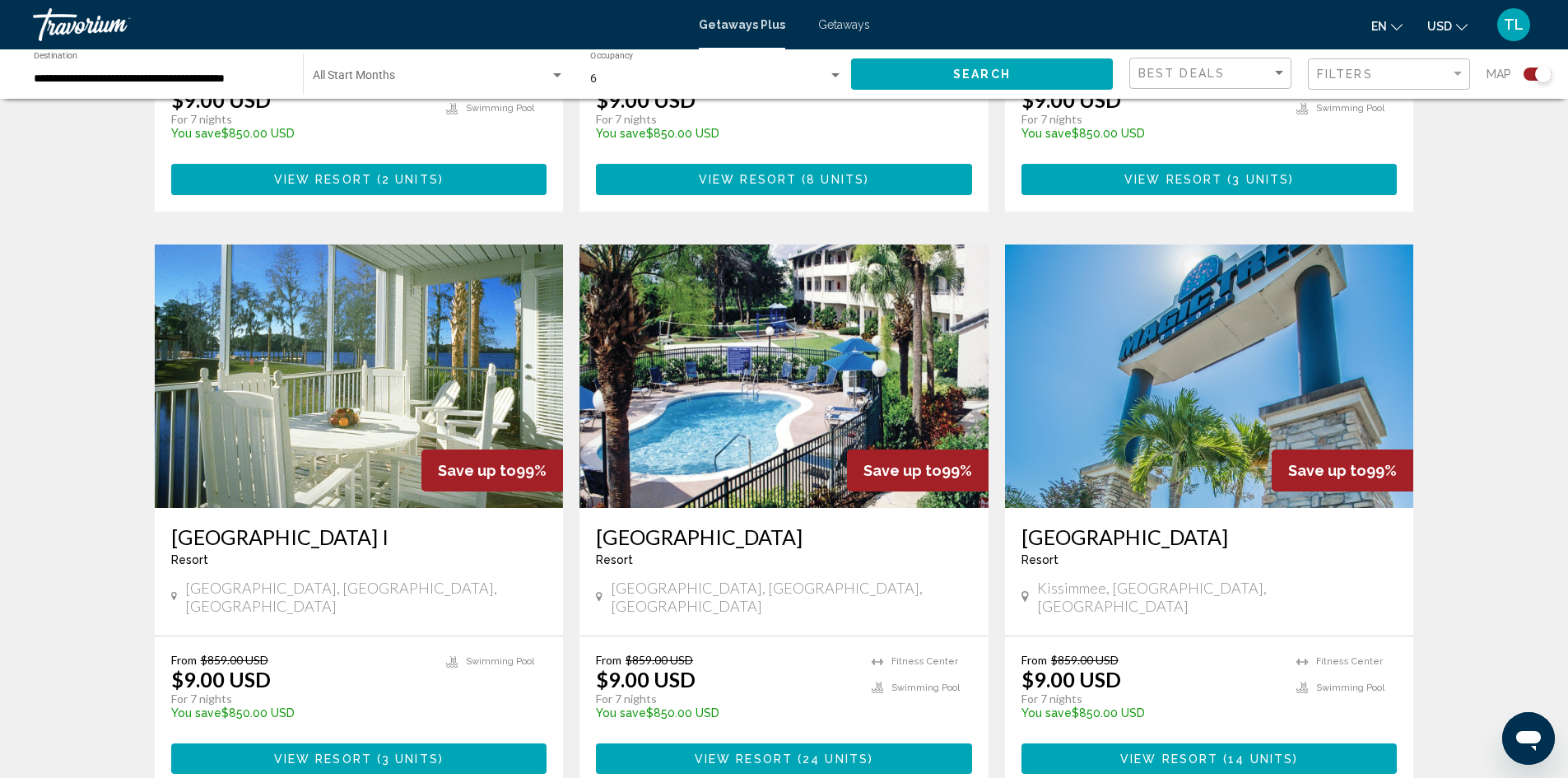
click at [337, 421] on img "Main content" at bounding box center [359, 375] width 409 height 264
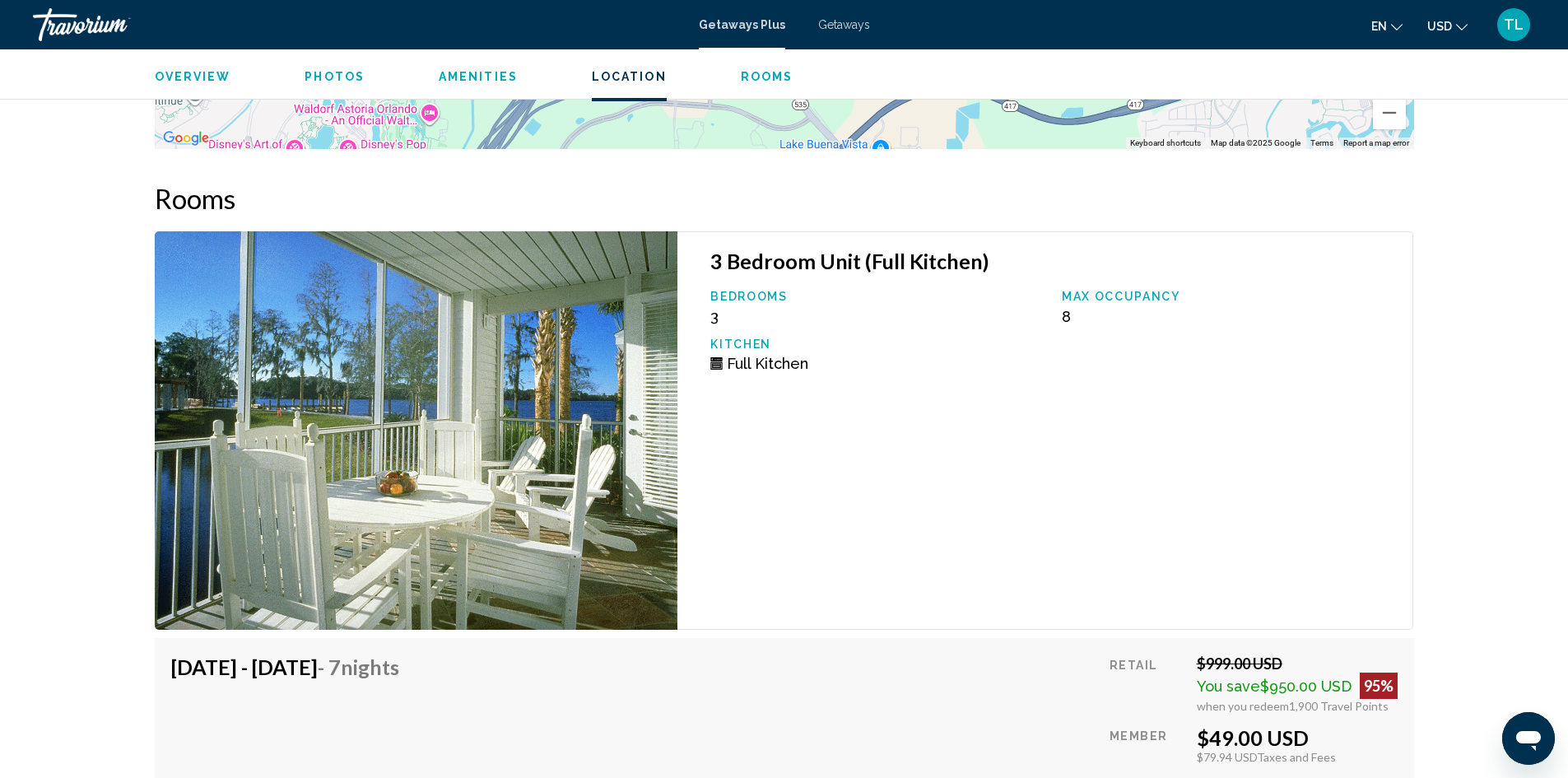
scroll to position [2387, 0]
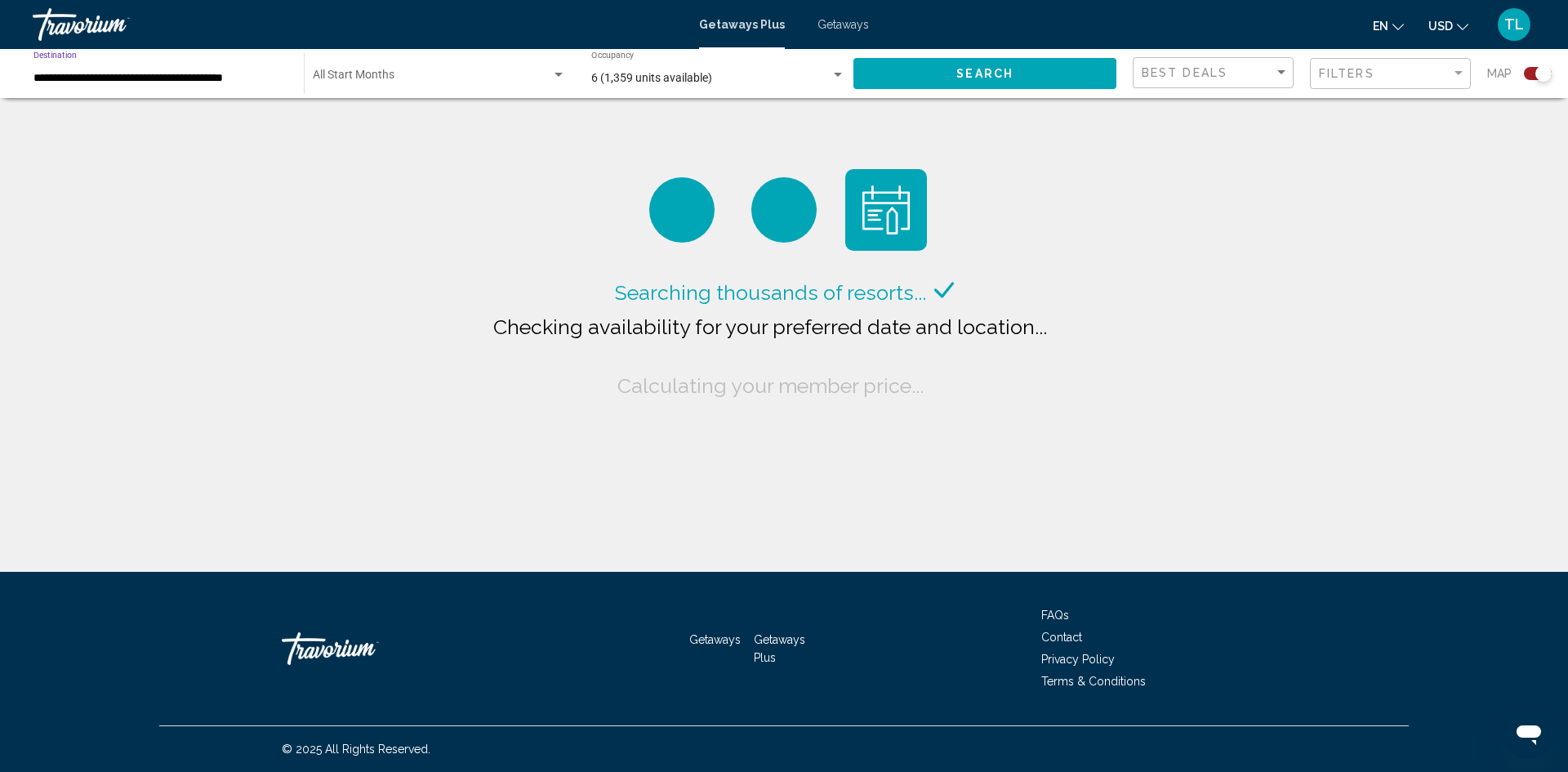
click at [217, 80] on input "**********" at bounding box center [160, 78] width 254 height 14
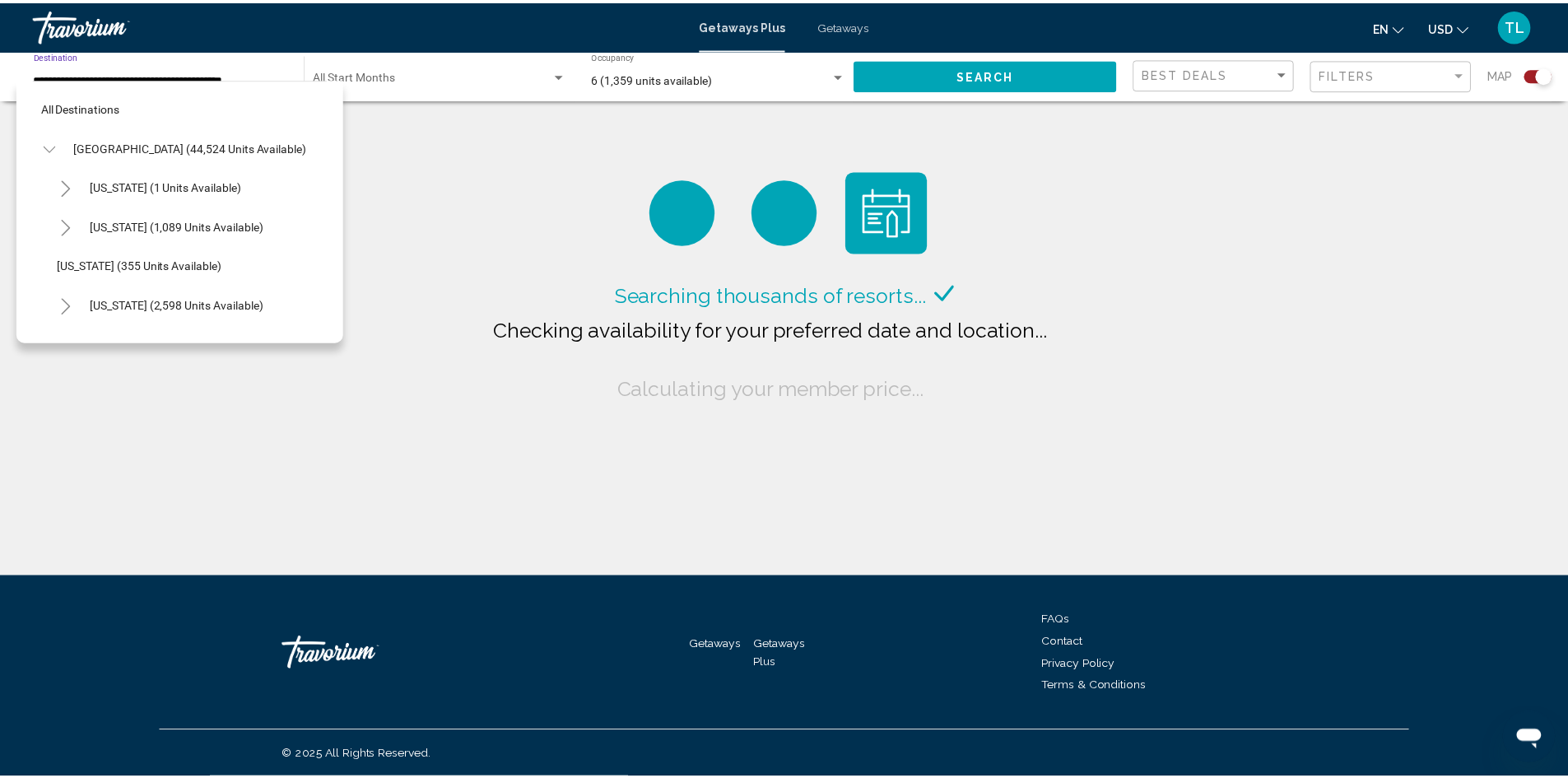
scroll to position [263, 3]
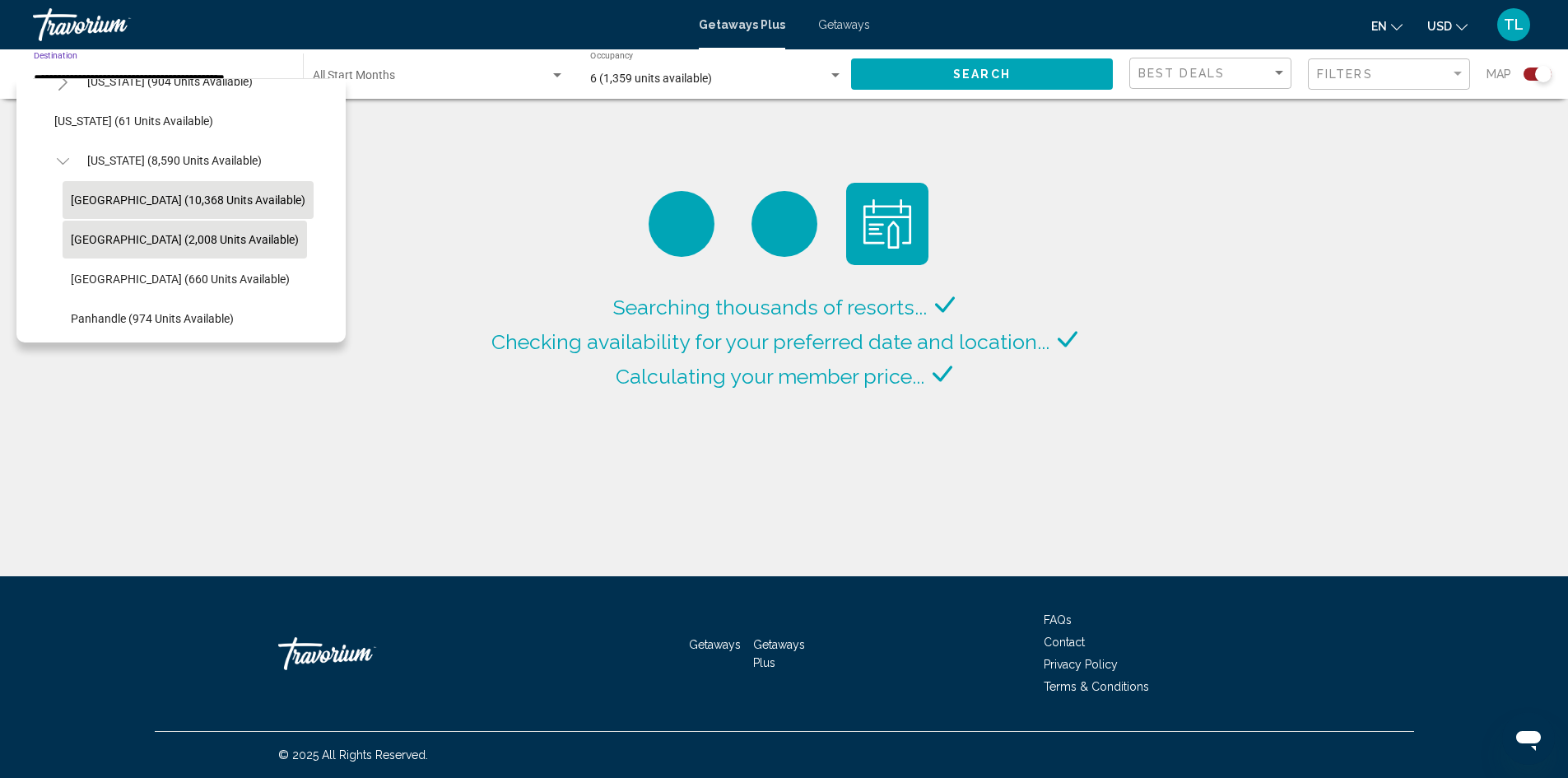
click at [245, 241] on button "[GEOGRAPHIC_DATA] (2,008 units available)" at bounding box center [184, 239] width 244 height 38
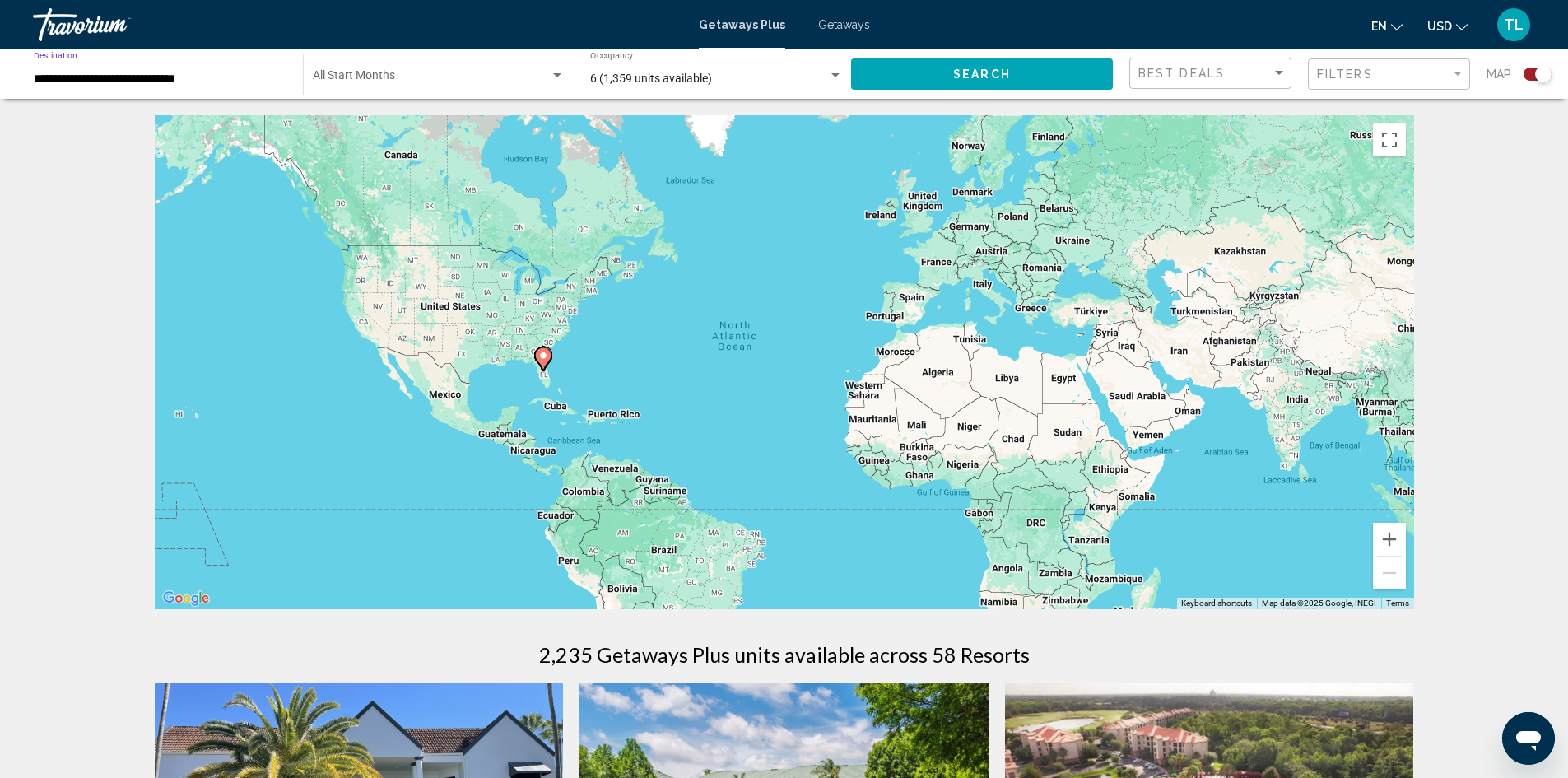
click at [188, 77] on input "**********" at bounding box center [160, 79] width 253 height 14
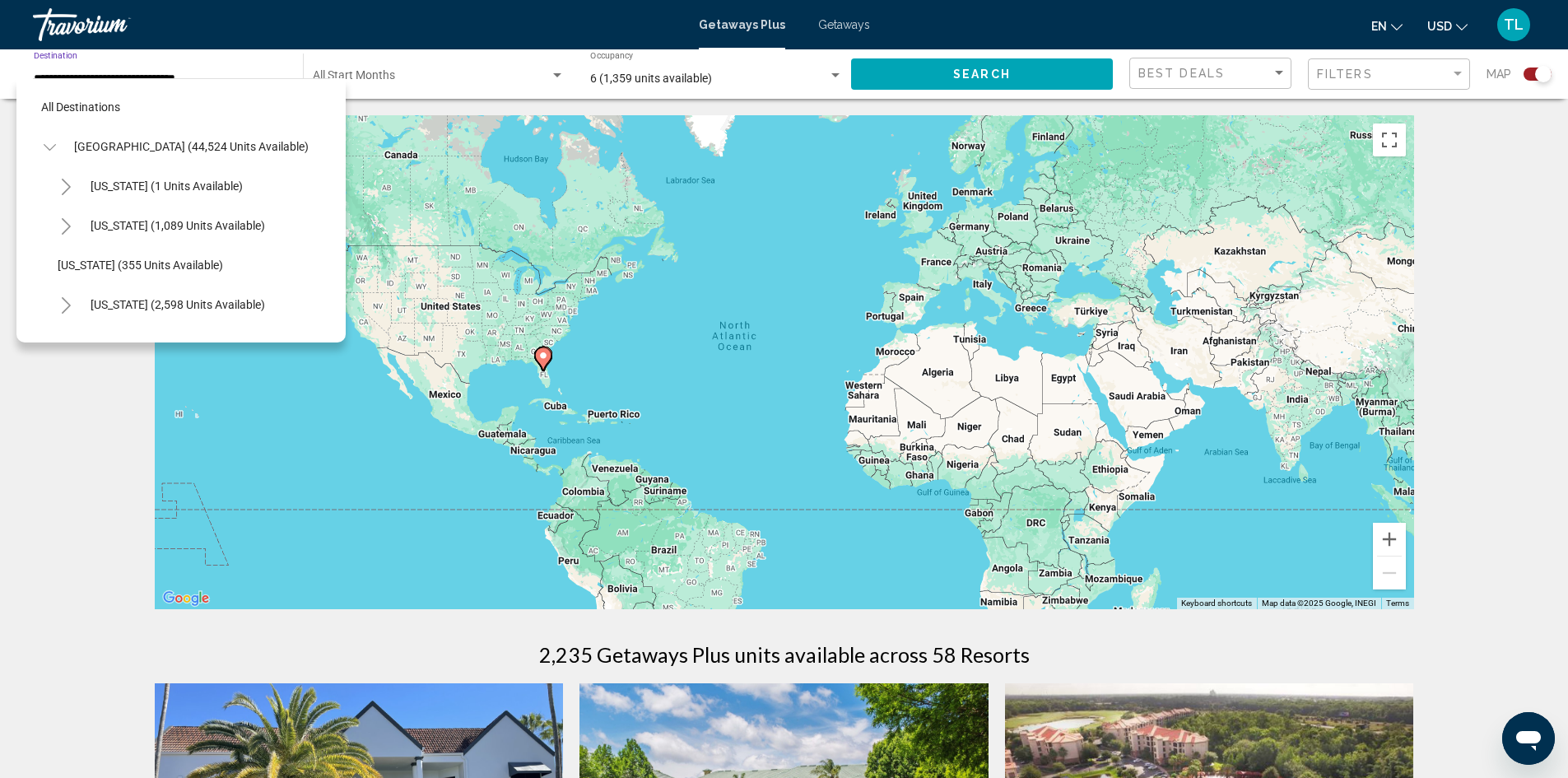
scroll to position [302, 0]
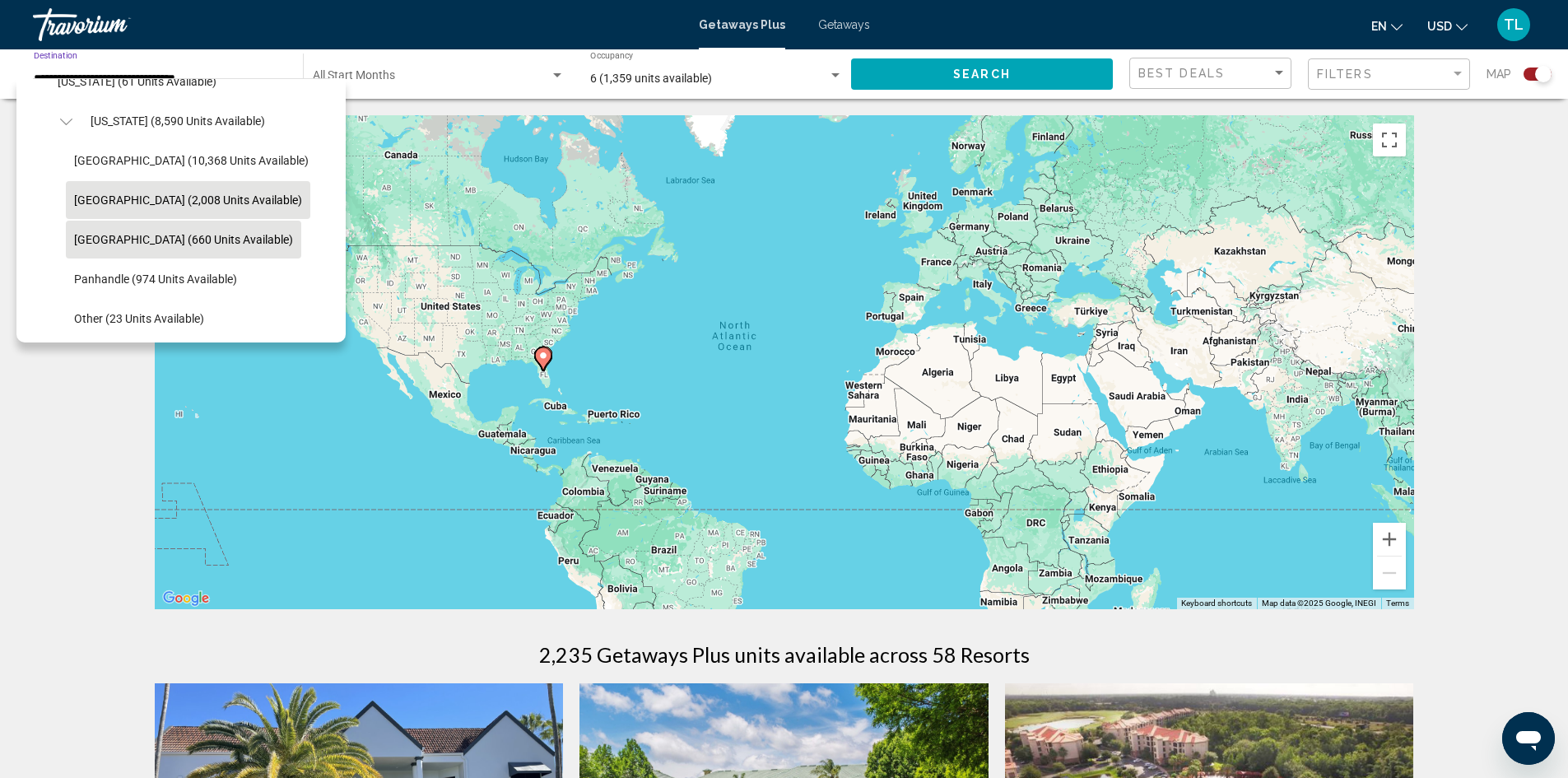
click at [187, 235] on span "[GEOGRAPHIC_DATA] (660 units available)" at bounding box center [183, 240] width 219 height 14
type input "**********"
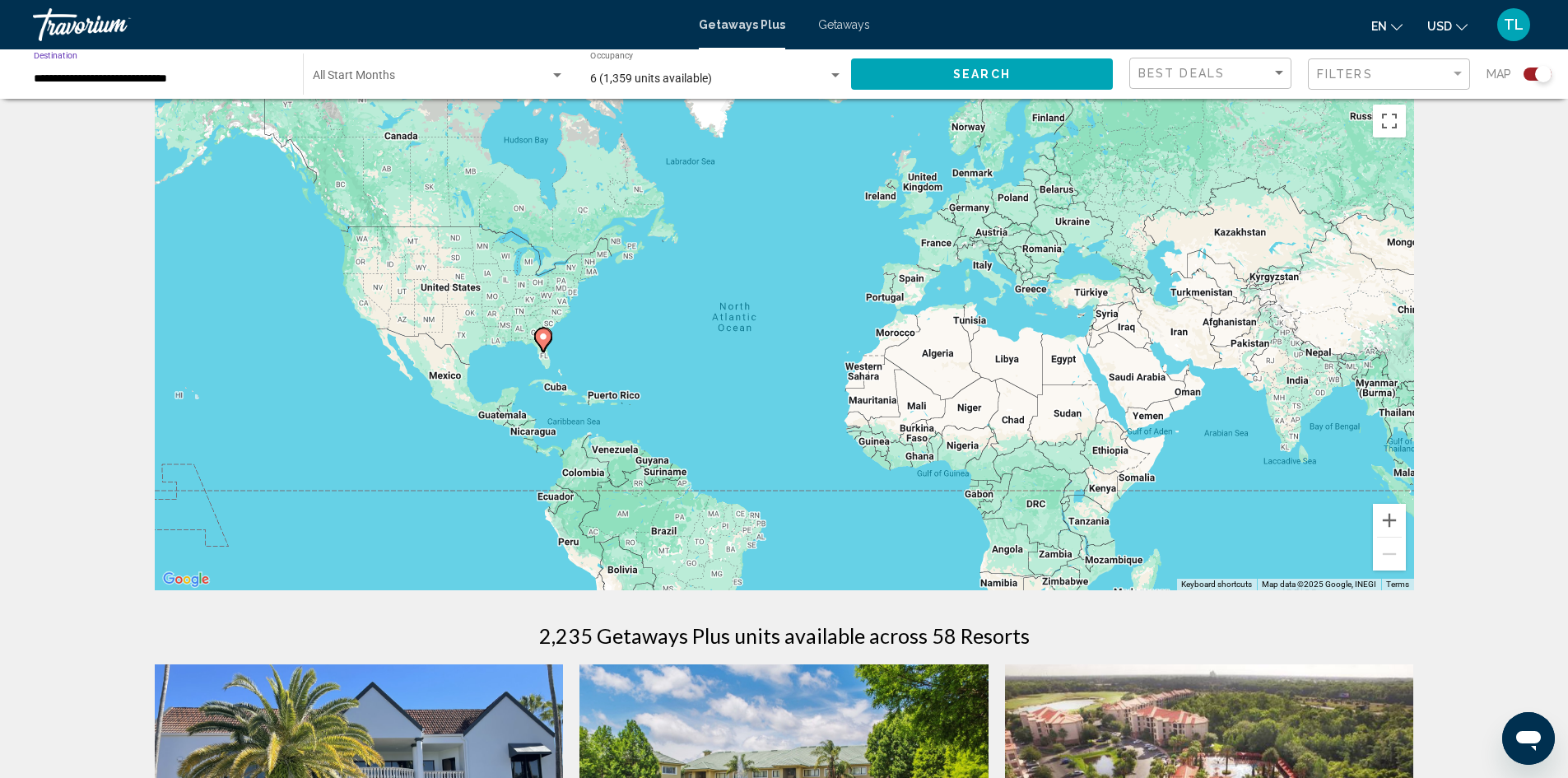
scroll to position [0, 0]
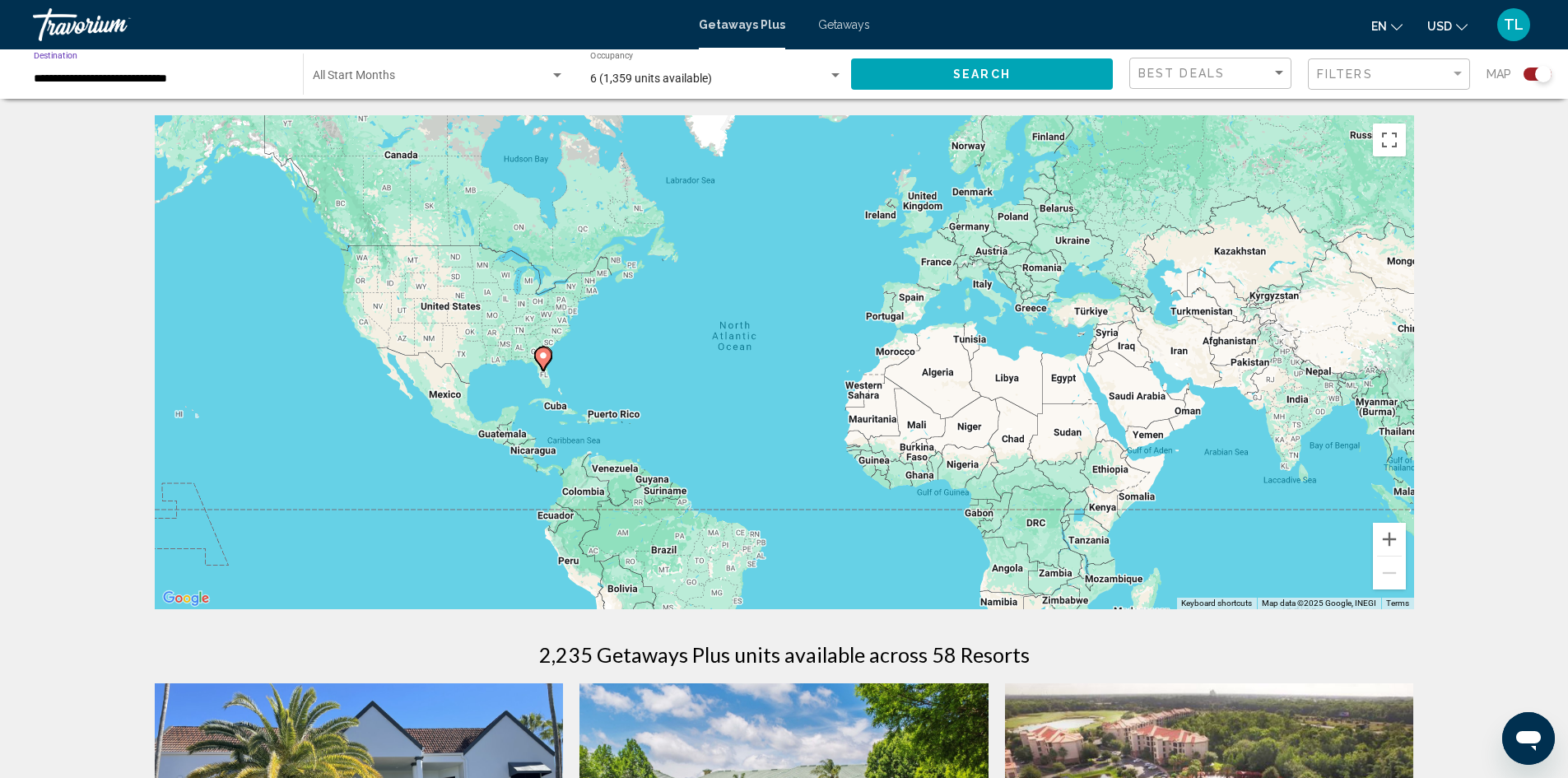
click at [982, 64] on button "Search" at bounding box center [981, 73] width 261 height 30
